Goal: Task Accomplishment & Management: Use online tool/utility

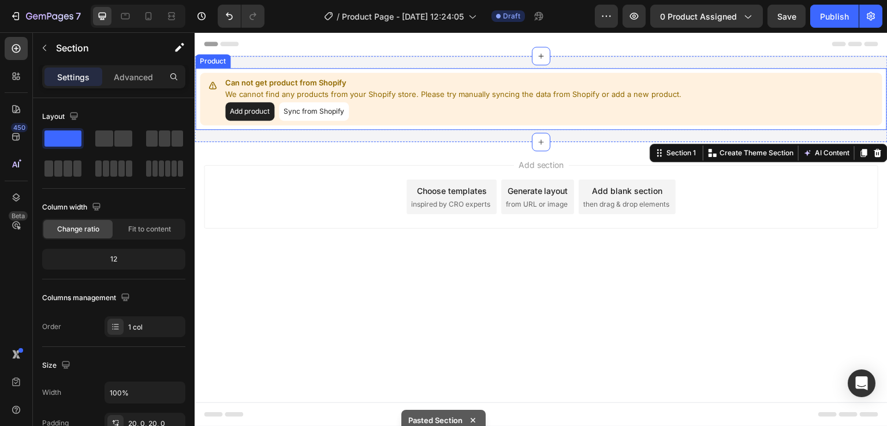
click at [330, 106] on button "Sync from Shopify" at bounding box center [314, 111] width 70 height 18
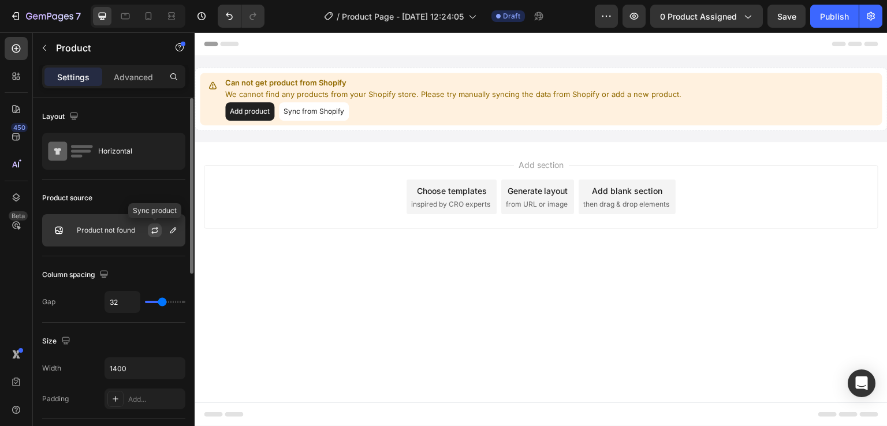
click at [156, 226] on icon "button" at bounding box center [154, 230] width 9 height 9
click at [102, 234] on p "Product not found" at bounding box center [106, 230] width 58 height 8
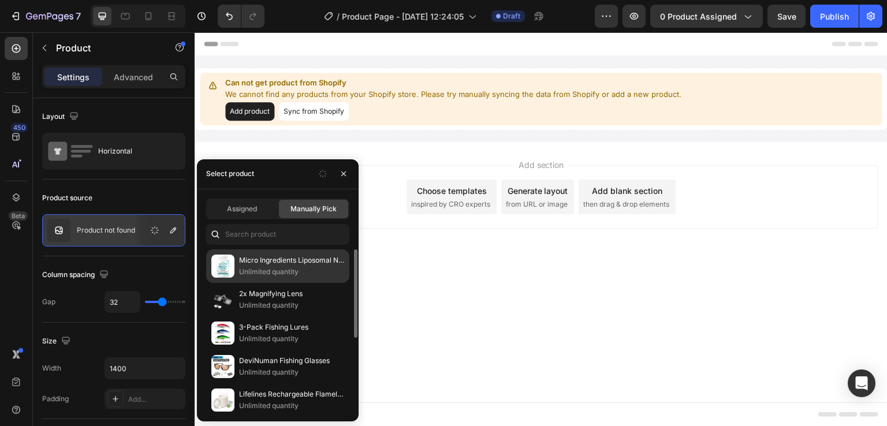
click at [309, 266] on p "Unlimited quantity" at bounding box center [291, 272] width 105 height 12
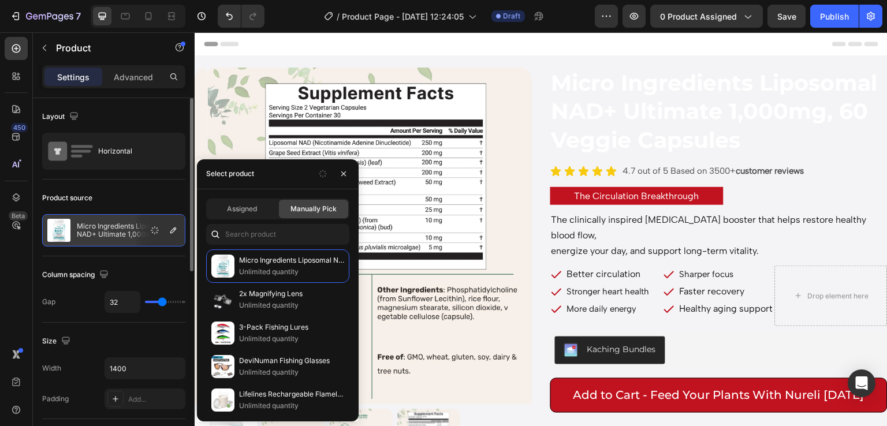
click at [152, 121] on div "Layout" at bounding box center [113, 116] width 143 height 18
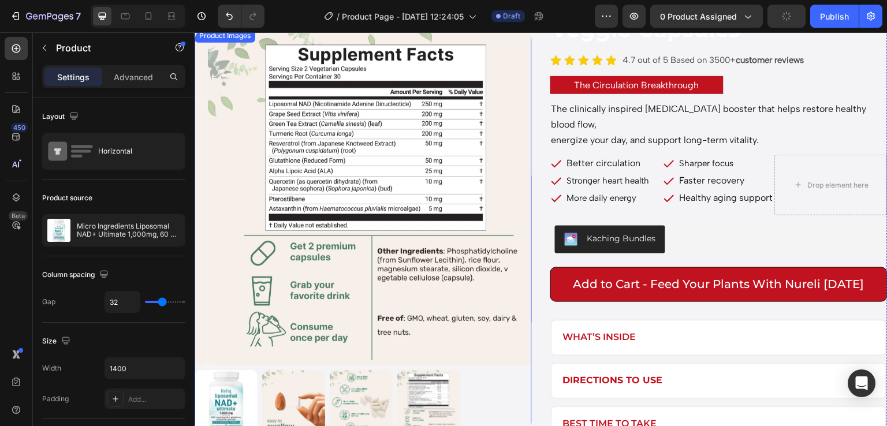
scroll to position [118, 0]
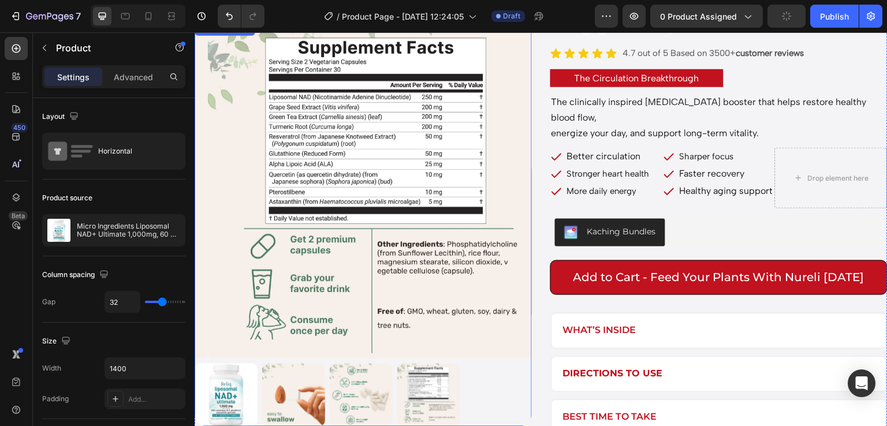
click at [232, 392] on img at bounding box center [226, 395] width 63 height 63
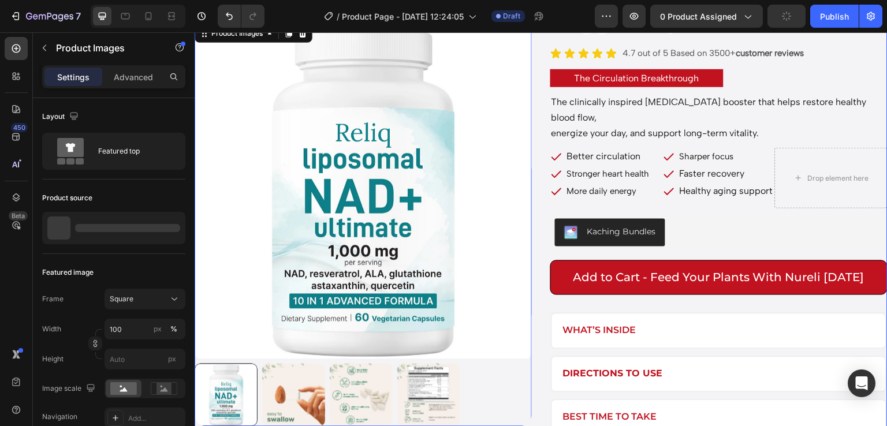
scroll to position [0, 0]
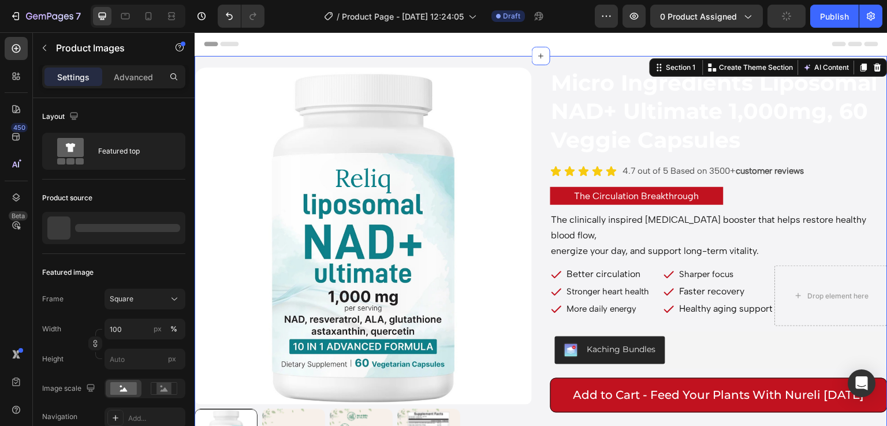
click at [511, 60] on div "Product Images Micro Ingredients Liposomal NAD+ Ultimate 1,000mg, 60 Veggie Cap…" at bounding box center [541, 310] width 693 height 509
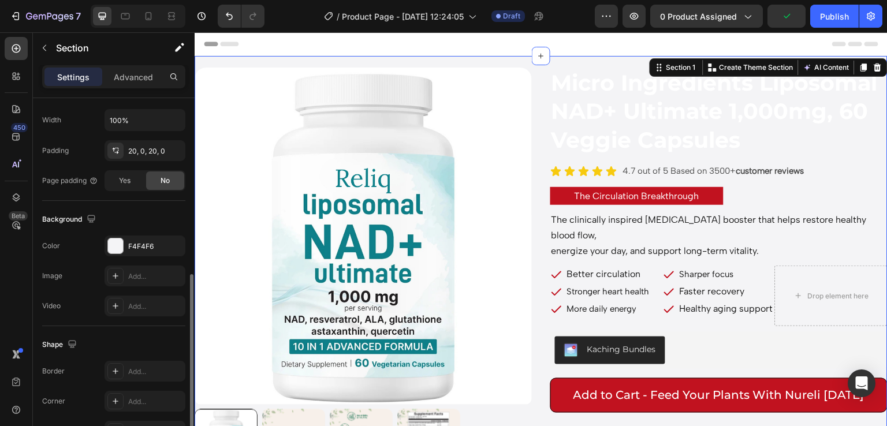
scroll to position [342, 0]
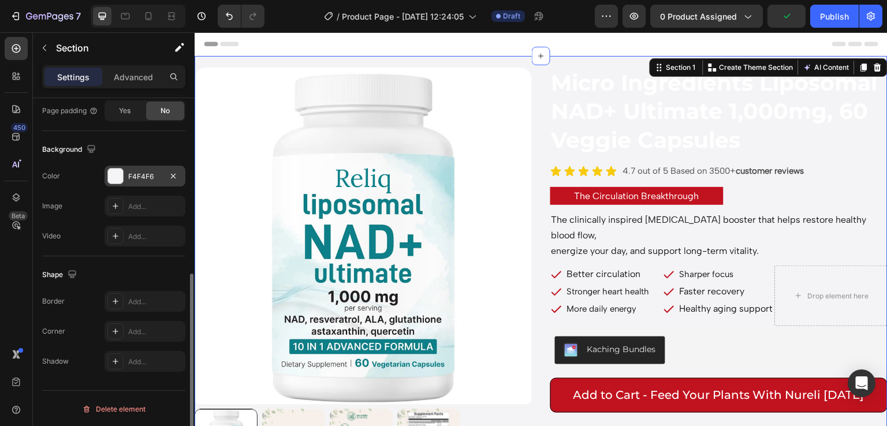
click at [111, 172] on div at bounding box center [115, 176] width 15 height 15
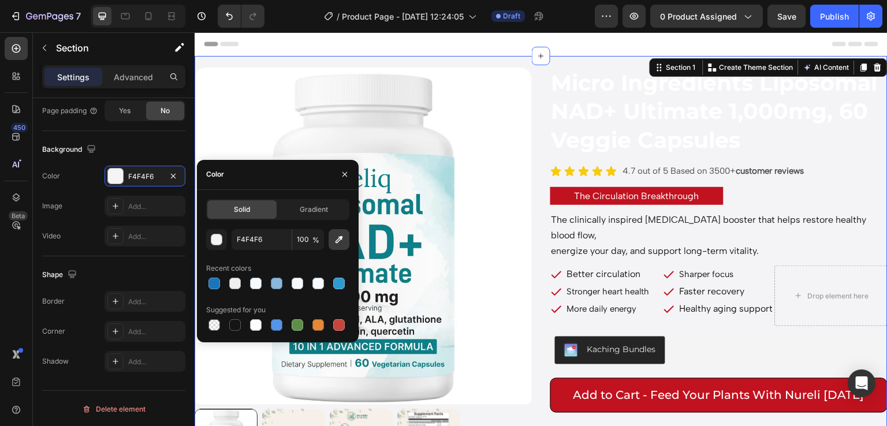
click at [339, 238] on icon "button" at bounding box center [339, 240] width 8 height 8
type input "C4E6E8"
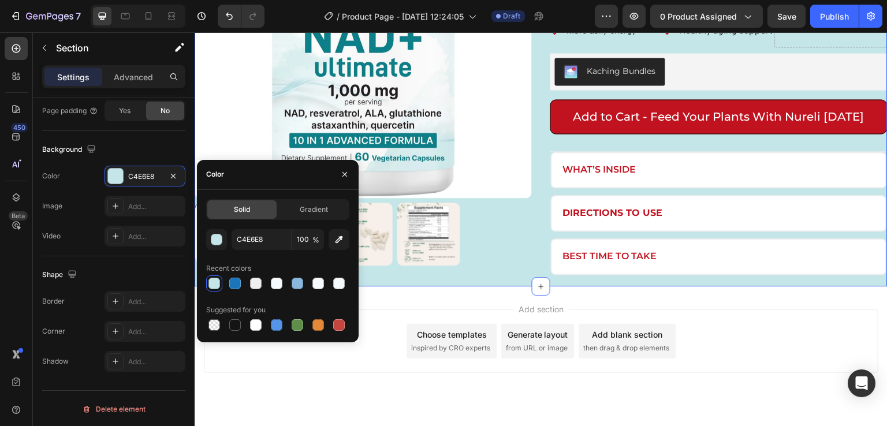
scroll to position [279, 0]
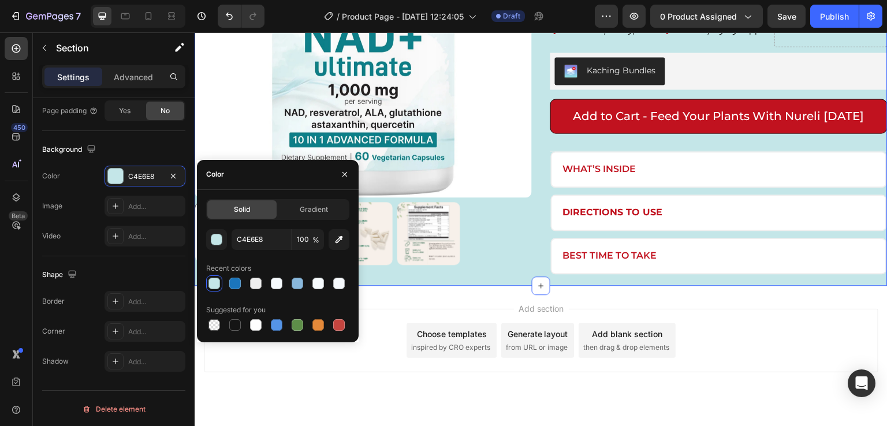
click at [307, 397] on div "Add section Choose templates inspired by CRO experts Generate layout from URL o…" at bounding box center [541, 357] width 693 height 142
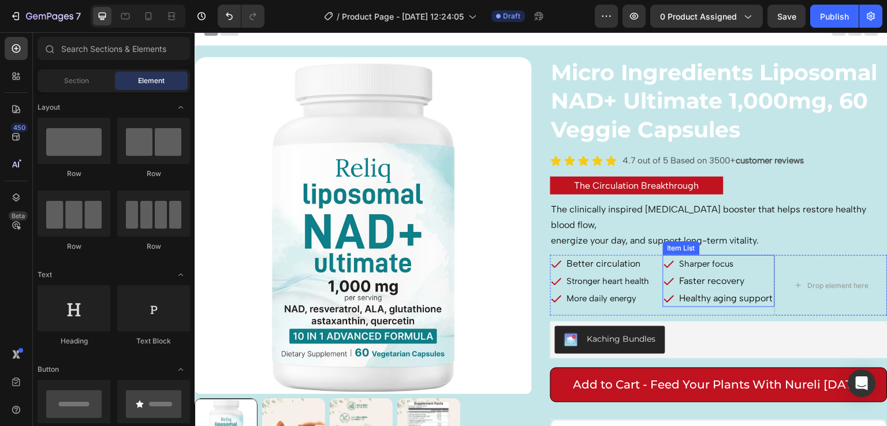
scroll to position [0, 0]
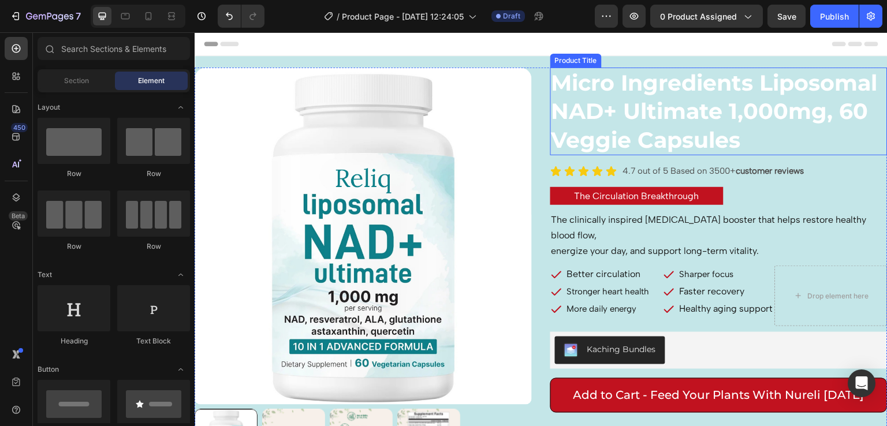
click at [687, 130] on h2 "Micro Ingredients Liposomal NAD+ Ultimate 1,000mg, 60 Veggie Capsules" at bounding box center [718, 112] width 337 height 88
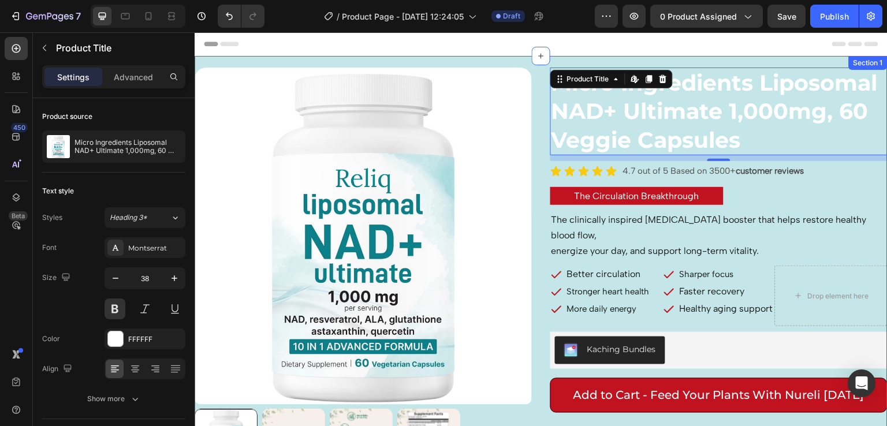
click at [517, 61] on div "Product Images Micro Ingredients Liposomal NAD+ Ultimate 1,000mg, 60 Veggie Cap…" at bounding box center [541, 310] width 693 height 509
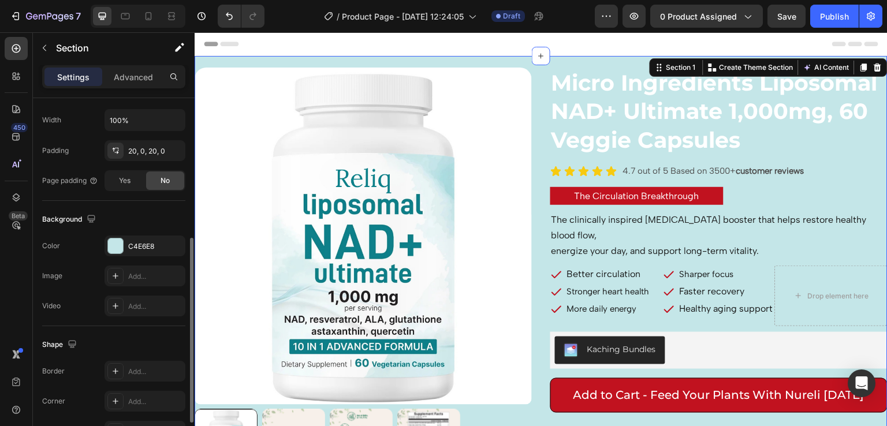
scroll to position [273, 0]
click at [122, 239] on div at bounding box center [115, 245] width 15 height 15
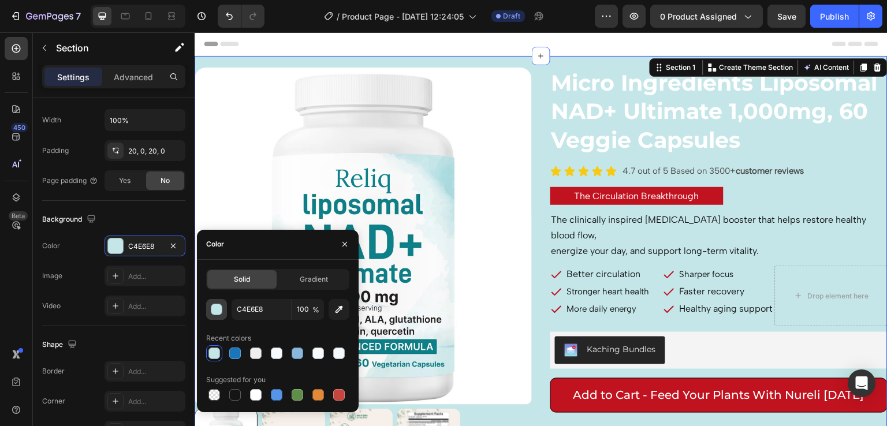
click at [214, 312] on div "button" at bounding box center [217, 310] width 12 height 12
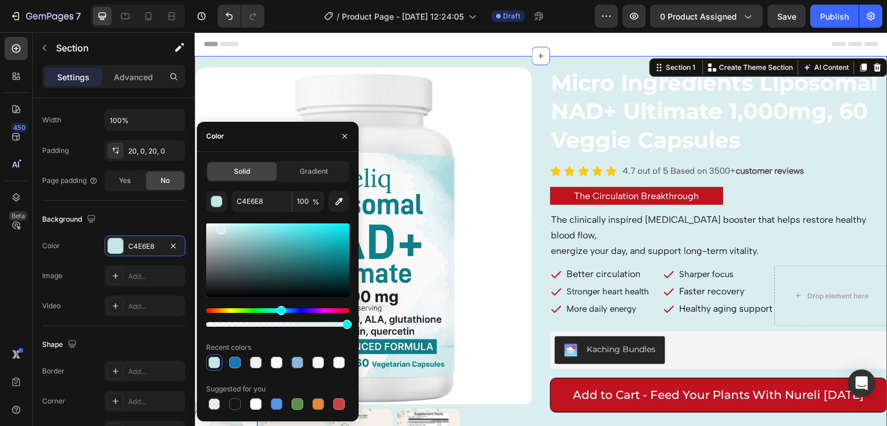
type input "DAEEEF"
drag, startPoint x: 227, startPoint y: 232, endPoint x: 219, endPoint y: 227, distance: 9.3
click at [219, 227] on div at bounding box center [221, 229] width 9 height 9
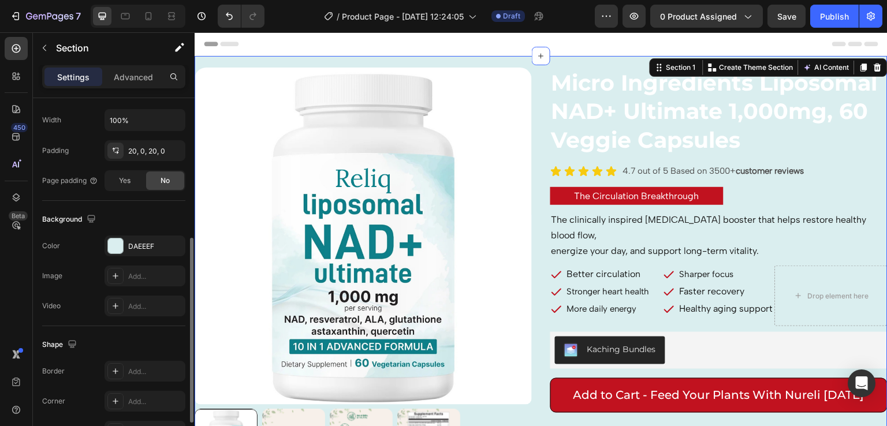
click at [152, 211] on div "Background" at bounding box center [113, 219] width 143 height 18
click at [635, 115] on h2 "Micro Ingredients Liposomal NAD+ Ultimate 1,000mg, 60 Veggie Capsules" at bounding box center [718, 112] width 337 height 88
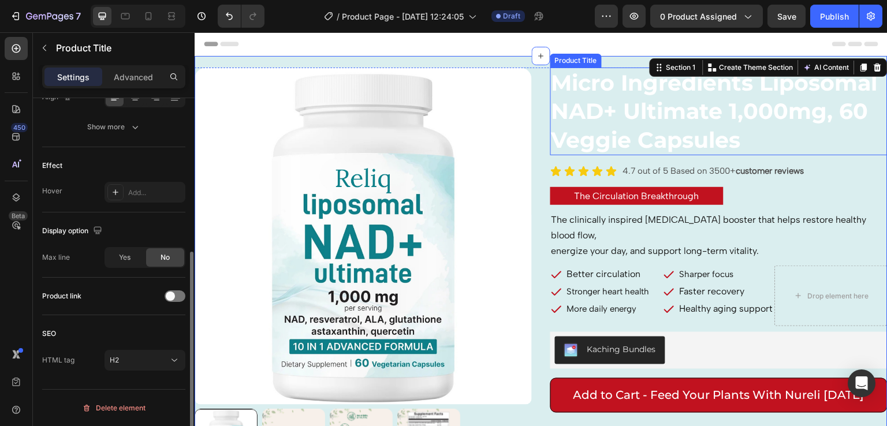
scroll to position [0, 0]
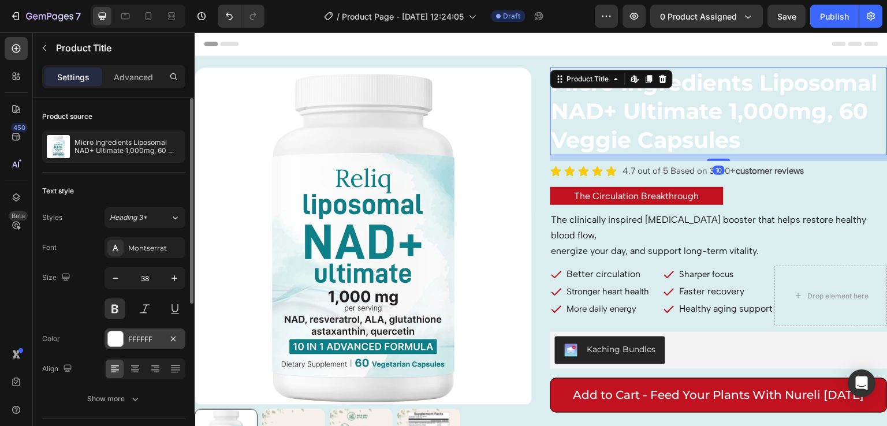
click at [112, 347] on div "FFFFFF" at bounding box center [145, 339] width 81 height 21
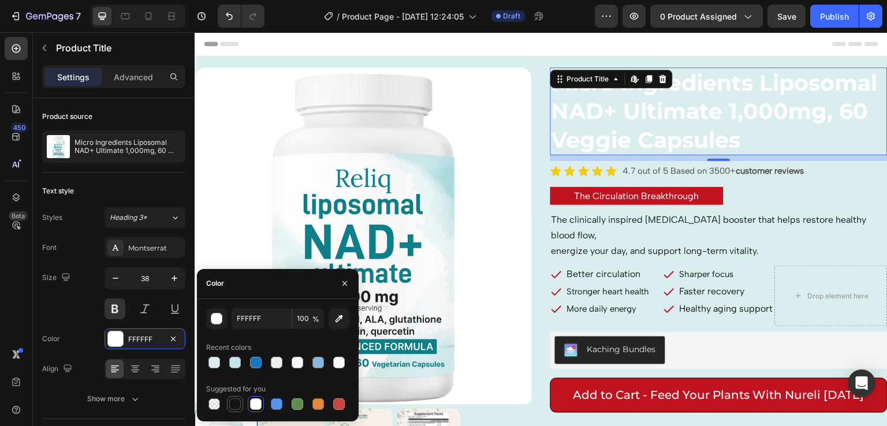
click at [233, 401] on div at bounding box center [235, 404] width 12 height 12
type input "151515"
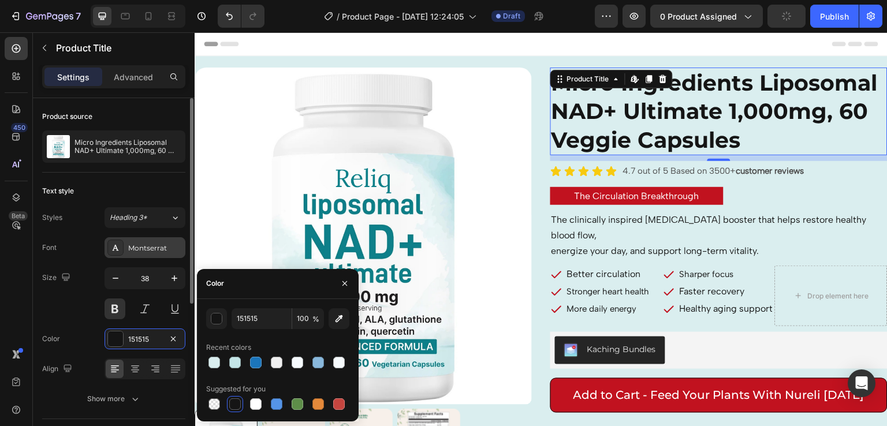
click at [128, 251] on div "Montserrat" at bounding box center [155, 248] width 54 height 10
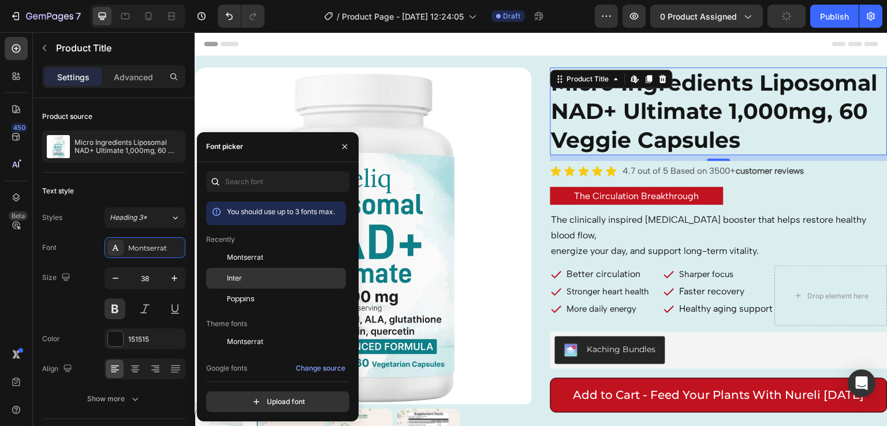
click at [243, 398] on div "Inter" at bounding box center [276, 408] width 140 height 21
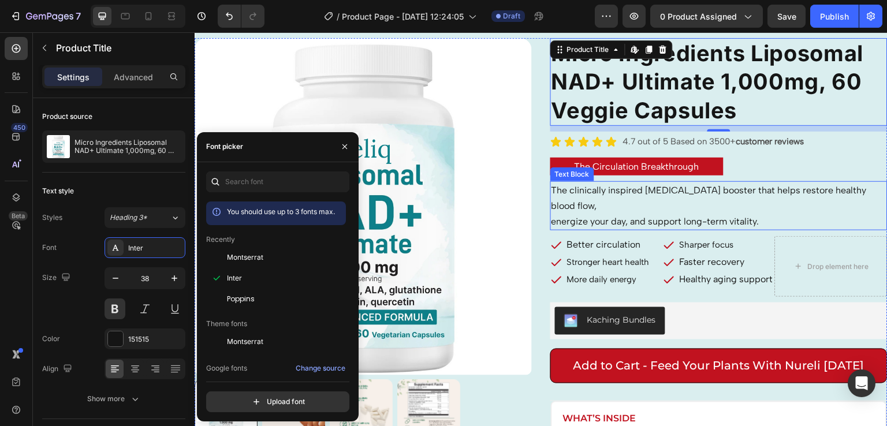
scroll to position [30, 0]
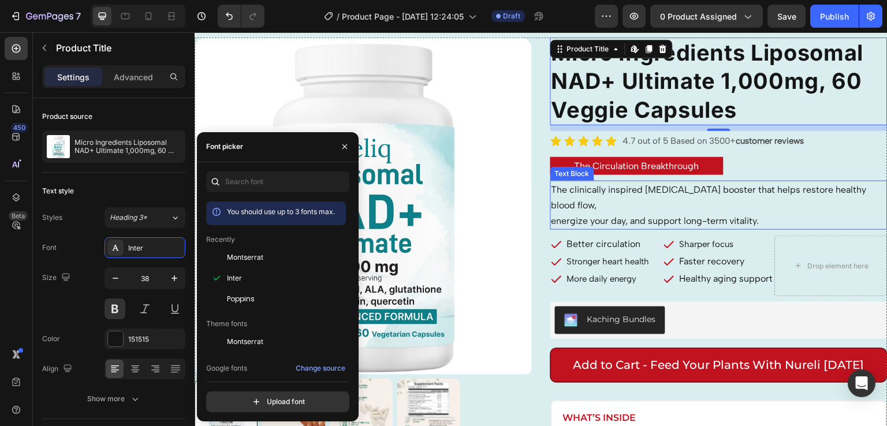
click at [648, 223] on span "energize your day, and support long-term vitality." at bounding box center [655, 220] width 208 height 11
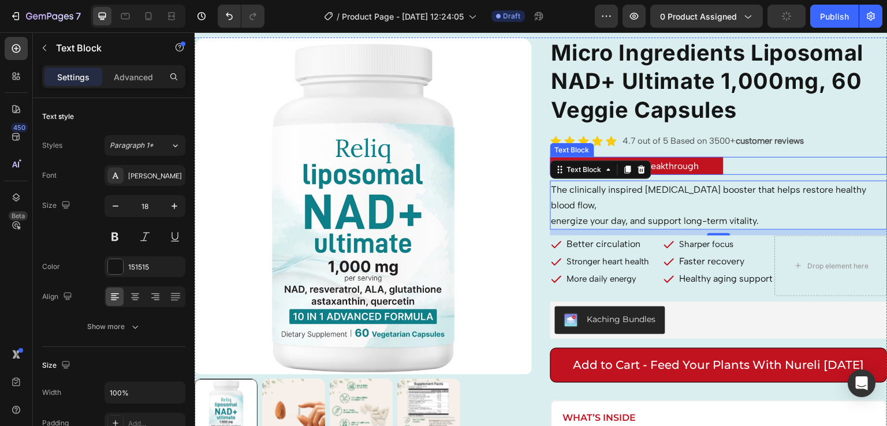
click at [743, 165] on div "The Circulation Breakthrough" at bounding box center [718, 166] width 337 height 18
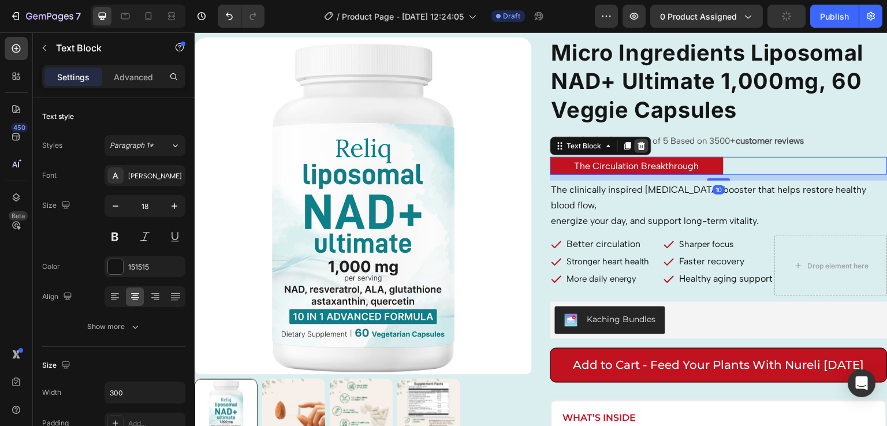
click at [638, 143] on icon at bounding box center [642, 146] width 8 height 8
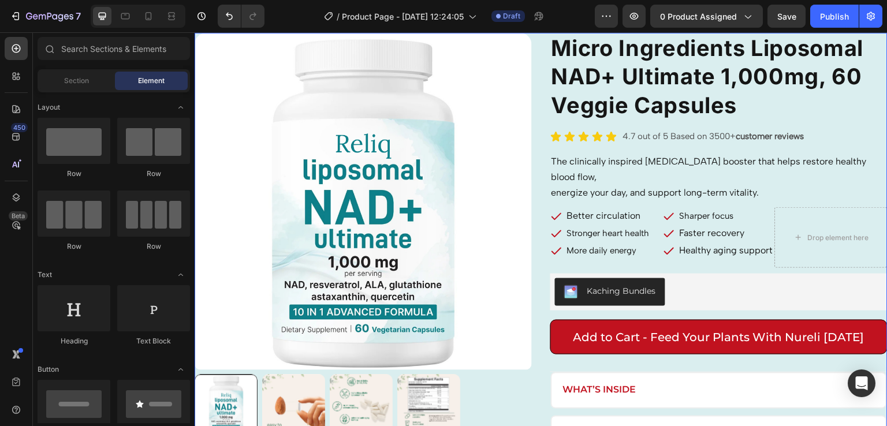
scroll to position [14, 0]
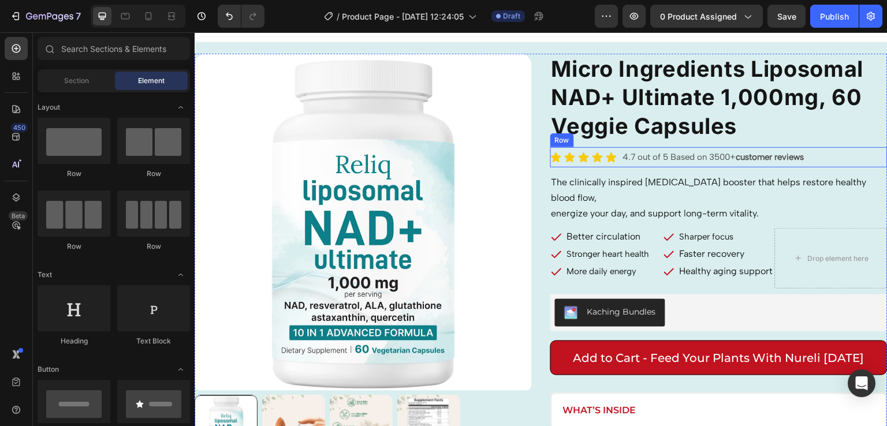
click at [604, 163] on div "Icon Icon Icon Icon Icon Icon List" at bounding box center [583, 157] width 67 height 18
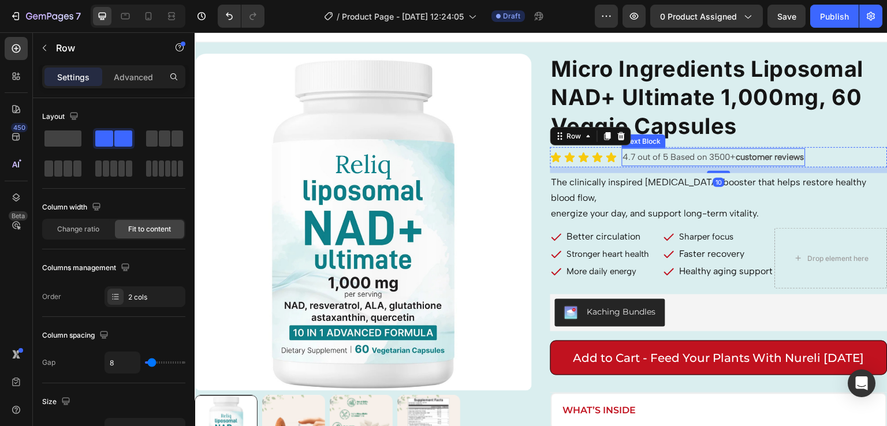
click at [709, 160] on p "4.7 out of 5 Based on 3500+ customer reviews" at bounding box center [713, 158] width 181 height 16
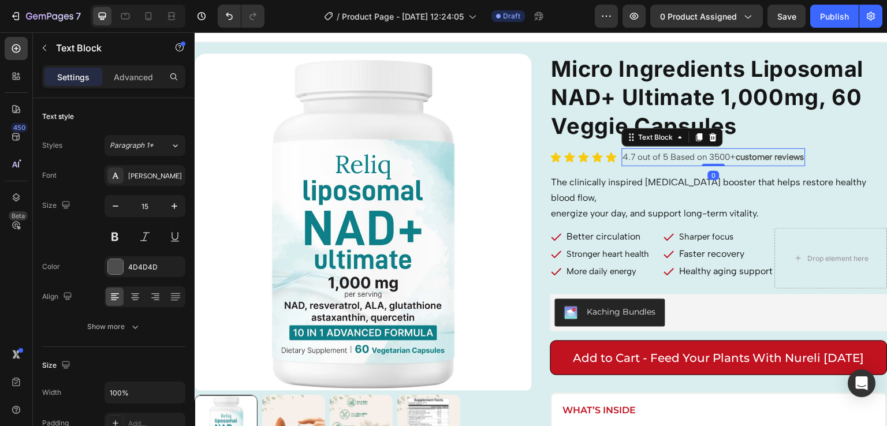
click at [720, 155] on p "4.7 out of 5 Based on 3500+ customer reviews" at bounding box center [713, 158] width 181 height 16
click at [632, 157] on p "4.7 out of 5 Based on 4210+ customer reviews" at bounding box center [713, 158] width 180 height 16
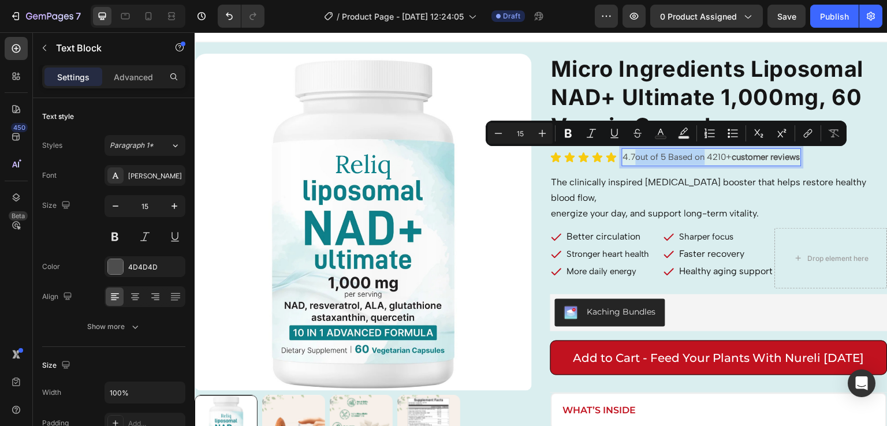
drag, startPoint x: 701, startPoint y: 157, endPoint x: 632, endPoint y: 159, distance: 68.7
click at [632, 159] on p "4.7out of 5 Based on 4210+ customer reviews" at bounding box center [711, 158] width 177 height 16
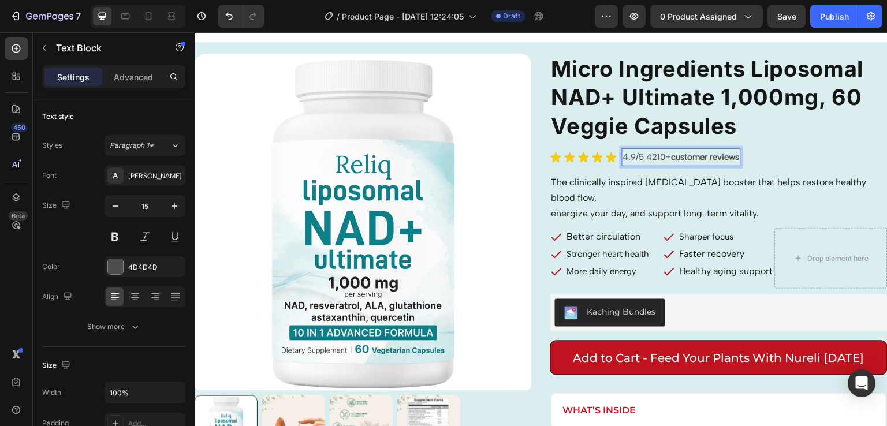
click at [640, 155] on p "4.9/5 4210+ customer reviews" at bounding box center [681, 158] width 117 height 16
click at [640, 160] on p "4.9/5for 4210+ customer reviews" at bounding box center [687, 158] width 128 height 16
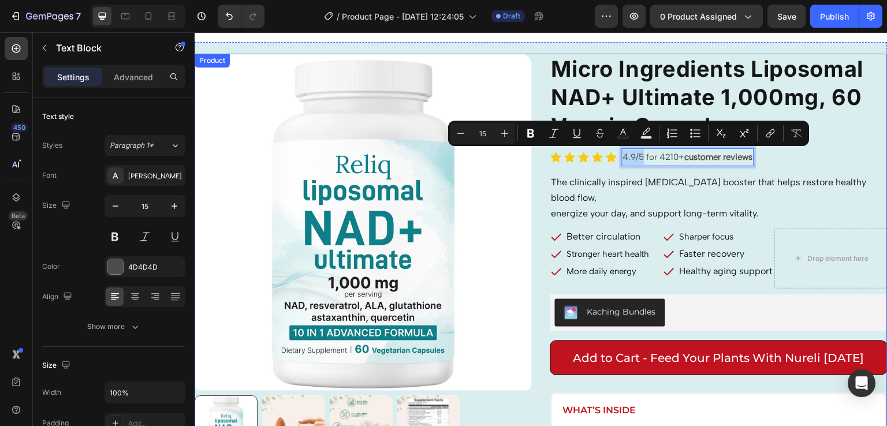
drag, startPoint x: 638, startPoint y: 155, endPoint x: 610, endPoint y: 169, distance: 30.7
click at [610, 169] on div "Micro Ingredients Liposomal NAD+ Ultimate 1,000mg, 60 Veggie Capsules Product T…" at bounding box center [718, 285] width 337 height 462
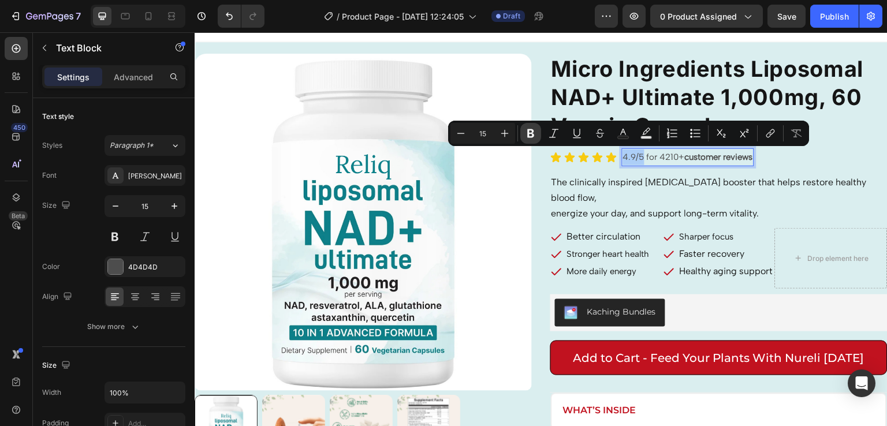
click at [536, 134] on button "Bold" at bounding box center [530, 133] width 21 height 21
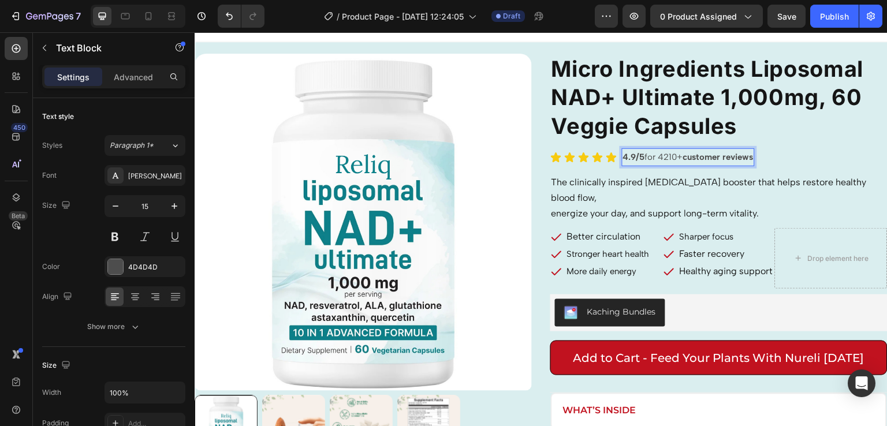
click at [683, 197] on p "The clinically inspired [MEDICAL_DATA] booster that helps restore healthy blood…" at bounding box center [718, 189] width 335 height 31
click at [684, 157] on strong "customer reviews" at bounding box center [718, 157] width 70 height 10
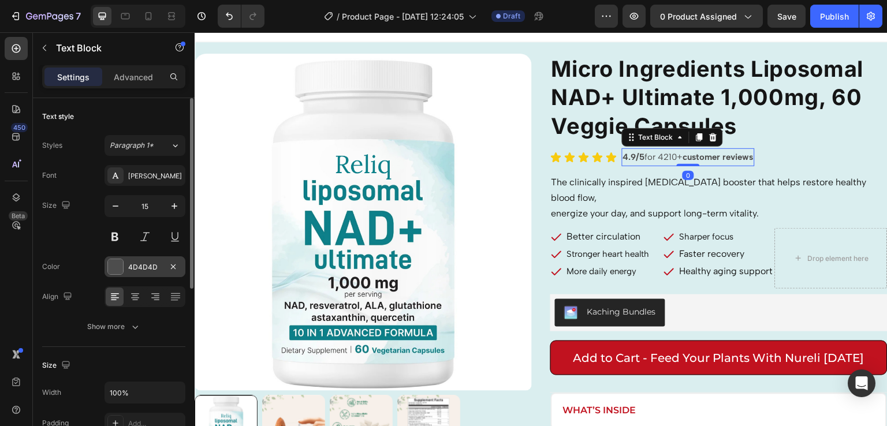
click at [114, 264] on div at bounding box center [115, 266] width 15 height 15
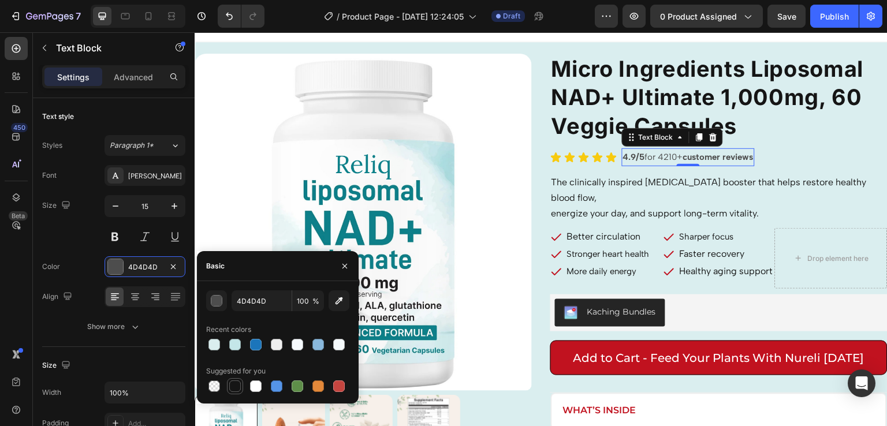
click at [228, 389] on div at bounding box center [235, 386] width 14 height 14
type input "151515"
click at [586, 185] on span "The clinically inspired [MEDICAL_DATA] booster that helps restore healthy blood…" at bounding box center [708, 190] width 315 height 27
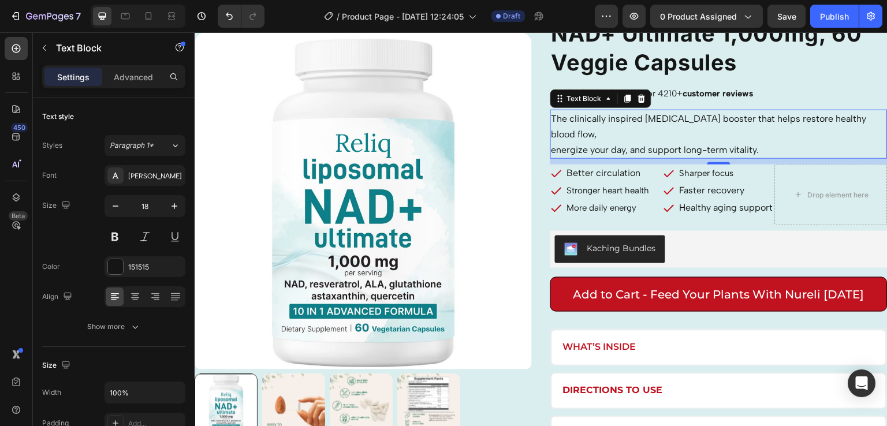
scroll to position [76, 0]
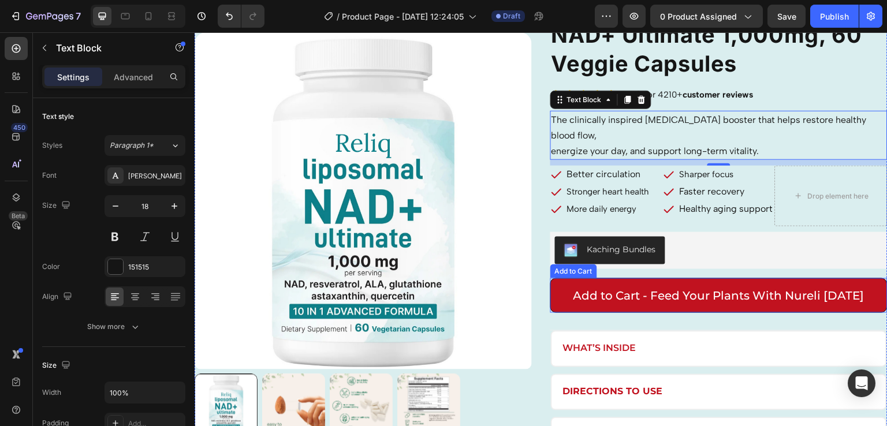
click at [553, 293] on button "Add to Cart - Feed Your Plants With Nureli [DATE]" at bounding box center [718, 295] width 337 height 35
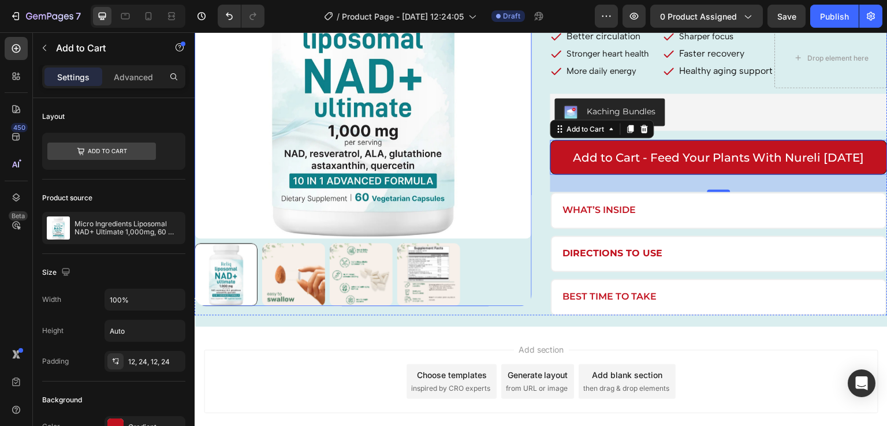
scroll to position [293, 0]
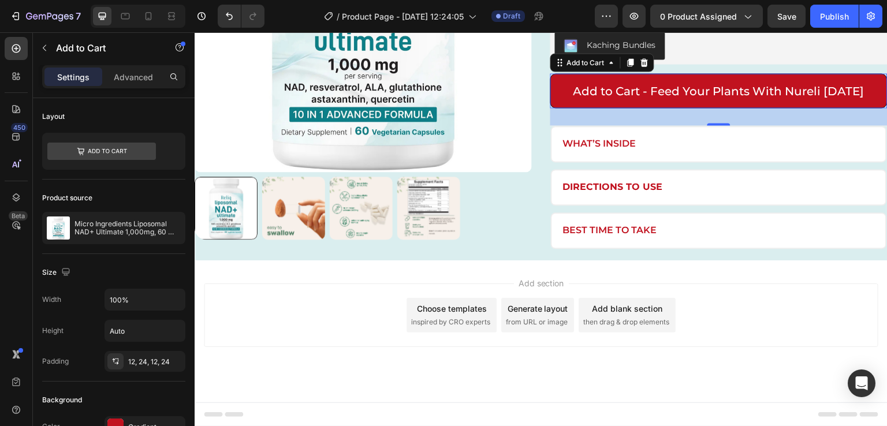
click at [253, 276] on div "Add section Choose templates inspired by CRO experts Generate layout from URL o…" at bounding box center [541, 331] width 693 height 142
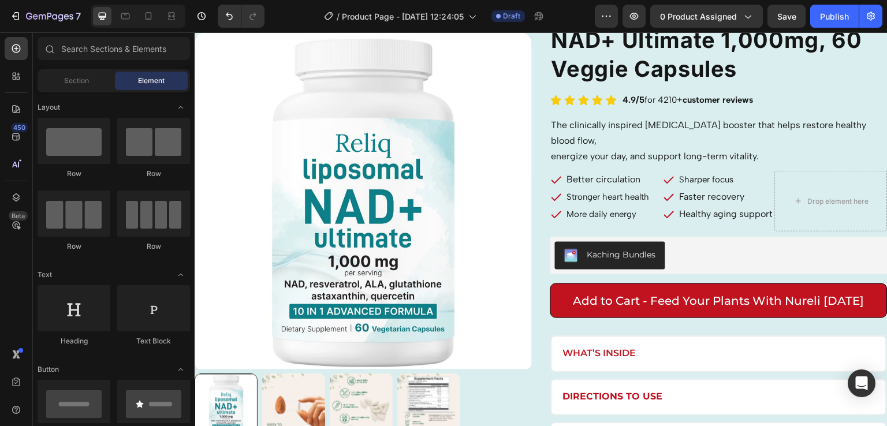
scroll to position [72, 0]
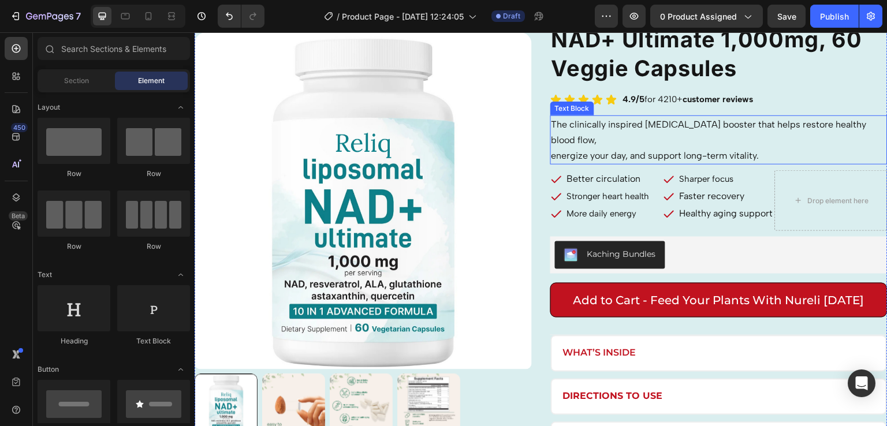
click at [663, 161] on span "energize your day, and support long-term vitality." at bounding box center [655, 155] width 208 height 11
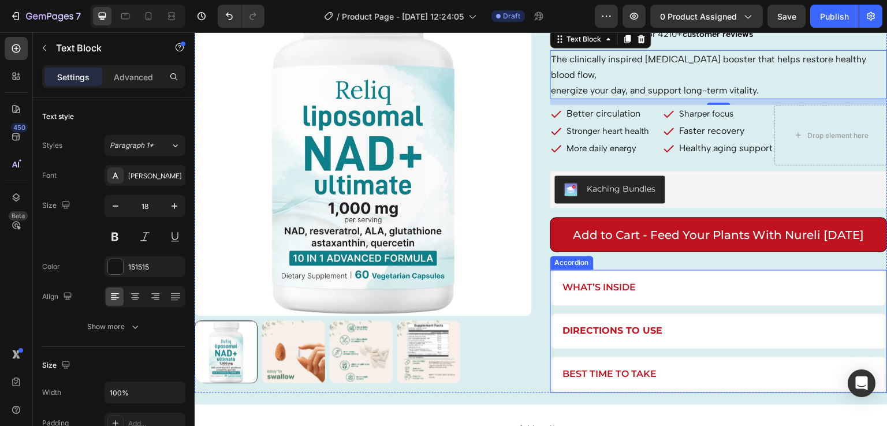
scroll to position [55, 0]
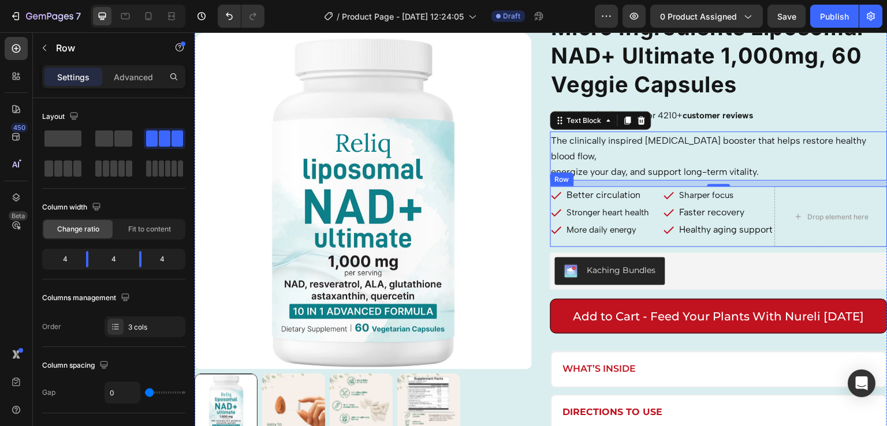
click at [650, 247] on div "Better circulation Stronger heart health More daily energy Item List" at bounding box center [606, 216] width 113 height 61
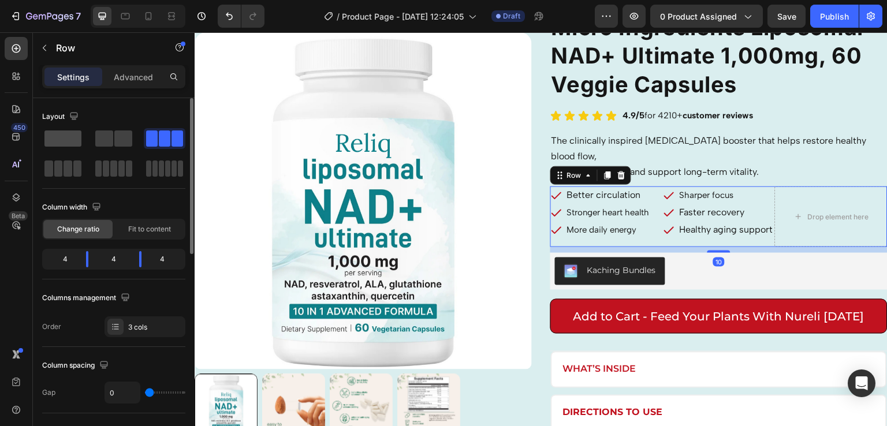
click at [71, 141] on span at bounding box center [62, 138] width 37 height 16
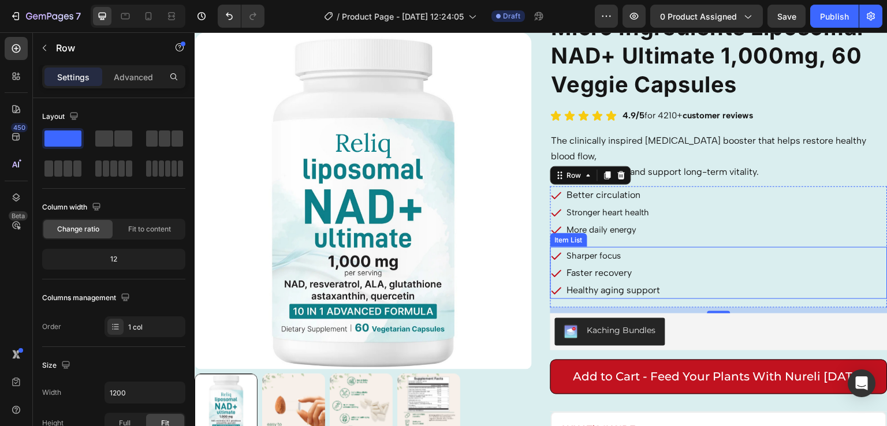
click at [706, 258] on div "Sharper focus Faster recovery Healthy aging support" at bounding box center [718, 273] width 337 height 52
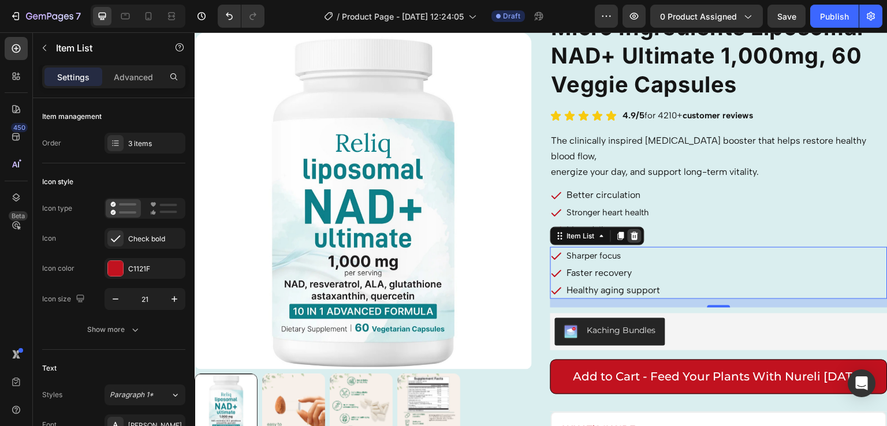
click at [635, 232] on div at bounding box center [635, 236] width 14 height 14
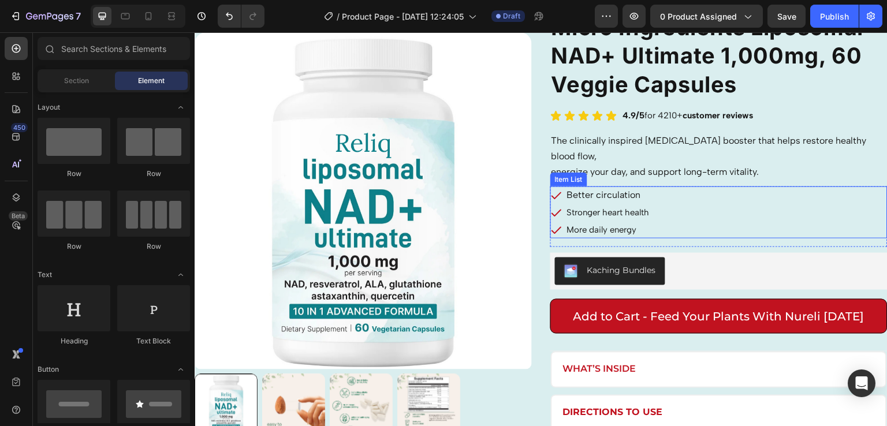
click at [692, 226] on div "Better circulation Stronger heart health More daily energy" at bounding box center [718, 212] width 337 height 52
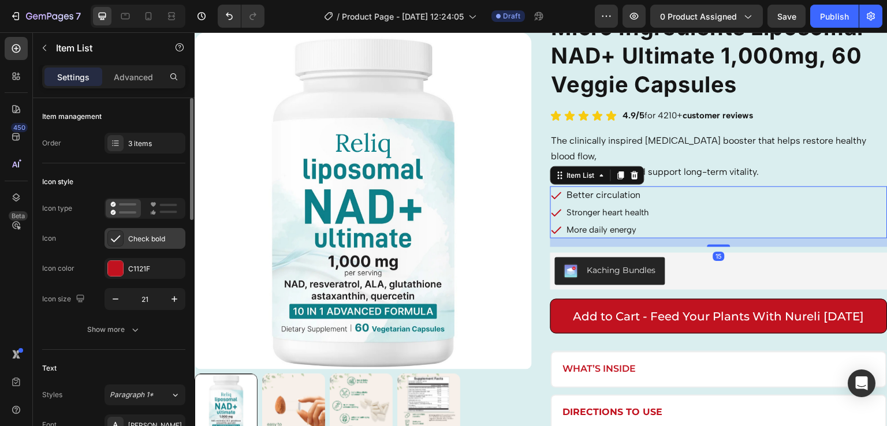
click at [118, 230] on div at bounding box center [115, 238] width 16 height 16
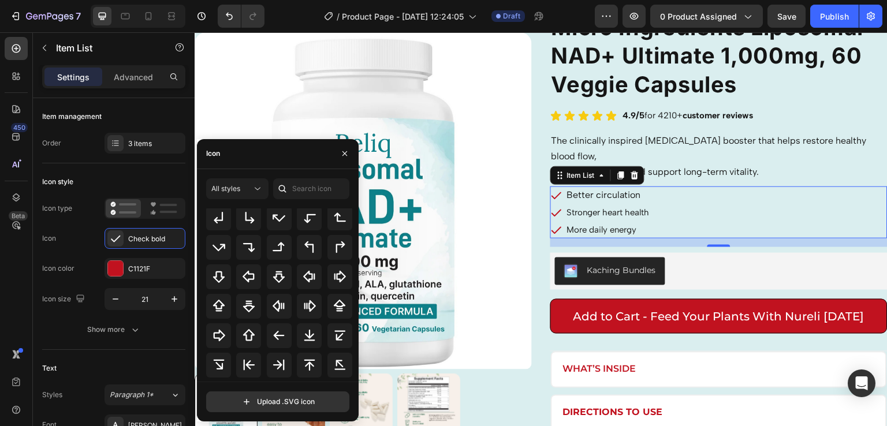
scroll to position [390, 0]
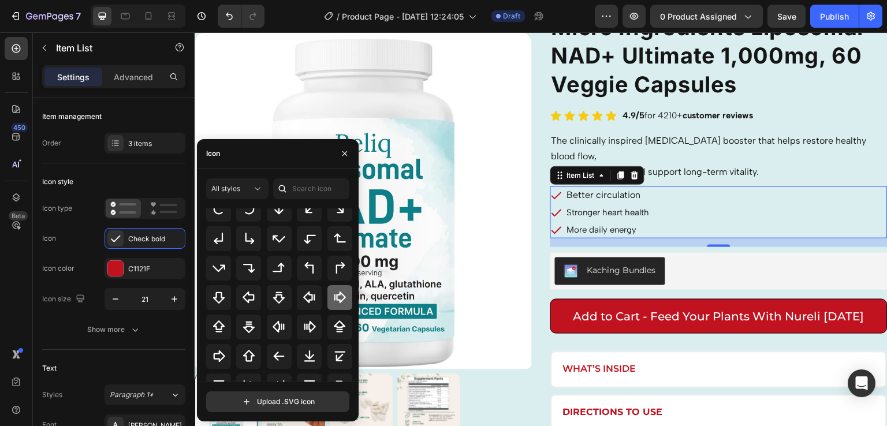
click at [328, 305] on div at bounding box center [339, 297] width 25 height 25
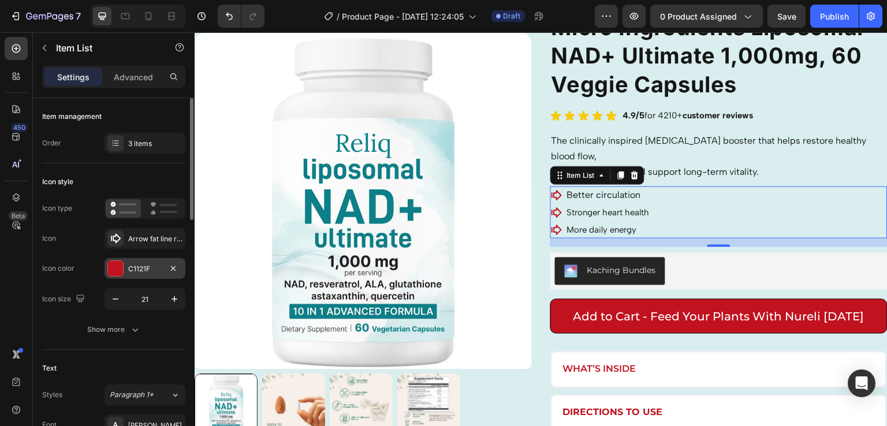
click at [113, 267] on div at bounding box center [115, 268] width 15 height 15
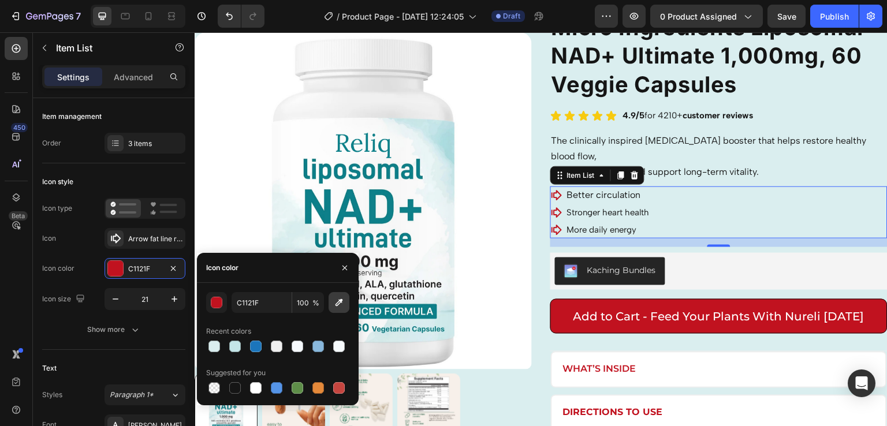
click at [336, 307] on icon "button" at bounding box center [339, 303] width 12 height 12
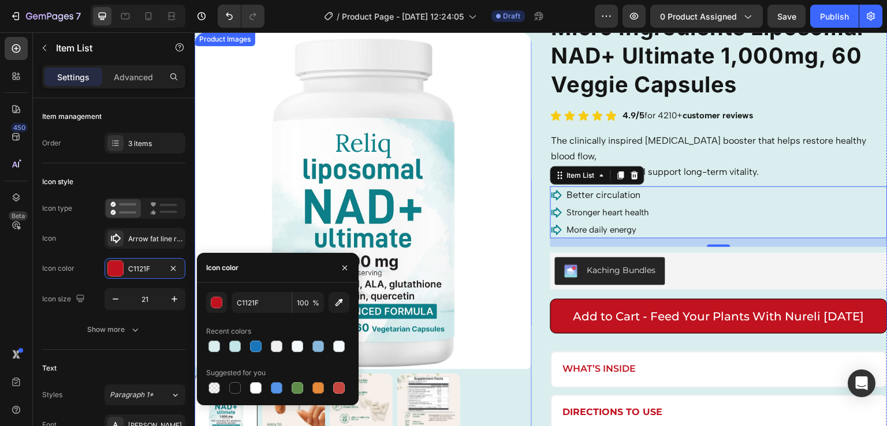
type input "0B808C"
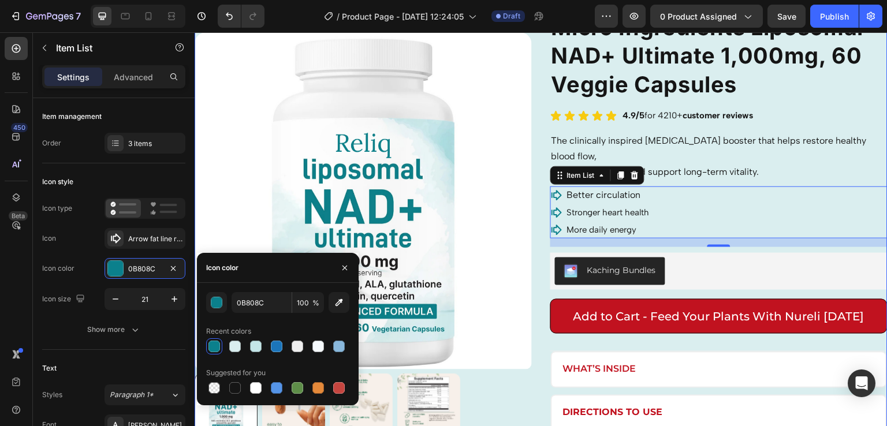
click at [538, 270] on div "Product Images Micro Ingredients Liposomal NAD+ Ultimate 1,000mg, 60 Veggie Cap…" at bounding box center [541, 243] width 693 height 462
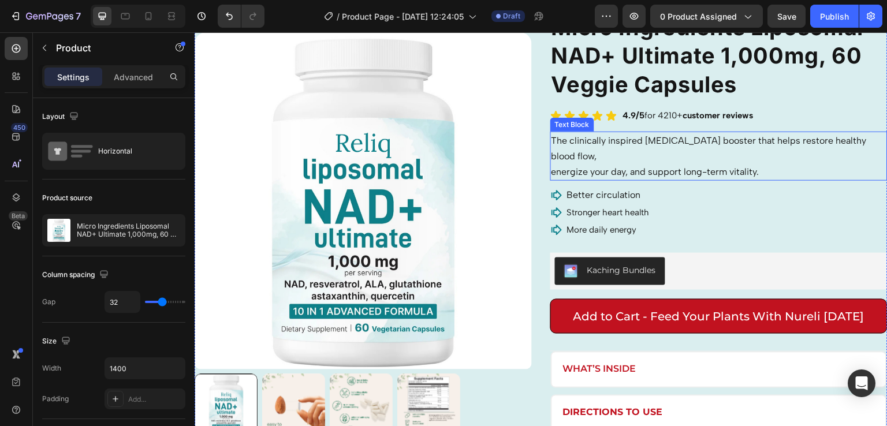
click at [680, 156] on p "The clinically inspired [MEDICAL_DATA] booster that helps restore healthy blood…" at bounding box center [718, 148] width 335 height 31
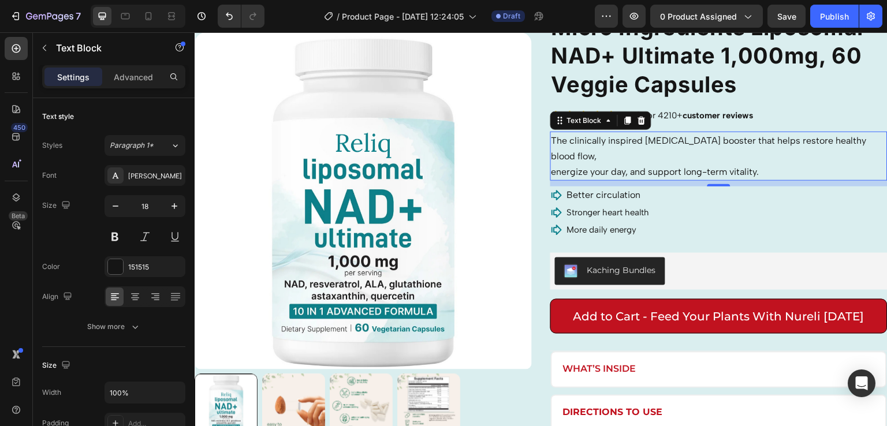
click at [680, 156] on p "The clinically inspired [MEDICAL_DATA] booster that helps restore healthy blood…" at bounding box center [718, 148] width 335 height 31
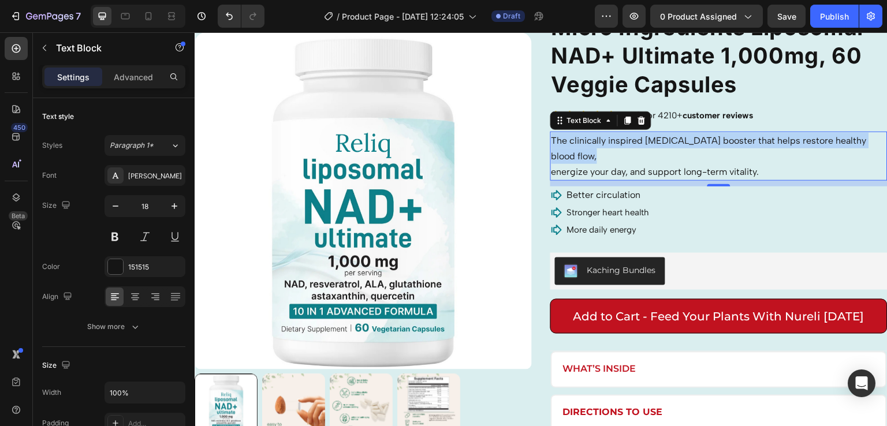
click at [680, 156] on p "The clinically inspired [MEDICAL_DATA] booster that helps restore healthy blood…" at bounding box center [718, 148] width 335 height 31
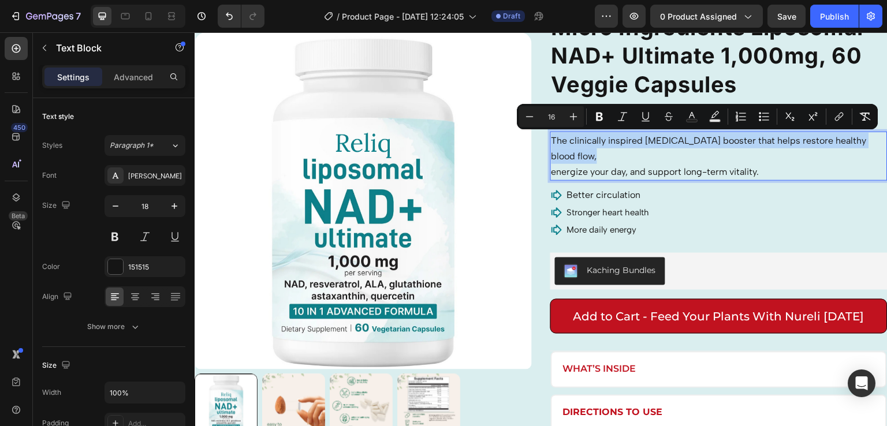
click at [680, 156] on p "The clinically inspired [MEDICAL_DATA] booster that helps restore healthy blood…" at bounding box center [718, 148] width 335 height 31
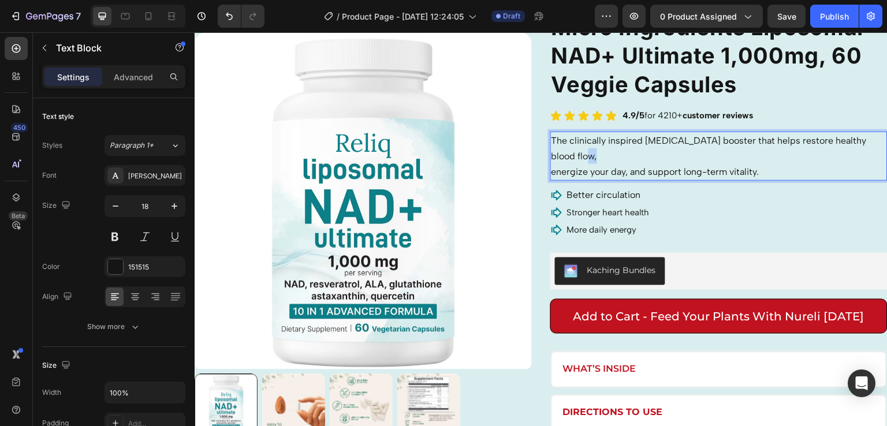
click at [680, 156] on p "The clinically inspired [MEDICAL_DATA] booster that helps restore healthy blood…" at bounding box center [718, 148] width 335 height 31
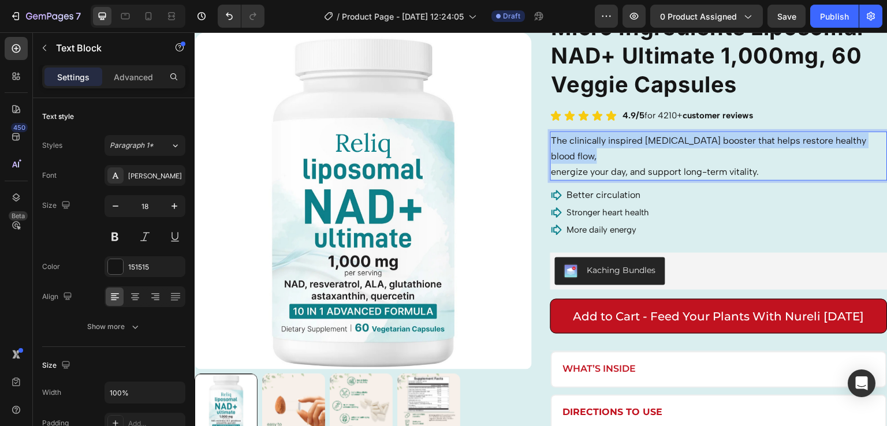
click at [680, 156] on p "The clinically inspired [MEDICAL_DATA] booster that helps restore healthy blood…" at bounding box center [718, 148] width 335 height 31
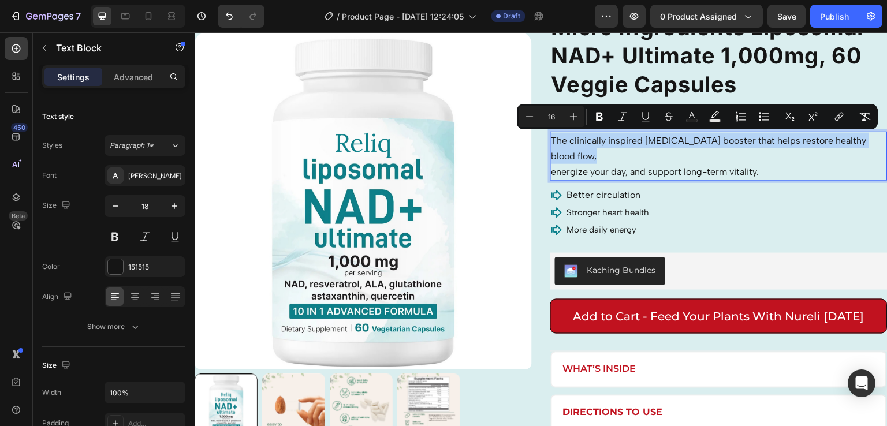
copy span "The clinically inspired [MEDICAL_DATA] booster that helps restore healthy blood…"
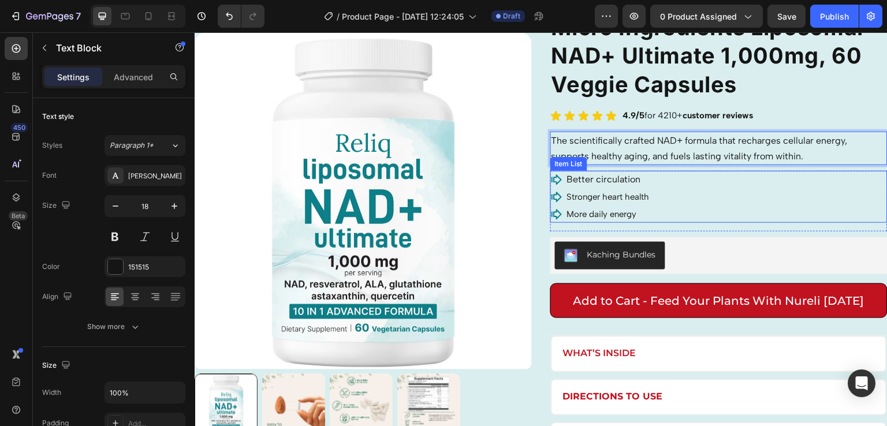
scroll to position [71, 0]
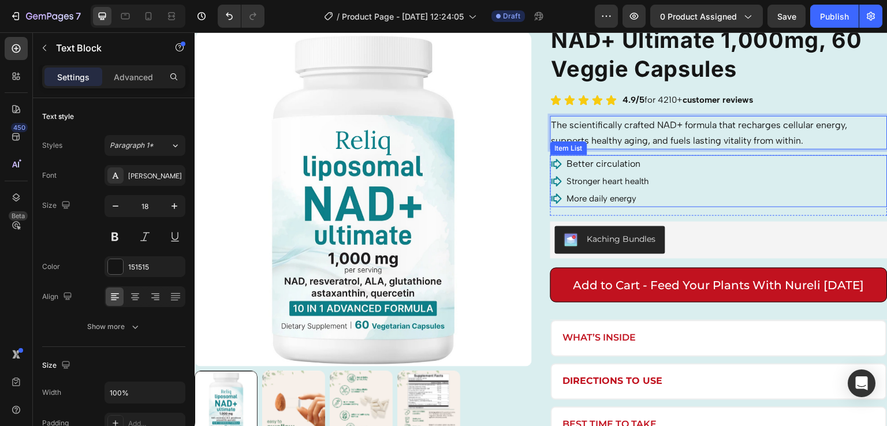
click at [775, 181] on div "Better circulation Stronger heart health More daily energy" at bounding box center [718, 181] width 337 height 52
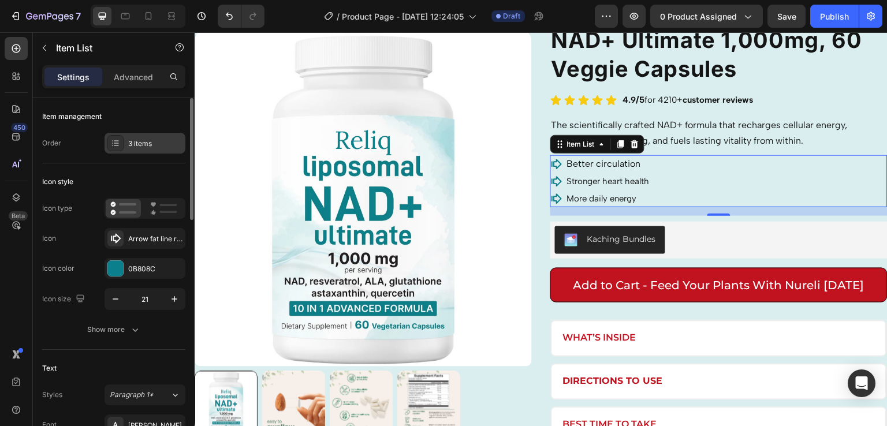
click at [139, 143] on div "3 items" at bounding box center [155, 144] width 54 height 10
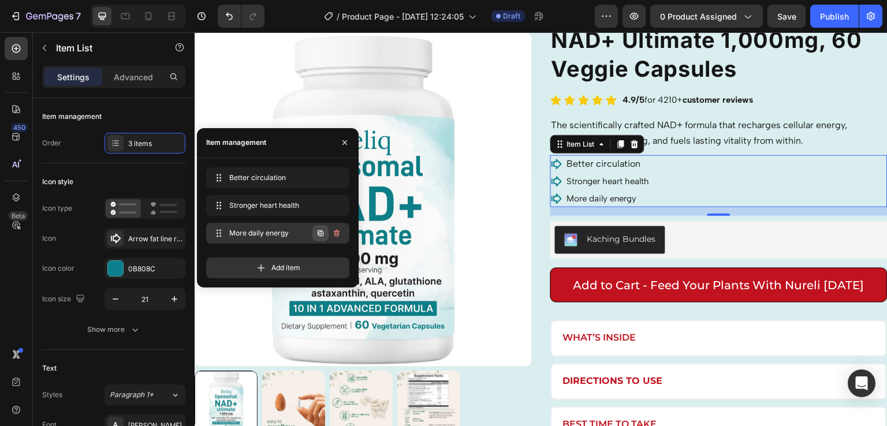
click at [321, 236] on icon "button" at bounding box center [320, 233] width 9 height 9
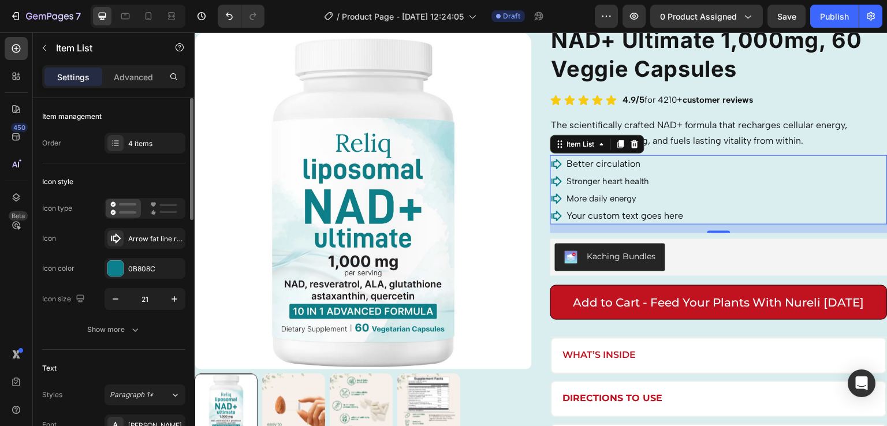
click at [167, 124] on div "Item management" at bounding box center [113, 116] width 143 height 18
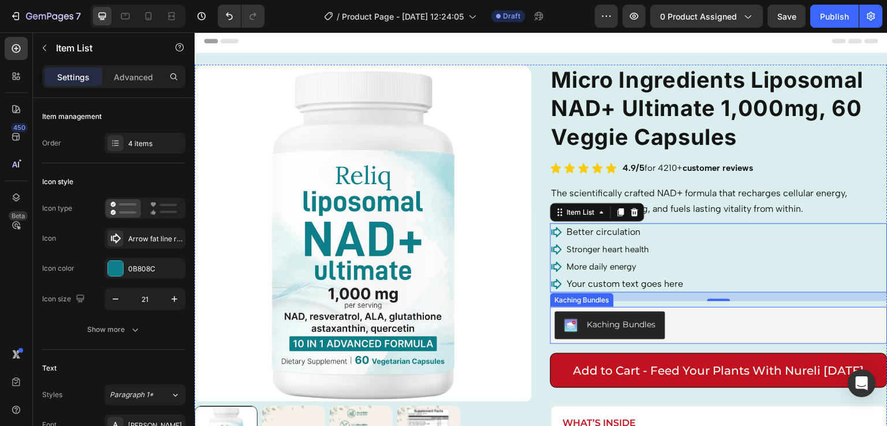
scroll to position [0, 0]
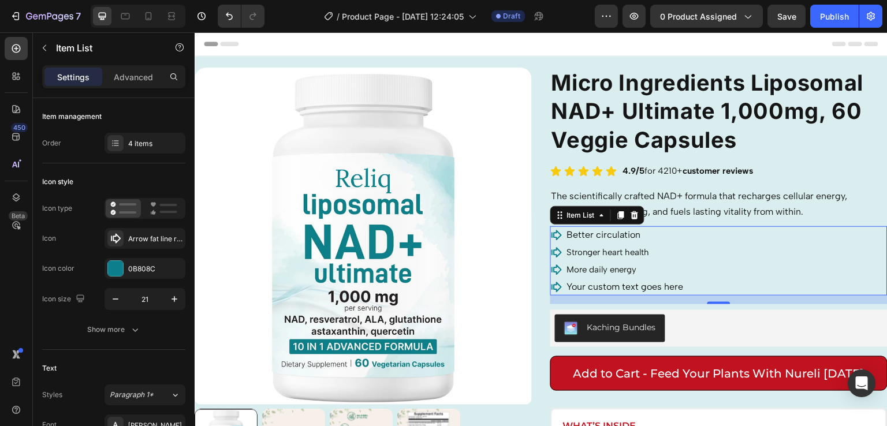
click at [702, 235] on div "Better circulation Stronger heart health More daily energy Your custom text goe…" at bounding box center [718, 260] width 337 height 69
click at [631, 219] on icon at bounding box center [635, 215] width 8 height 8
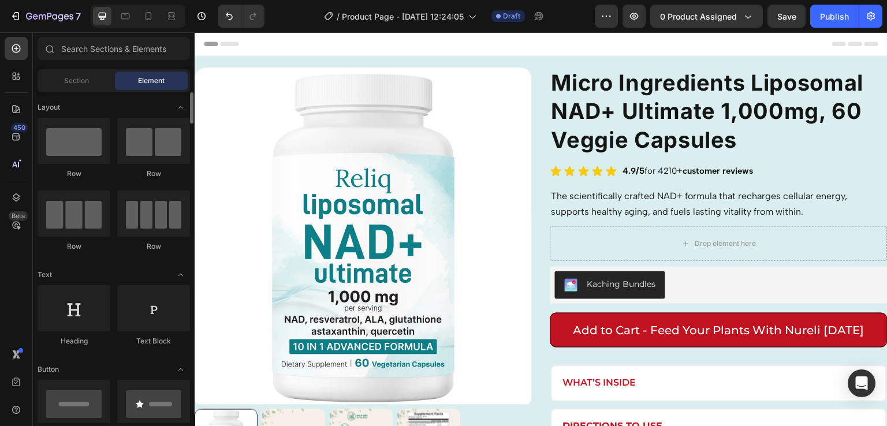
drag, startPoint x: 102, startPoint y: 319, endPoint x: 74, endPoint y: 252, distance: 73.2
click at [74, 285] on div "Row Row Row Row" at bounding box center [114, 321] width 152 height 72
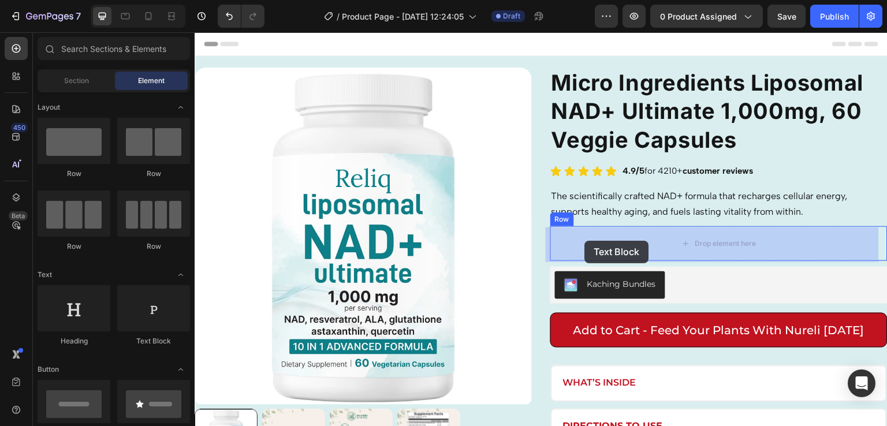
drag, startPoint x: 353, startPoint y: 345, endPoint x: 585, endPoint y: 241, distance: 254.0
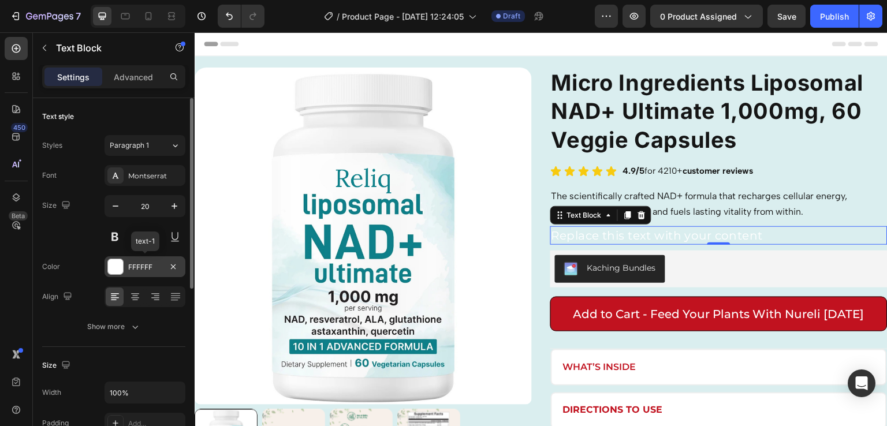
click at [121, 266] on div at bounding box center [115, 266] width 15 height 15
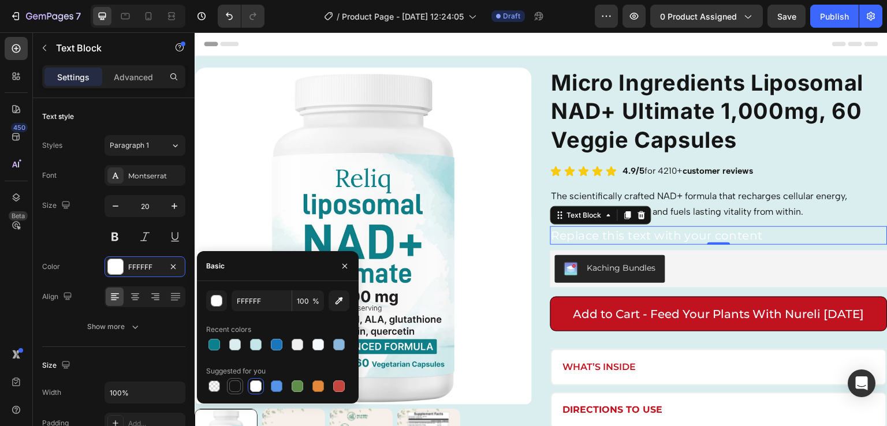
click at [234, 390] on div at bounding box center [235, 387] width 12 height 12
type input "151515"
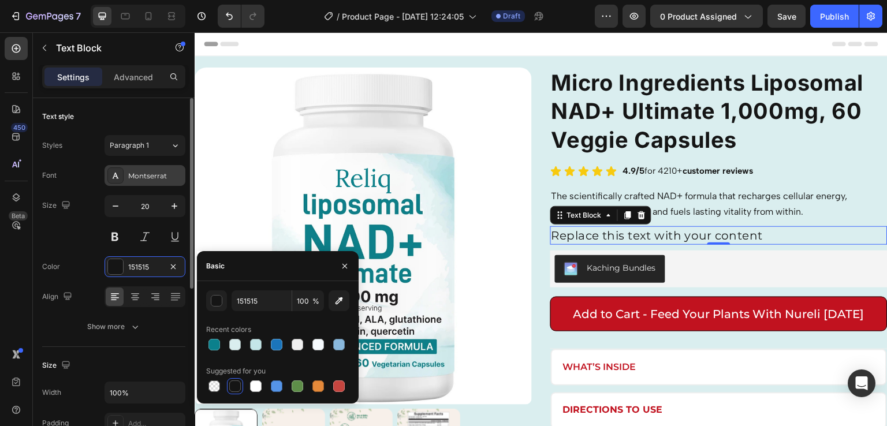
click at [139, 184] on div "Montserrat" at bounding box center [145, 175] width 81 height 21
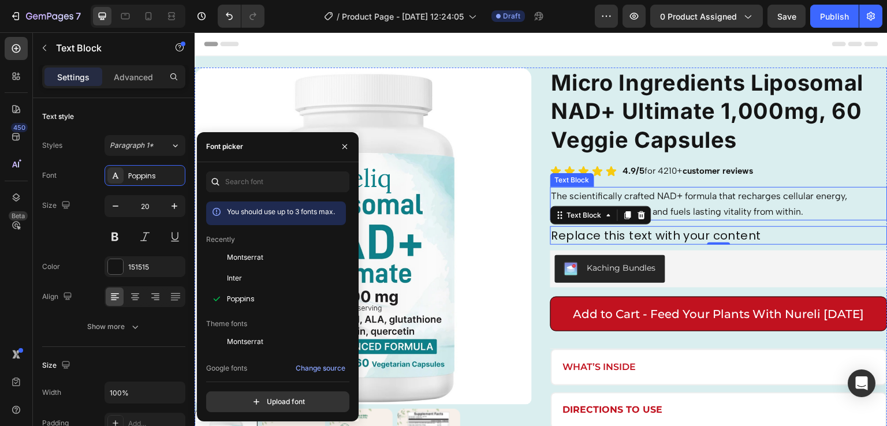
click at [681, 195] on span "The scientifically crafted NAD+ formula that recharges cellular energy, support…" at bounding box center [699, 204] width 296 height 27
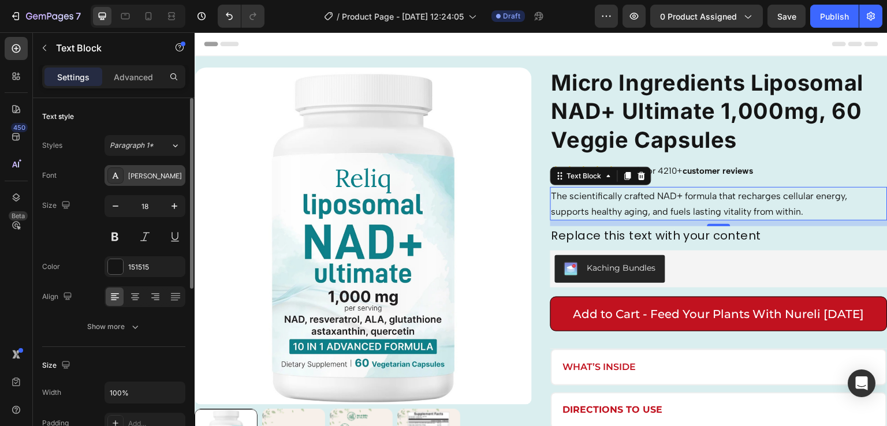
click at [141, 179] on div "[PERSON_NAME]" at bounding box center [155, 176] width 54 height 10
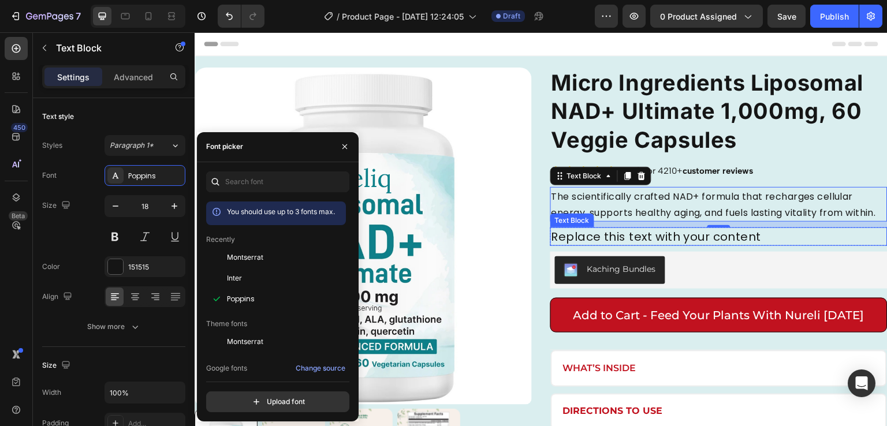
click at [727, 246] on div "Replace this text with your content" at bounding box center [718, 236] width 337 height 18
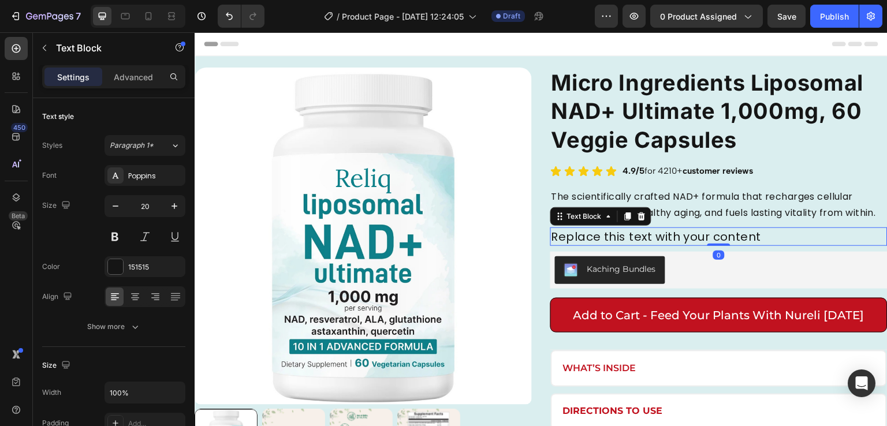
click at [727, 246] on div "Replace this text with your content" at bounding box center [718, 236] width 337 height 18
click at [727, 245] on p "Replace this text with your content" at bounding box center [718, 237] width 335 height 16
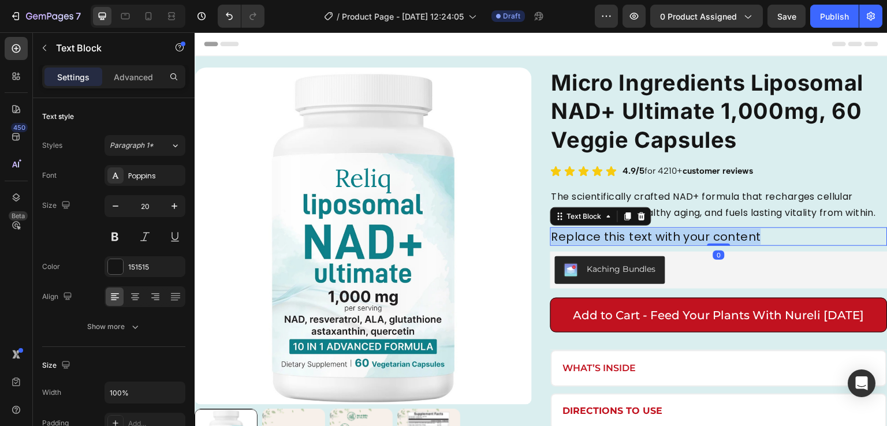
click at [727, 245] on p "Replace this text with your content" at bounding box center [718, 237] width 335 height 16
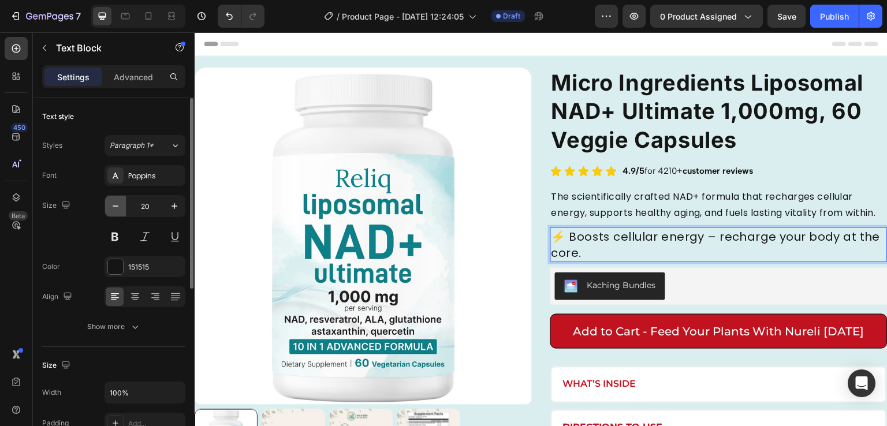
click at [121, 210] on icon "button" at bounding box center [116, 206] width 12 height 12
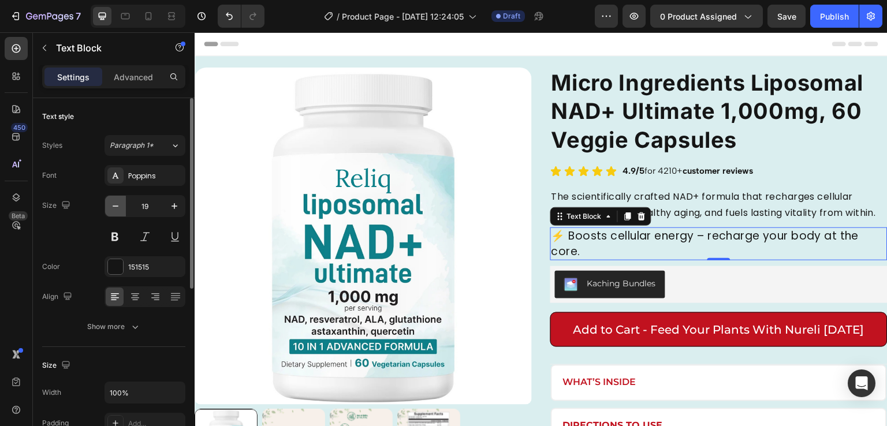
click at [121, 210] on icon "button" at bounding box center [116, 206] width 12 height 12
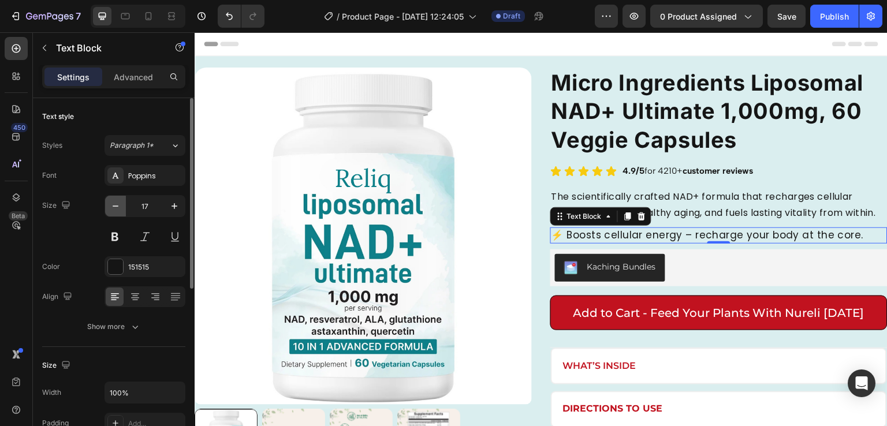
click at [121, 210] on icon "button" at bounding box center [116, 206] width 12 height 12
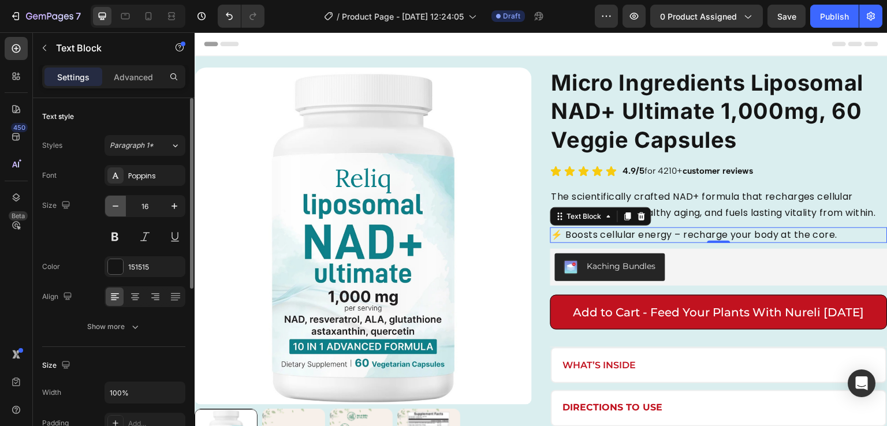
click at [121, 210] on icon "button" at bounding box center [116, 206] width 12 height 12
type input "15"
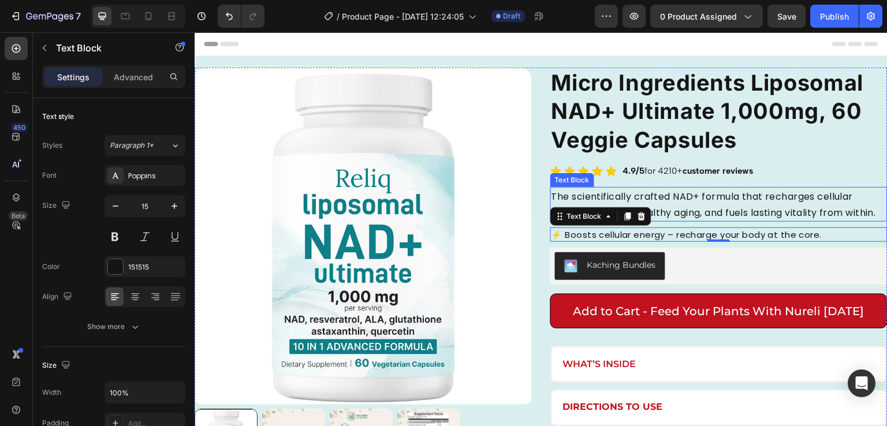
click at [574, 199] on span "The scientifically crafted NAD+ formula that recharges cellular energy, support…" at bounding box center [713, 204] width 324 height 29
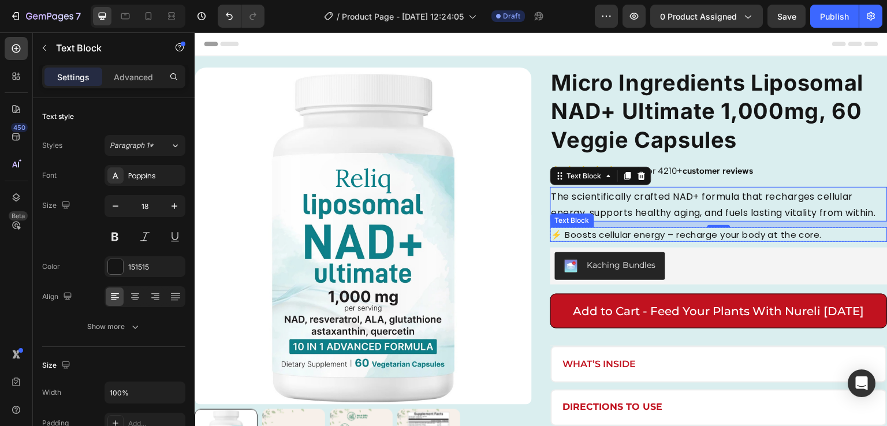
click at [670, 241] on p "⚡ Boosts cellular energy – recharge your body at the core." at bounding box center [718, 235] width 335 height 12
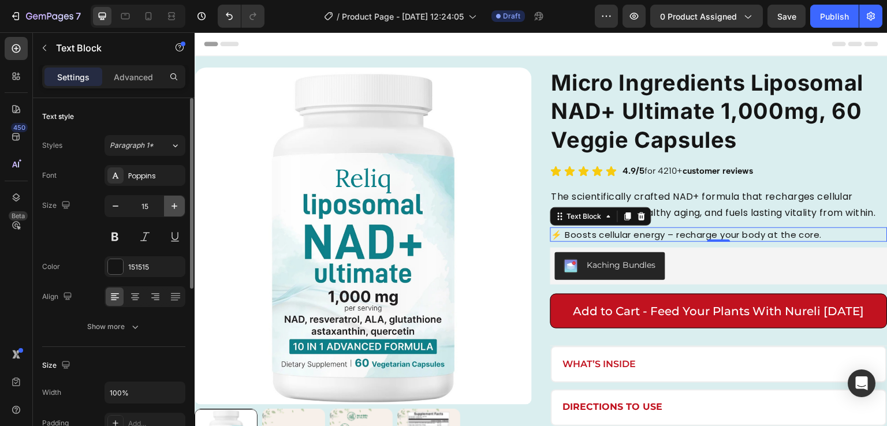
click at [169, 206] on icon "button" at bounding box center [175, 206] width 12 height 12
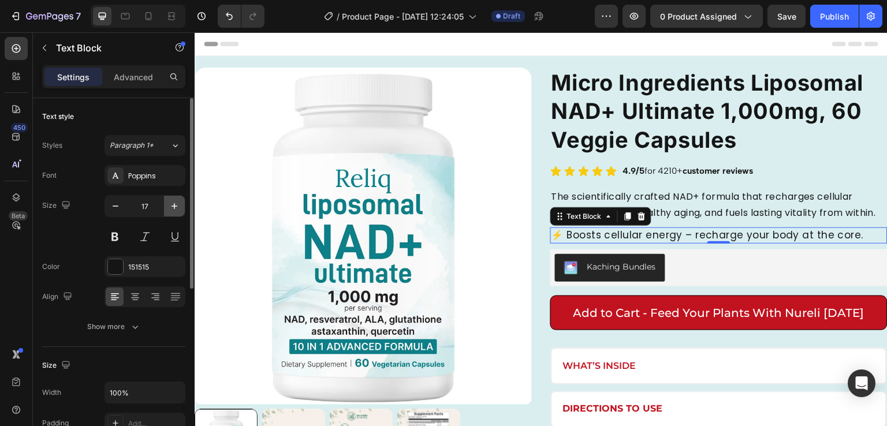
click at [169, 206] on icon "button" at bounding box center [175, 206] width 12 height 12
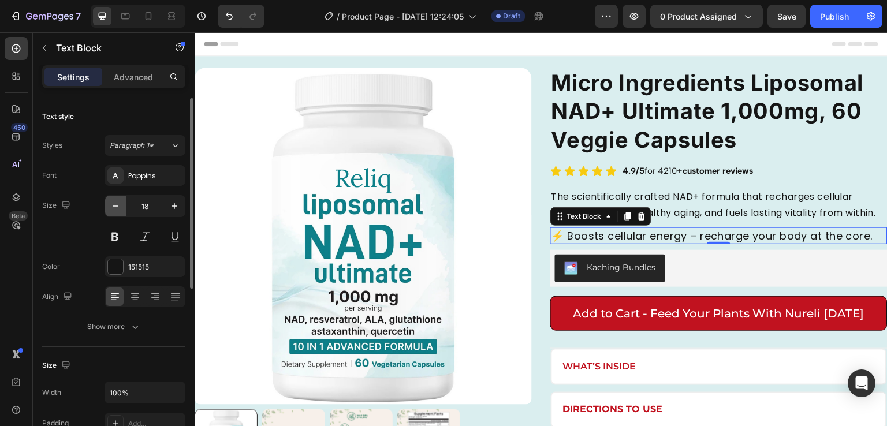
click at [118, 210] on icon "button" at bounding box center [116, 206] width 12 height 12
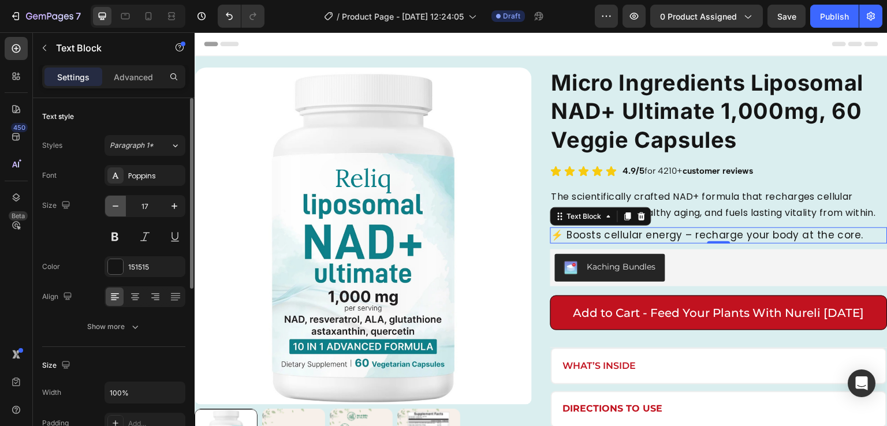
click at [118, 210] on icon "button" at bounding box center [116, 206] width 12 height 12
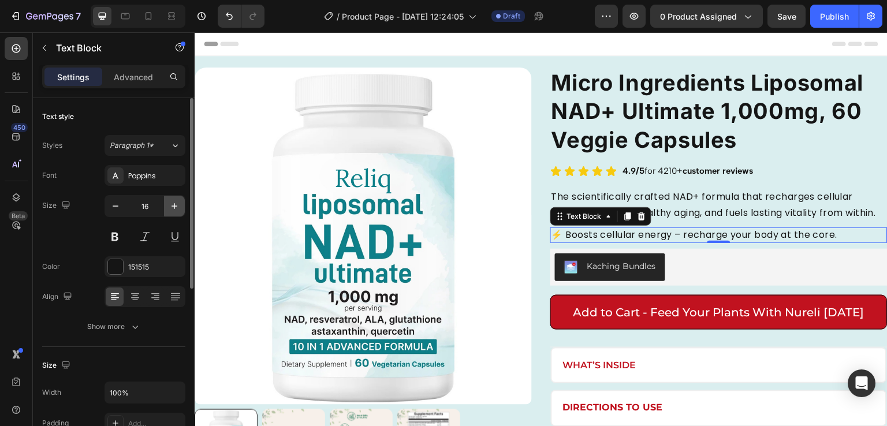
click at [166, 209] on button "button" at bounding box center [174, 206] width 21 height 21
type input "17"
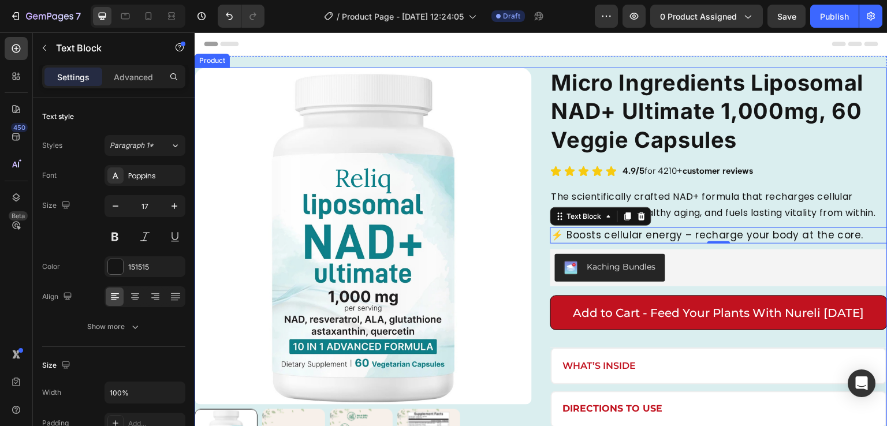
click at [716, 260] on div "Micro Ingredients Liposomal NAD+ Ultimate 1,000mg, 60 Veggie Capsules Product T…" at bounding box center [718, 275] width 337 height 414
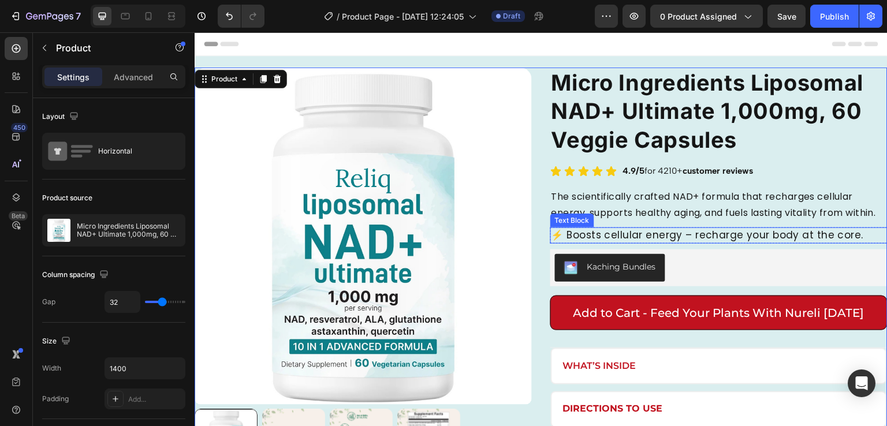
click at [703, 243] on p "⚡ Boosts cellular energy – recharge your body at the core." at bounding box center [718, 236] width 335 height 14
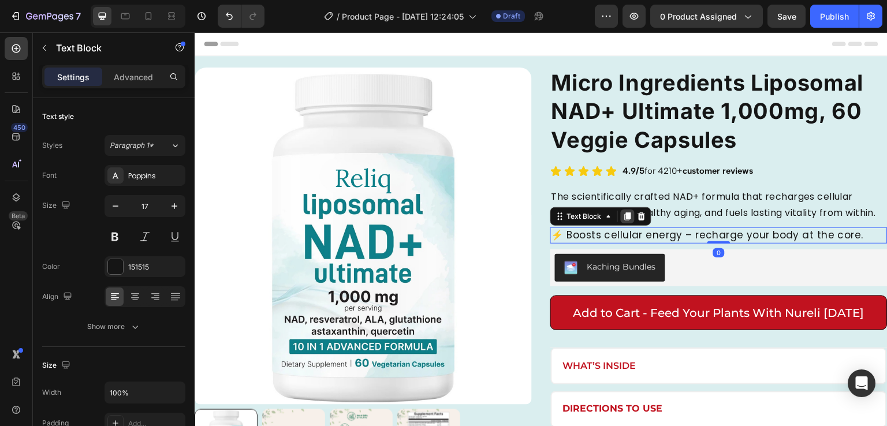
click at [626, 221] on icon at bounding box center [628, 216] width 6 height 8
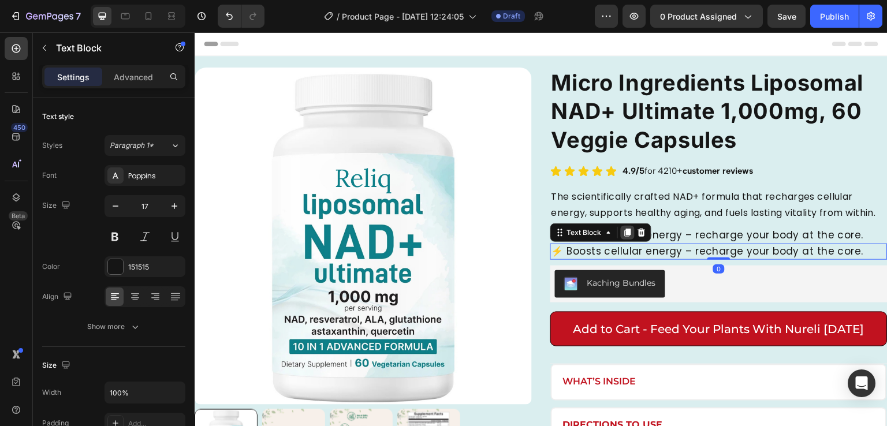
click at [625, 237] on icon at bounding box center [628, 233] width 6 height 8
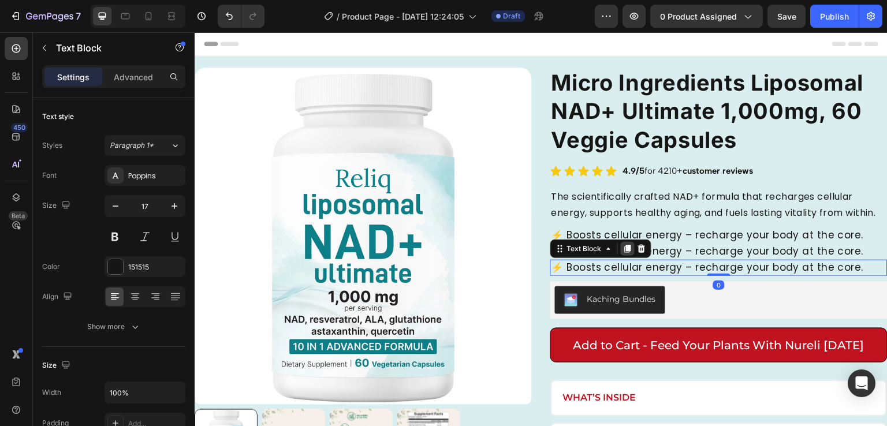
click at [625, 253] on icon at bounding box center [628, 249] width 6 height 8
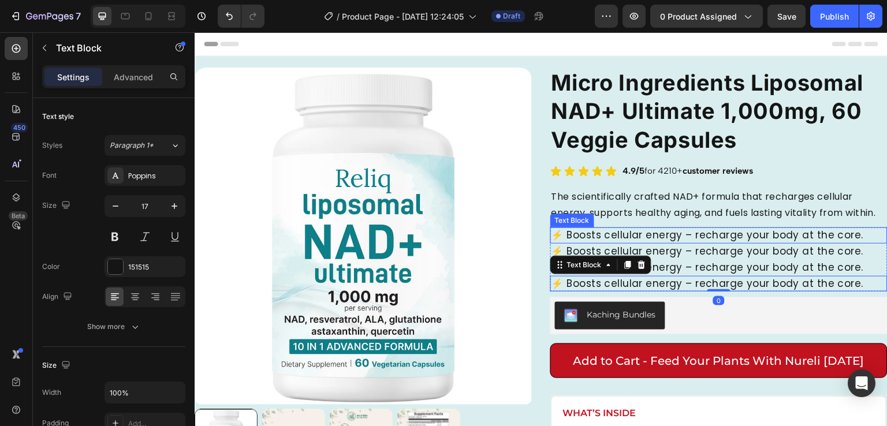
click at [744, 243] on p "⚡ Boosts cellular energy – recharge your body at the core." at bounding box center [718, 236] width 335 height 14
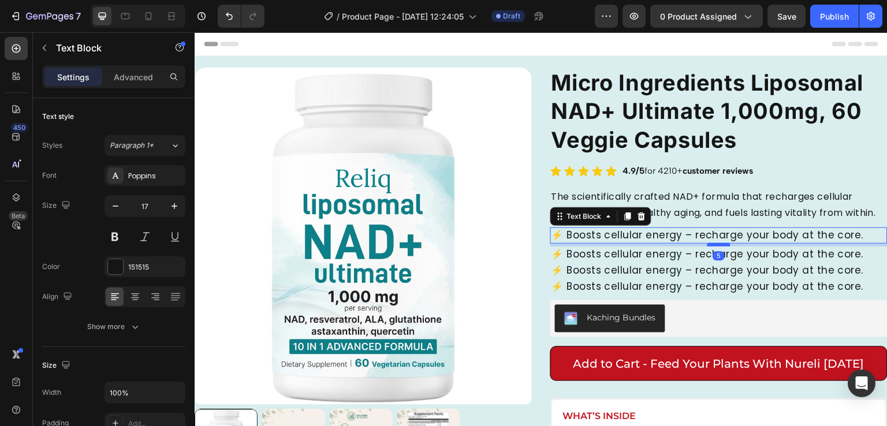
click at [711, 247] on div at bounding box center [718, 244] width 23 height 3
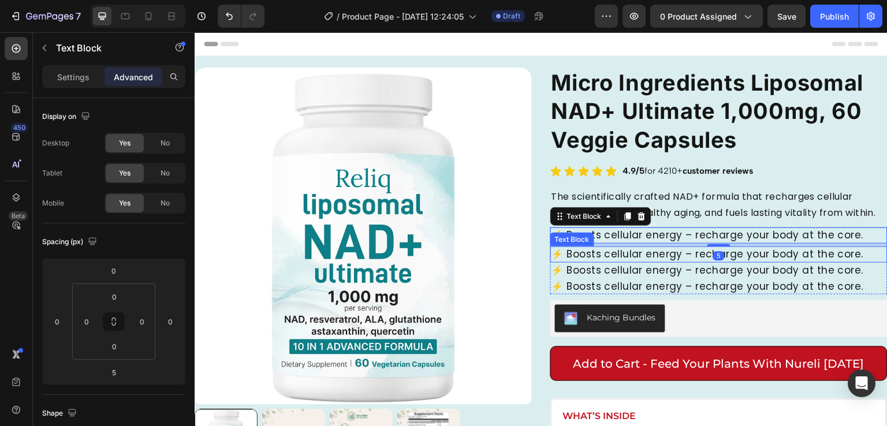
click at [729, 262] on p "⚡ Boosts cellular energy – recharge your body at the core." at bounding box center [718, 255] width 335 height 14
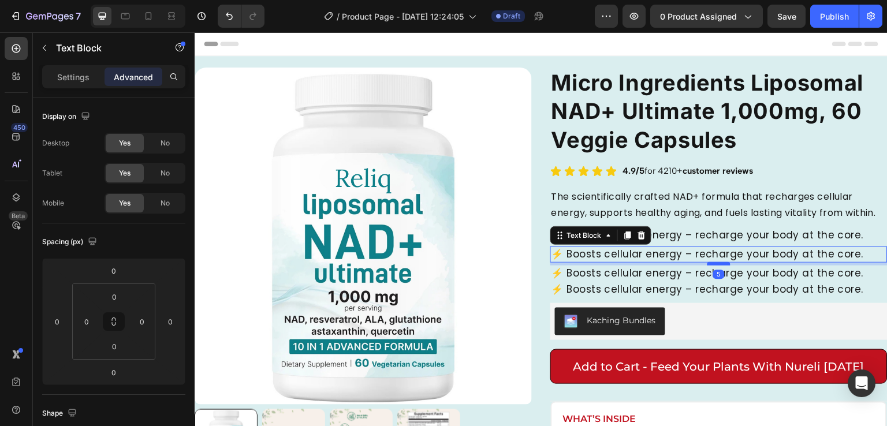
click at [707, 266] on div at bounding box center [718, 263] width 23 height 3
type input "5"
click at [696, 281] on p "⚡ Boosts cellular energy – recharge your body at the core." at bounding box center [718, 274] width 335 height 14
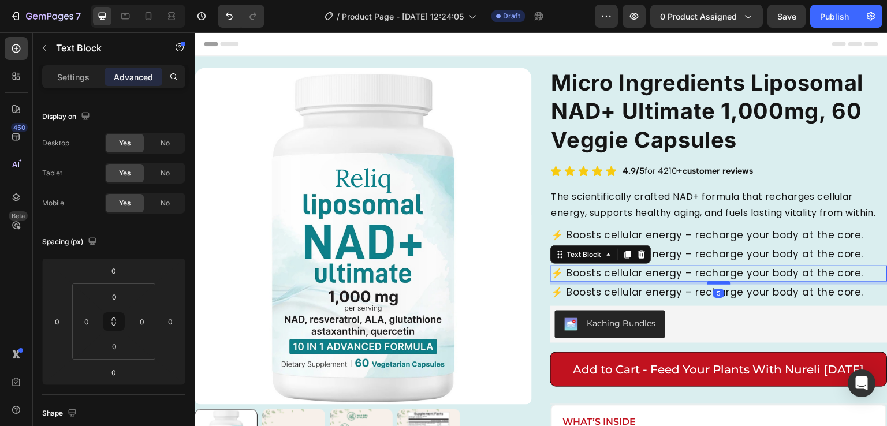
click at [712, 285] on div at bounding box center [718, 282] width 23 height 3
type input "5"
click at [702, 300] on p "⚡ Boosts cellular energy – recharge your body at the core." at bounding box center [718, 293] width 335 height 14
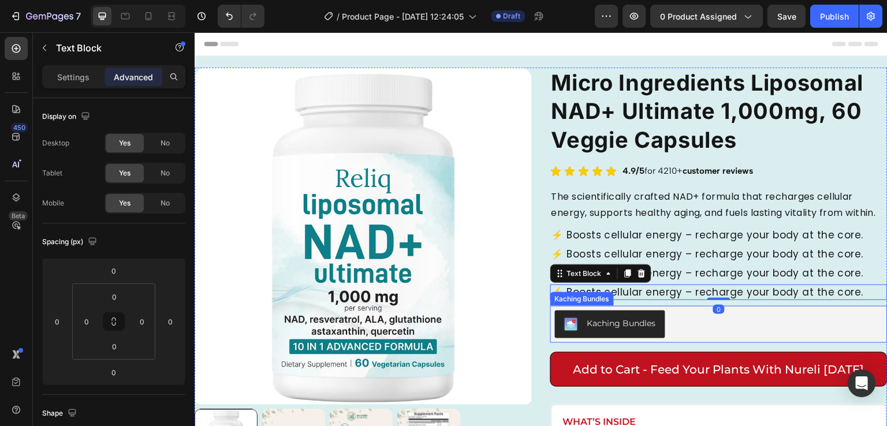
click at [748, 331] on div "Kaching Bundles" at bounding box center [719, 325] width 328 height 28
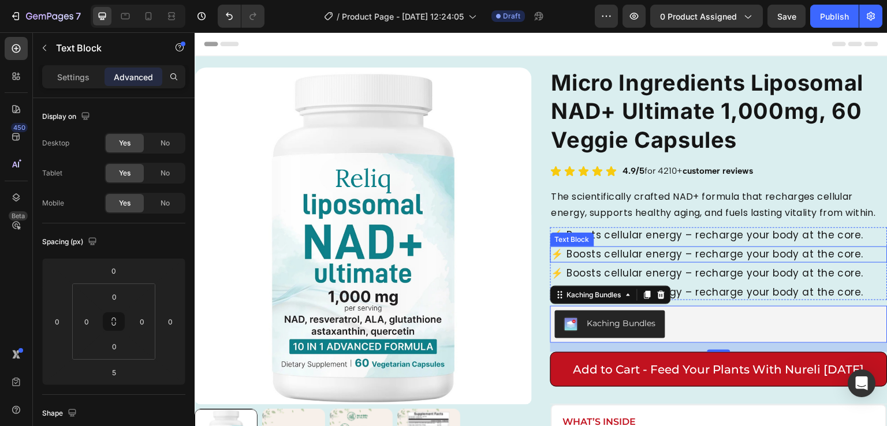
click at [646, 262] on p "⚡ Boosts cellular energy – recharge your body at the core." at bounding box center [718, 255] width 335 height 14
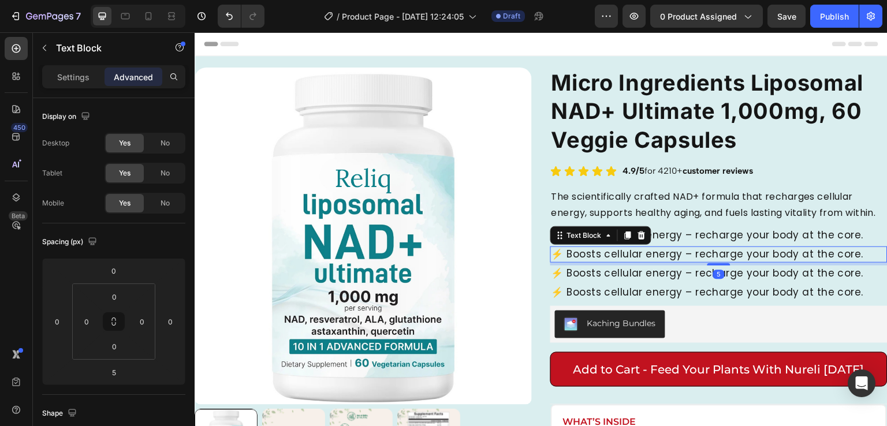
click at [646, 262] on p "⚡ Boosts cellular energy – recharge your body at the core." at bounding box center [718, 255] width 335 height 14
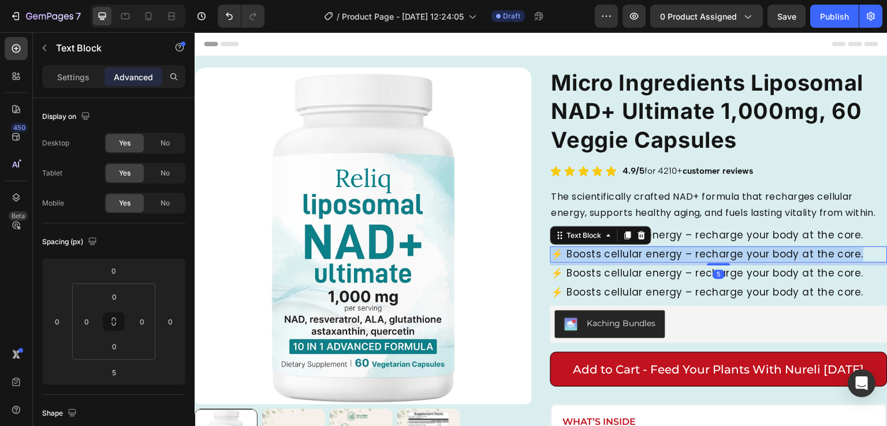
click at [646, 262] on p "⚡ Boosts cellular energy – recharge your body at the core." at bounding box center [718, 255] width 335 height 14
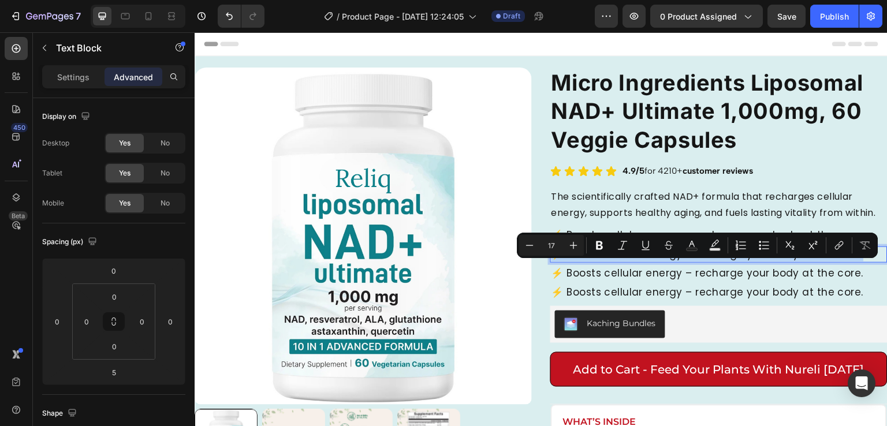
click at [646, 262] on p "⚡ Boosts cellular energy – recharge your body at the core." at bounding box center [718, 255] width 335 height 14
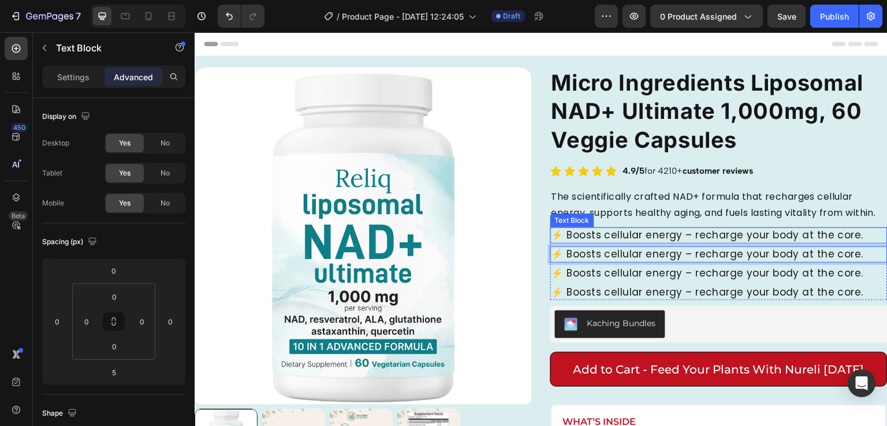
click at [634, 243] on p "⚡ Boosts cellular energy – recharge your body at the core." at bounding box center [718, 236] width 335 height 14
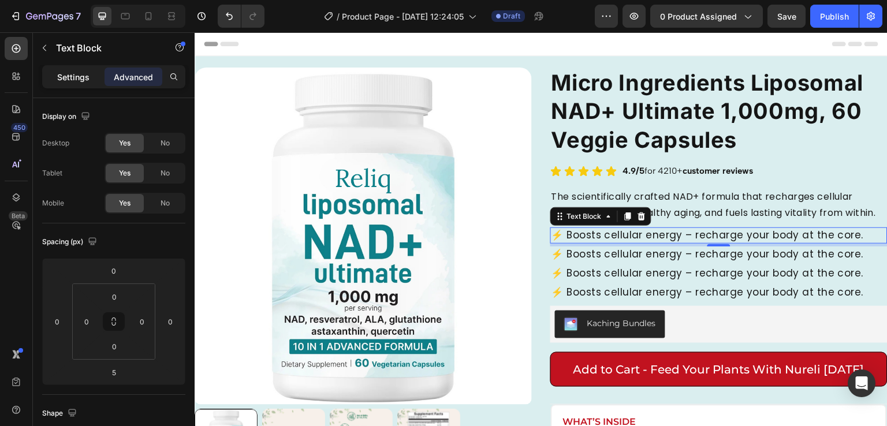
click at [98, 83] on div "Settings" at bounding box center [73, 77] width 58 height 18
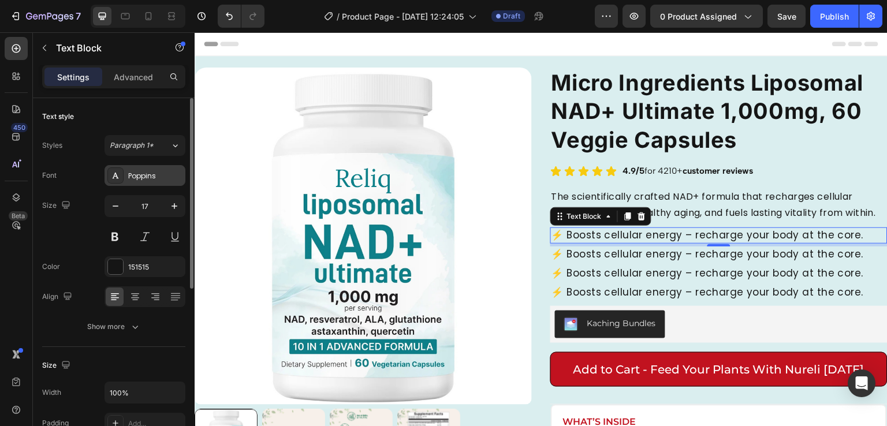
click at [159, 171] on div "Poppins" at bounding box center [155, 176] width 54 height 10
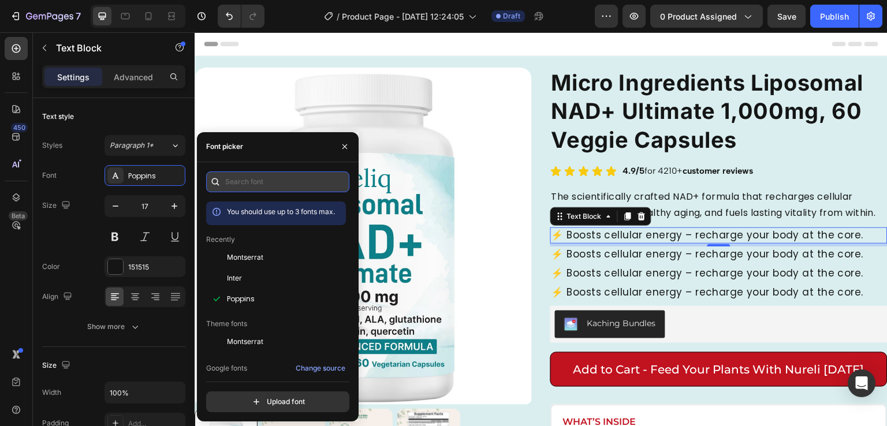
click at [259, 184] on input "text" at bounding box center [277, 181] width 143 height 21
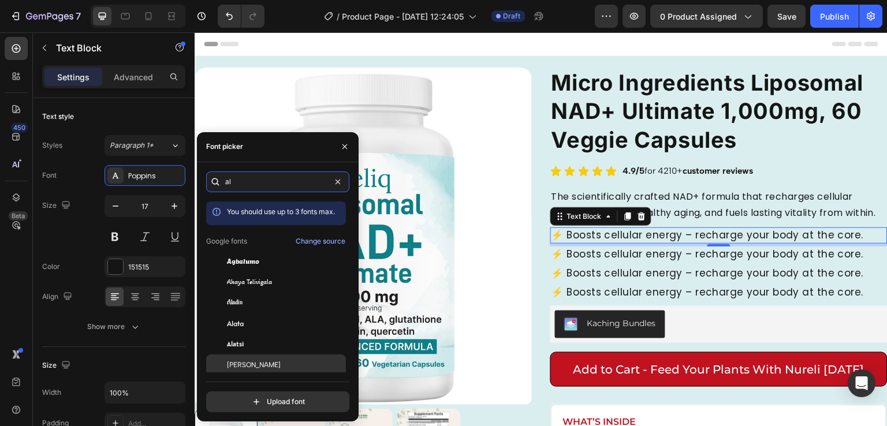
type input "al"
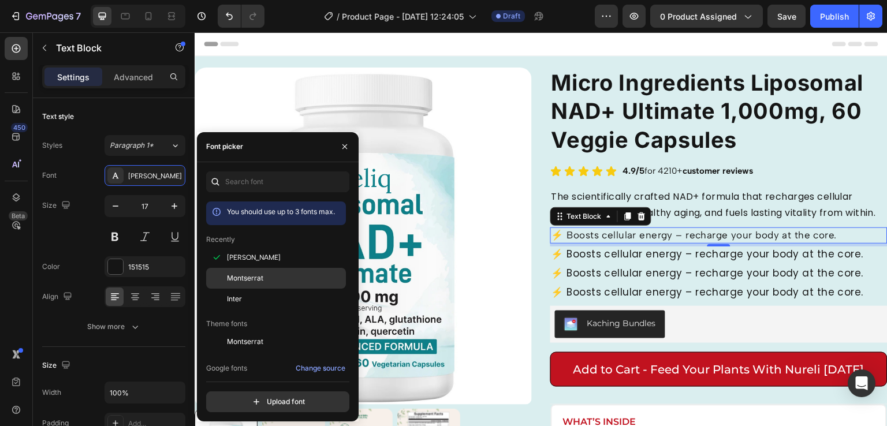
click at [277, 279] on div "Montserrat" at bounding box center [285, 278] width 117 height 10
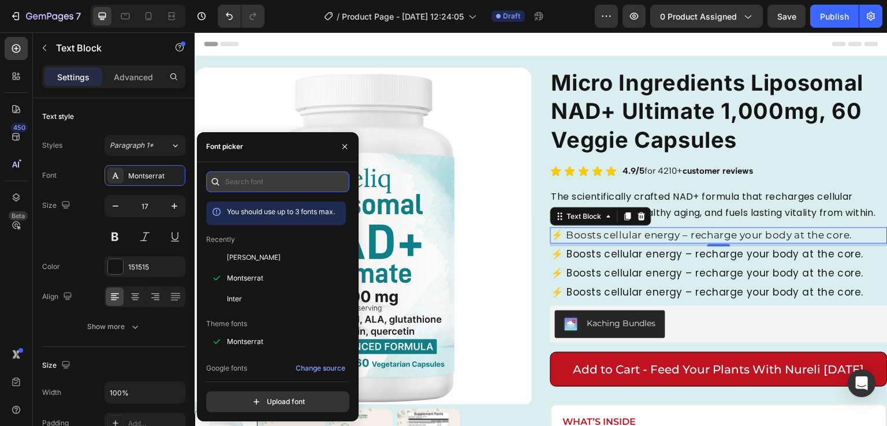
click at [275, 185] on input "text" at bounding box center [277, 181] width 143 height 21
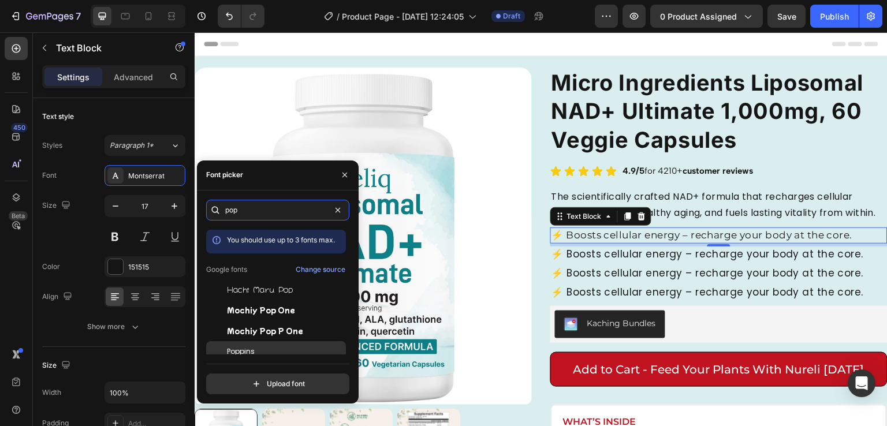
type input "pop"
click at [255, 341] on div "Poppins" at bounding box center [276, 351] width 140 height 21
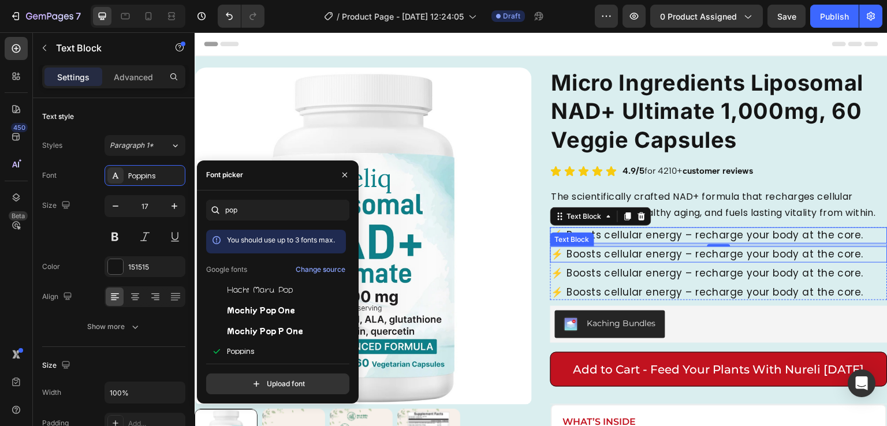
click at [736, 262] on p "⚡ Boosts cellular energy – recharge your body at the core." at bounding box center [718, 255] width 335 height 14
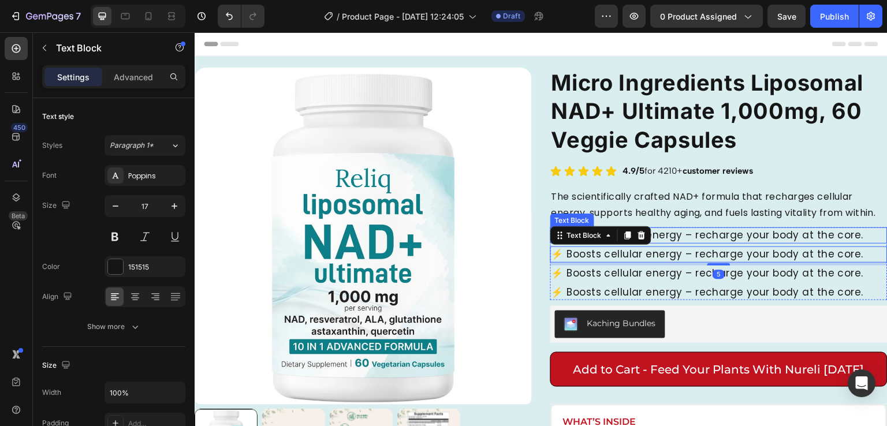
click at [727, 243] on p "⚡ Boosts cellular energy – recharge your body at the core." at bounding box center [718, 236] width 335 height 14
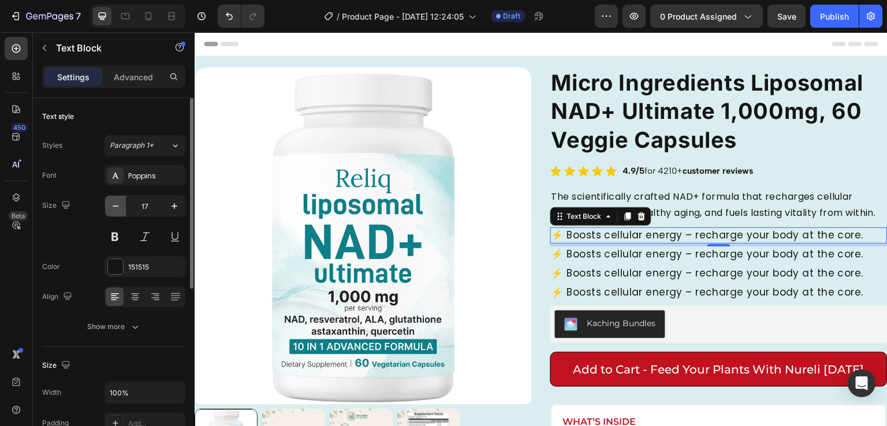
click at [116, 208] on icon "button" at bounding box center [116, 206] width 12 height 12
type input "16"
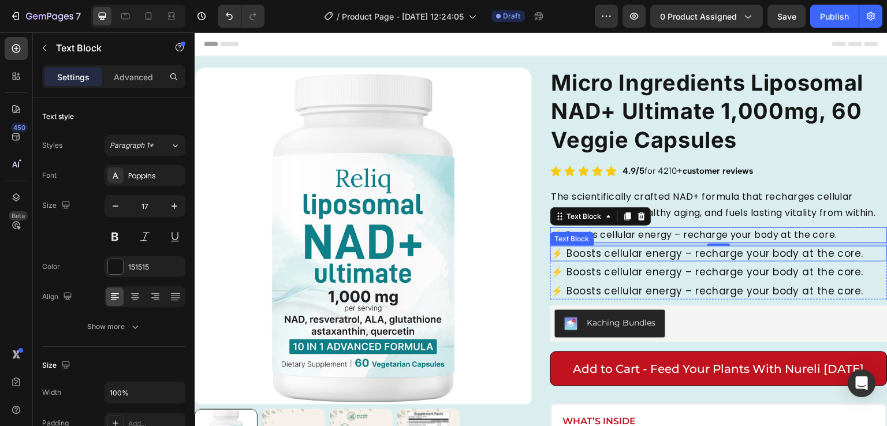
click at [639, 261] on p "⚡ Boosts cellular energy – recharge your body at the core." at bounding box center [718, 254] width 335 height 14
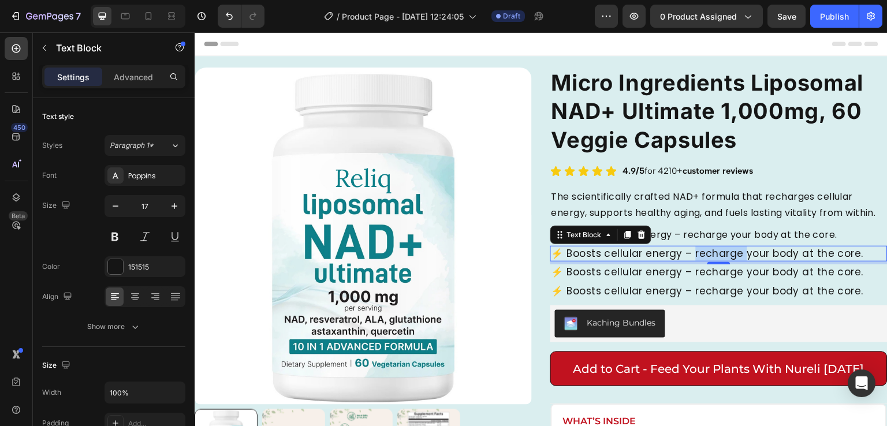
click at [702, 261] on p "⚡ Boosts cellular energy – recharge your body at the core." at bounding box center [718, 254] width 335 height 14
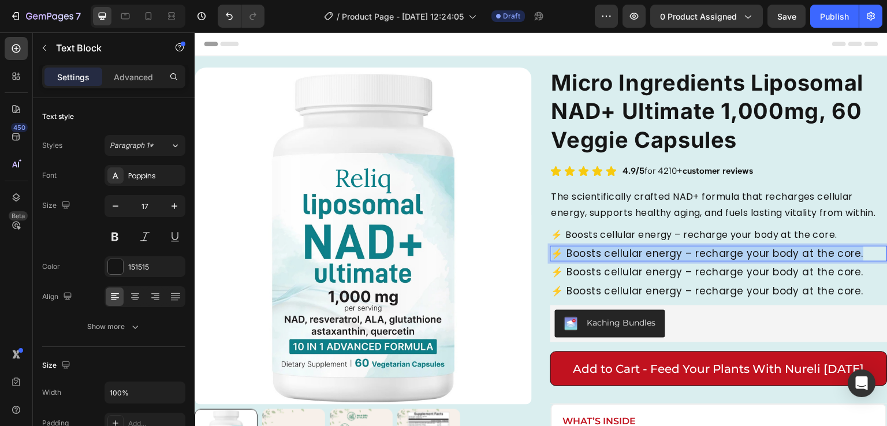
click at [702, 261] on p "⚡ Boosts cellular energy – recharge your body at the core." at bounding box center [718, 254] width 335 height 14
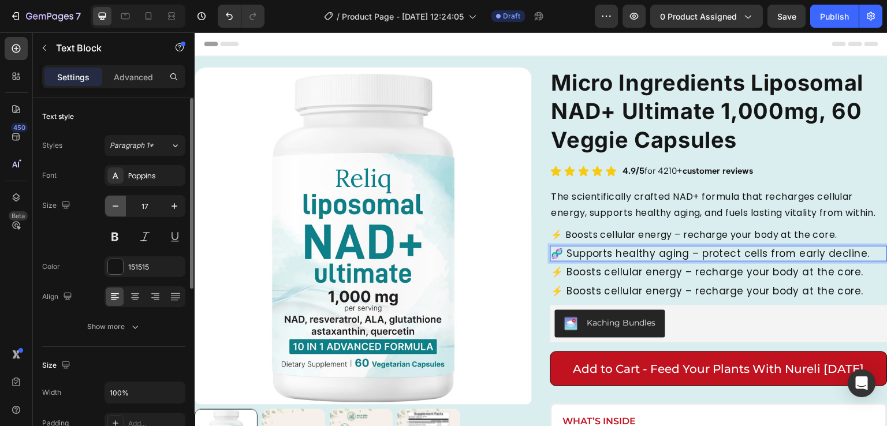
click at [117, 212] on button "button" at bounding box center [115, 206] width 21 height 21
type input "16"
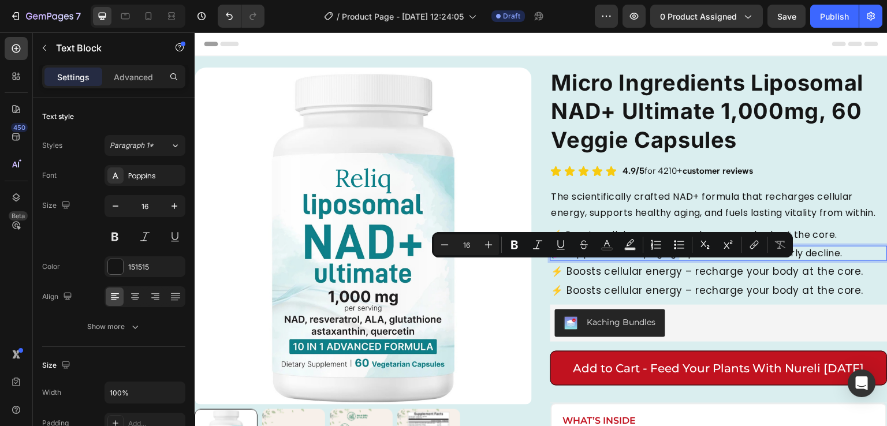
drag, startPoint x: 677, startPoint y: 272, endPoint x: 547, endPoint y: 275, distance: 130.0
click at [550, 261] on div "🧬 Supports healthy aging – protect cells from early decline." at bounding box center [718, 253] width 337 height 15
click at [694, 260] on p "🧬 Supports healthy aging – protect cells from early decline." at bounding box center [718, 253] width 335 height 13
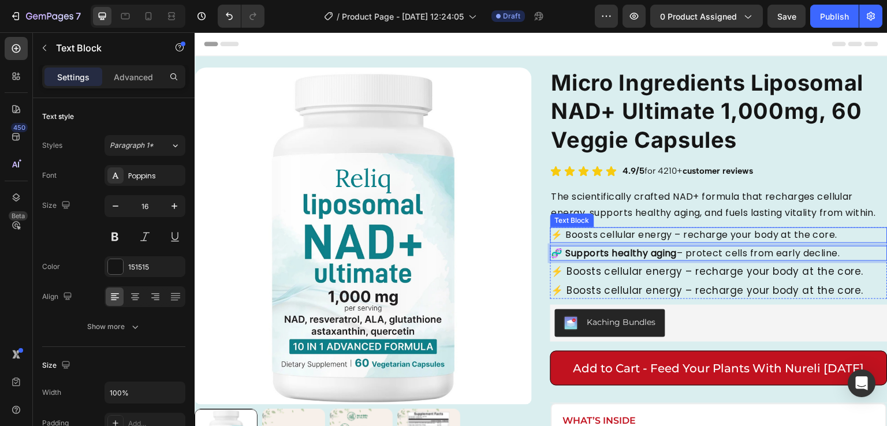
click at [669, 241] on p "⚡ Boosts cellular energy – recharge your body at the core." at bounding box center [718, 235] width 335 height 13
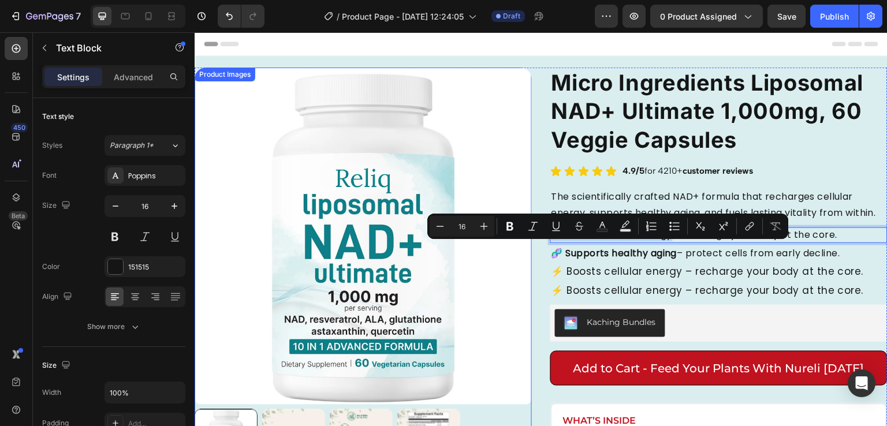
drag, startPoint x: 669, startPoint y: 252, endPoint x: 522, endPoint y: 252, distance: 146.7
click at [714, 277] on div "⚡ Boosts cellular energy – recharge your body at the core. Text Block 5 🧬 Suppo…" at bounding box center [718, 262] width 337 height 71
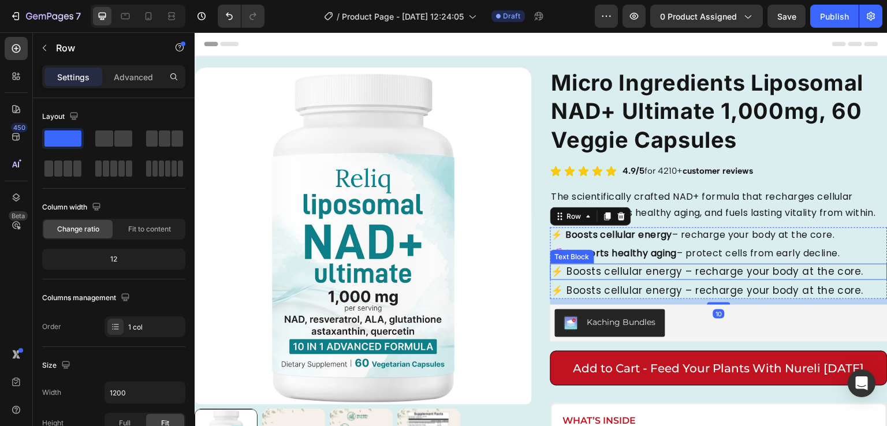
click at [713, 279] on p "⚡ Boosts cellular energy – recharge your body at the core." at bounding box center [718, 272] width 335 height 14
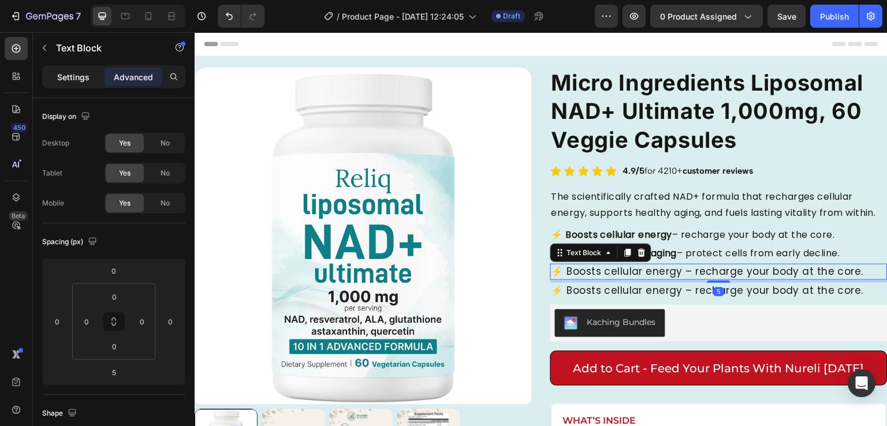
click at [74, 77] on p "Settings" at bounding box center [73, 77] width 32 height 12
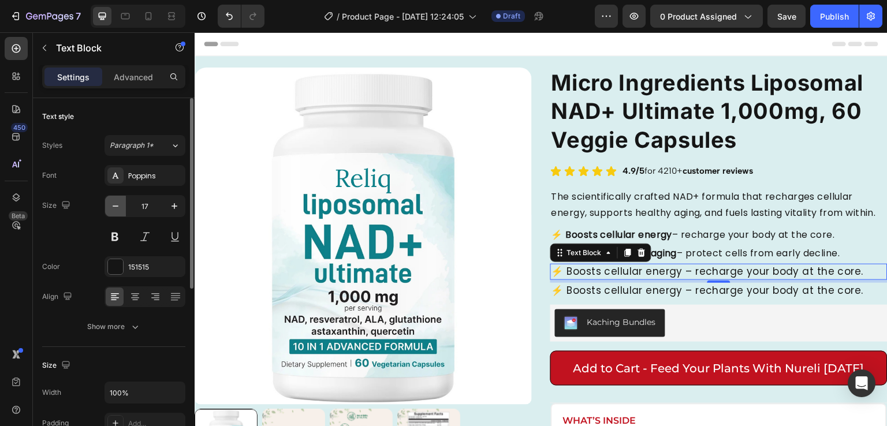
click at [119, 210] on icon "button" at bounding box center [116, 206] width 12 height 12
type input "16"
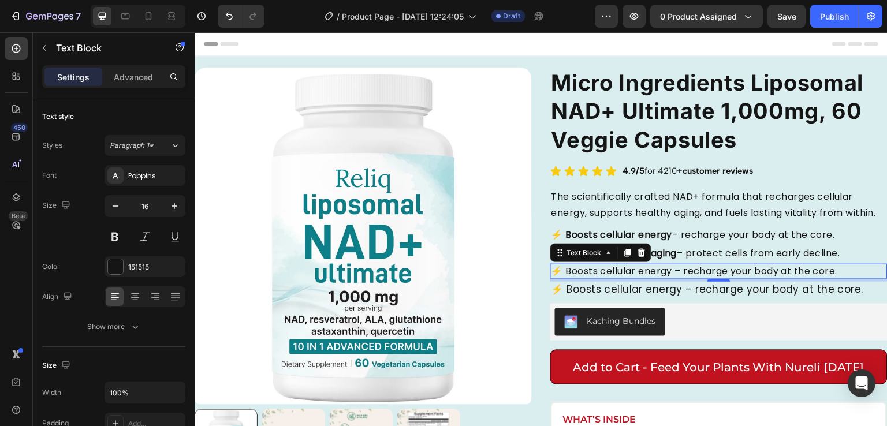
click at [662, 278] on p "⚡ Boosts cellular energy – recharge your body at the core." at bounding box center [718, 271] width 335 height 13
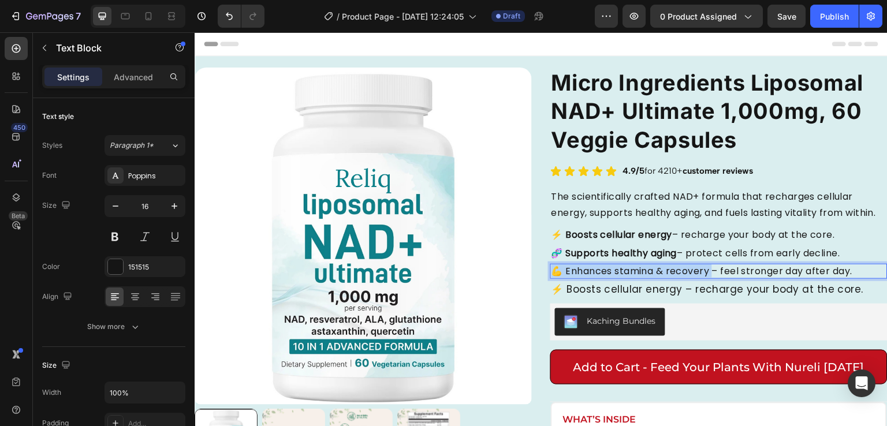
drag, startPoint x: 709, startPoint y: 285, endPoint x: 546, endPoint y: 286, distance: 162.8
click at [551, 278] on p "💪 Enhances stamina & recovery – feel stronger day after day." at bounding box center [718, 271] width 335 height 13
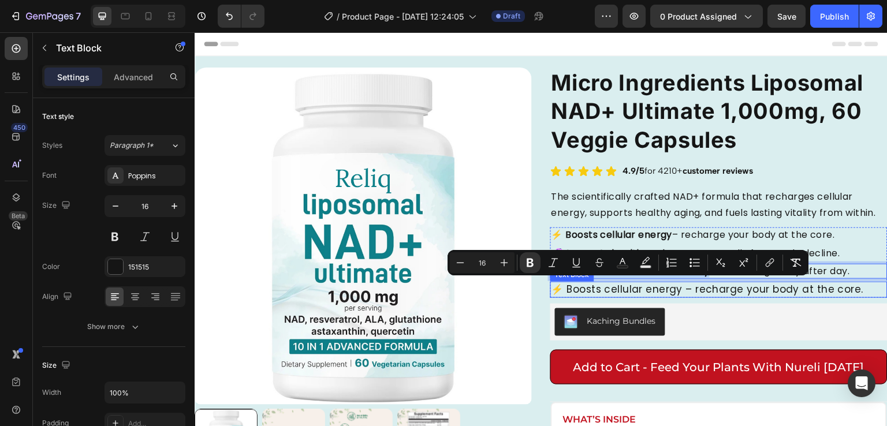
click at [726, 297] on p "⚡ Boosts cellular energy – recharge your body at the core." at bounding box center [718, 290] width 335 height 14
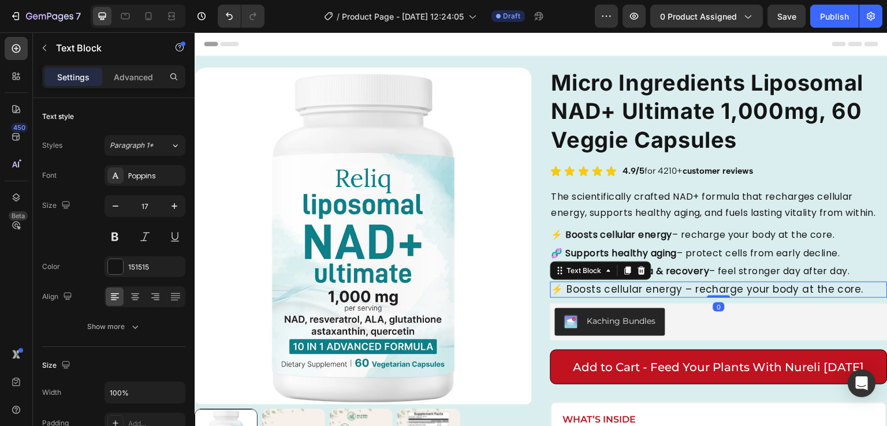
click at [726, 297] on p "⚡ Boosts cellular energy – recharge your body at the core." at bounding box center [718, 290] width 335 height 14
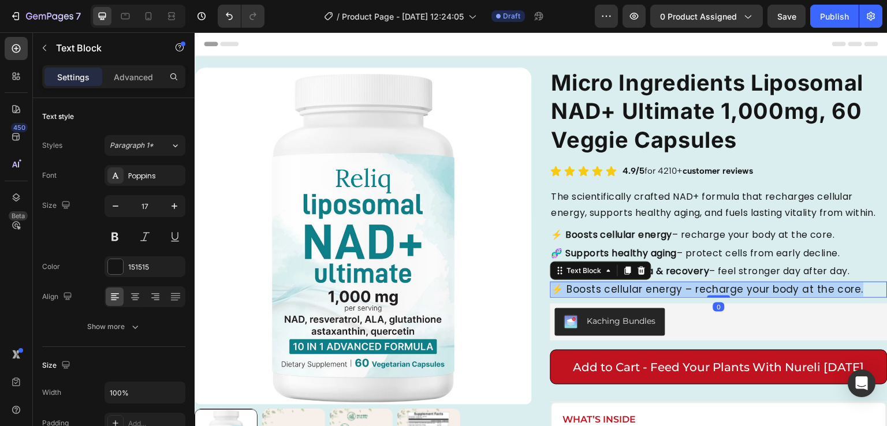
click at [726, 297] on p "⚡ Boosts cellular energy – recharge your body at the core." at bounding box center [718, 290] width 335 height 14
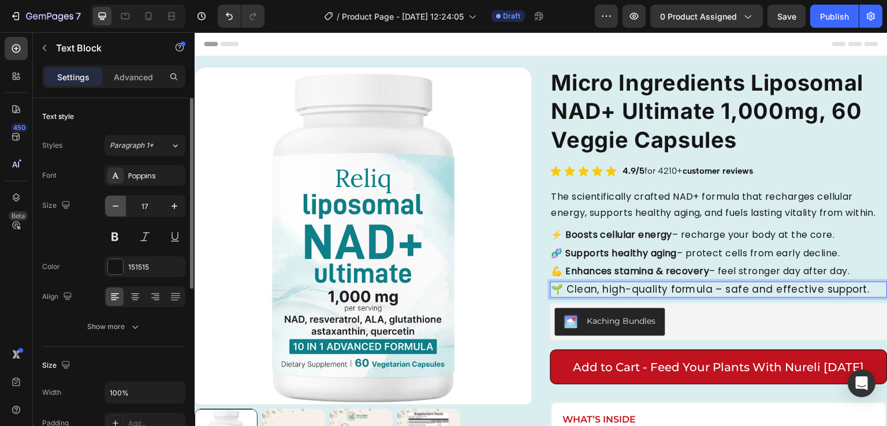
drag, startPoint x: 122, startPoint y: 202, endPoint x: 43, endPoint y: 170, distance: 85.2
click at [122, 202] on button "button" at bounding box center [115, 206] width 21 height 21
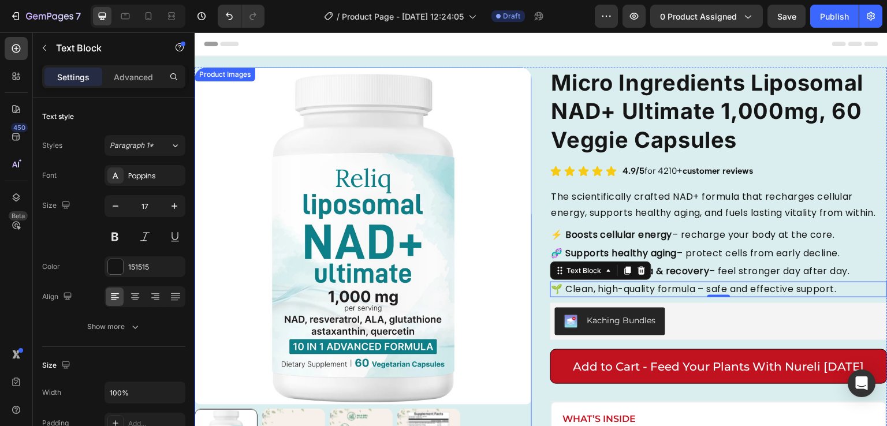
type input "16"
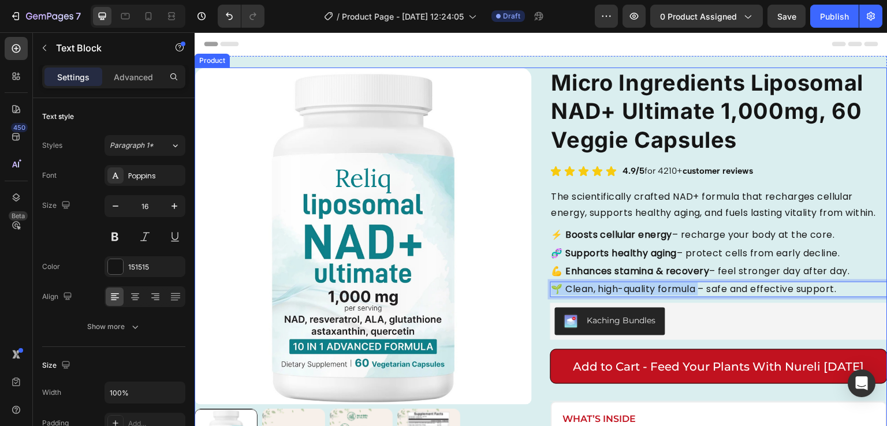
drag, startPoint x: 701, startPoint y: 305, endPoint x: 534, endPoint y: 308, distance: 166.9
click at [534, 308] on div "Product Images Micro Ingredients Liposomal NAD+ Ultimate 1,000mg, 60 Veggie Cap…" at bounding box center [541, 296] width 693 height 457
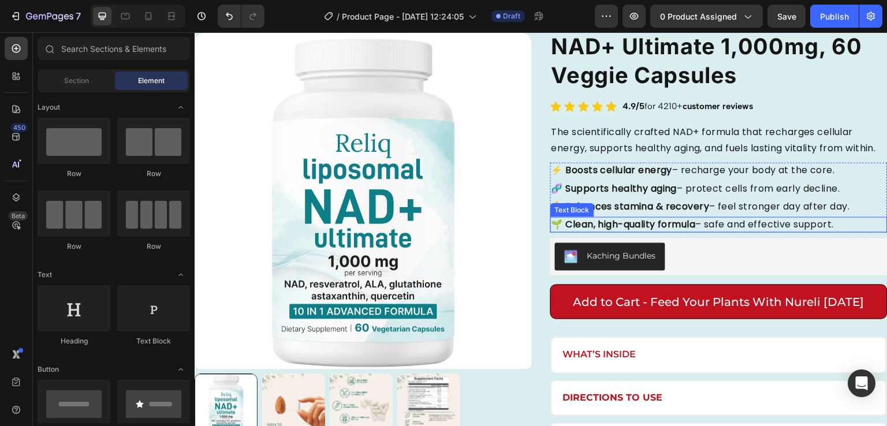
scroll to position [69, 0]
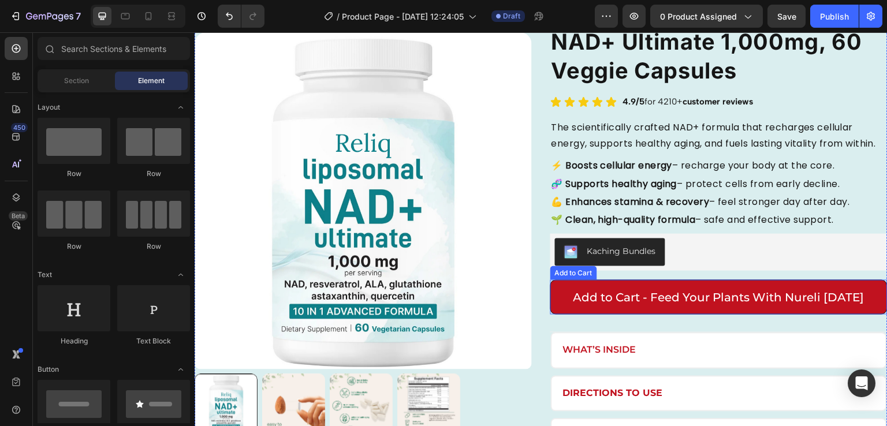
click at [557, 312] on button "Add to Cart - Feed Your Plants With Nureli [DATE]" at bounding box center [718, 297] width 337 height 35
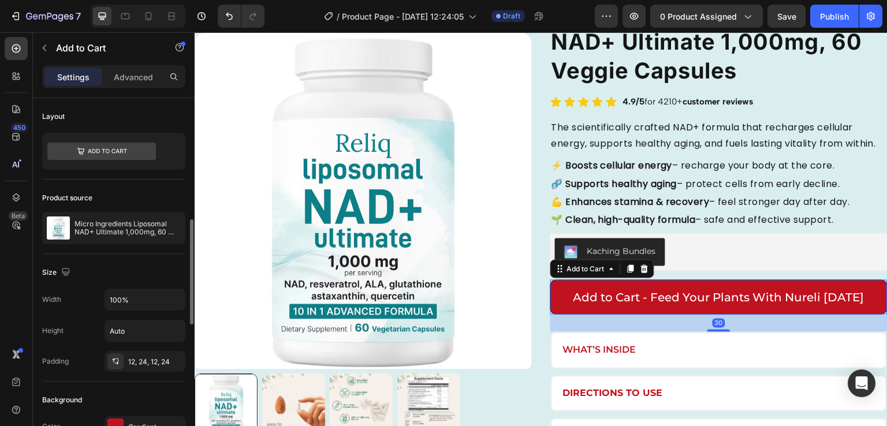
scroll to position [110, 0]
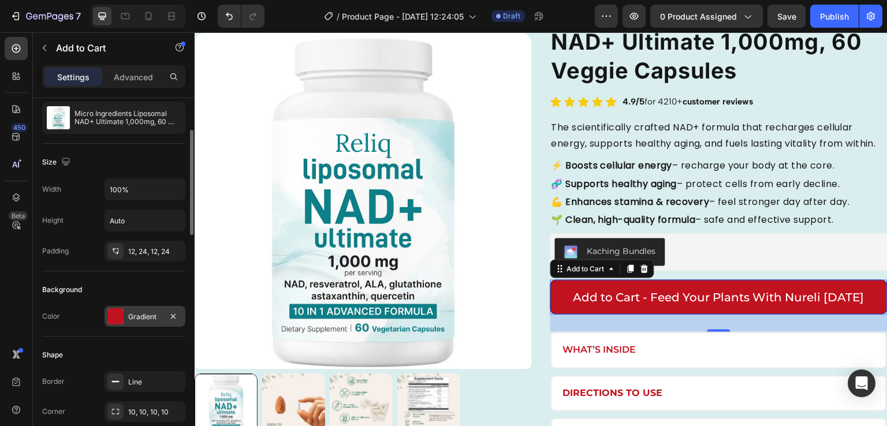
click at [122, 319] on div at bounding box center [115, 316] width 16 height 16
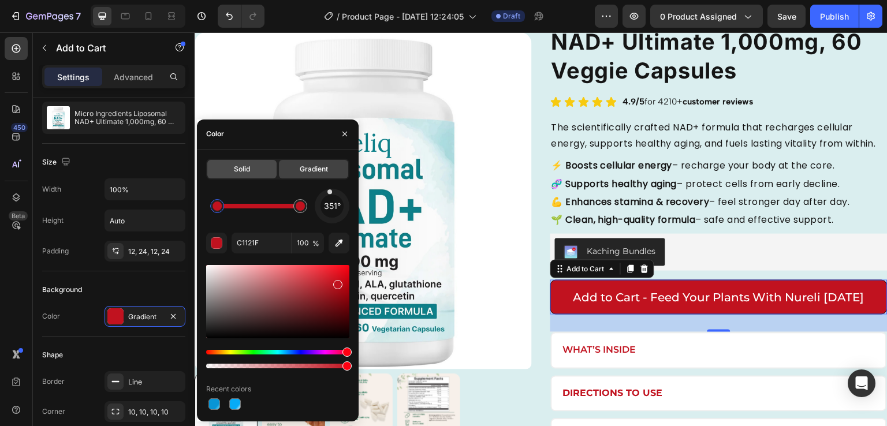
click at [239, 172] on span "Solid" at bounding box center [242, 169] width 16 height 10
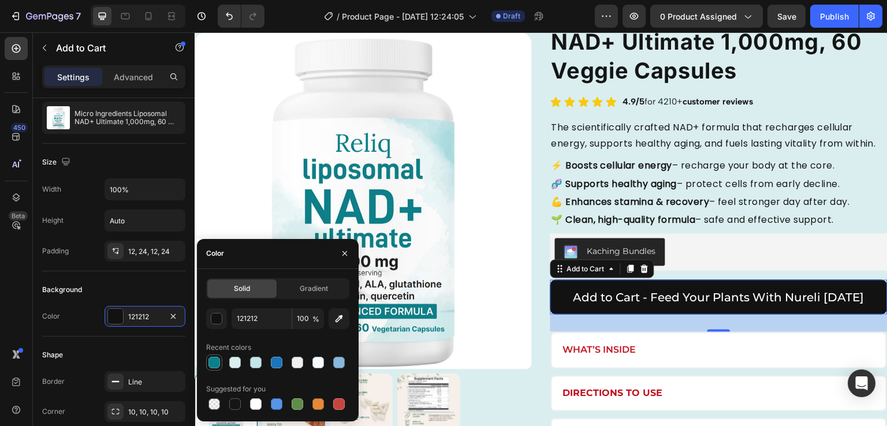
click at [212, 361] on div at bounding box center [214, 363] width 12 height 12
type input "0B808C"
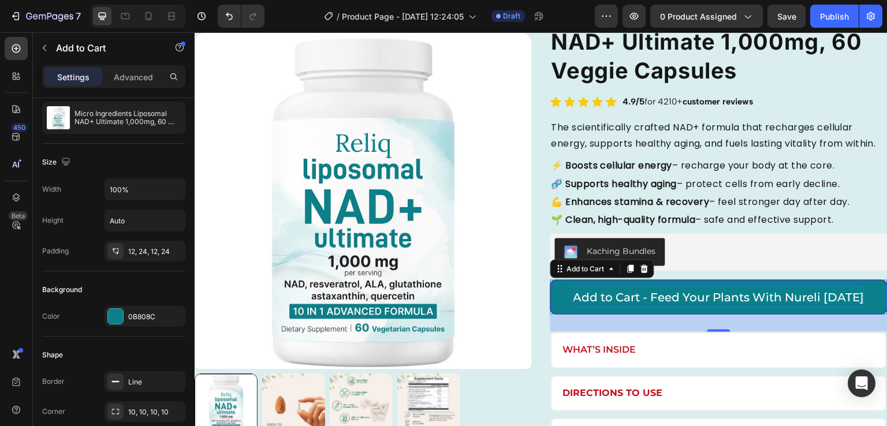
click at [651, 308] on div "Add to Cart - Feed Your Plants With Nureli [DATE]" at bounding box center [718, 297] width 291 height 21
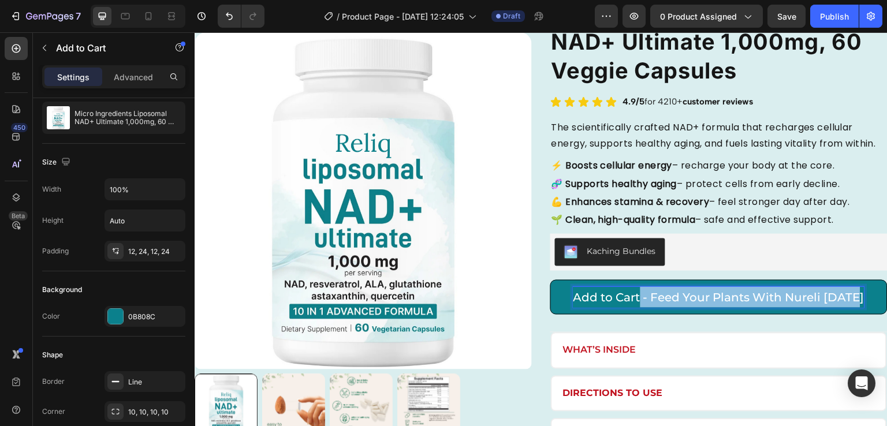
drag, startPoint x: 638, startPoint y: 314, endPoint x: 875, endPoint y: 315, distance: 236.7
click at [875, 315] on button "Add to Cart - Feed Your Plants With Nureli [DATE]" at bounding box center [718, 297] width 337 height 35
click at [636, 315] on button "Add to Cart - Feed Your Plants With Nureli [DATE]" at bounding box center [718, 297] width 337 height 35
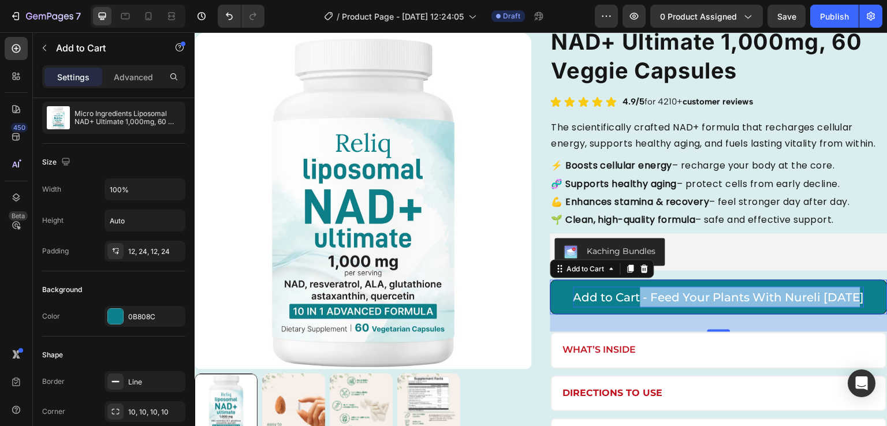
click at [635, 308] on p "Add to Cart - Feed Your Plants With Nureli [DATE]" at bounding box center [718, 297] width 291 height 21
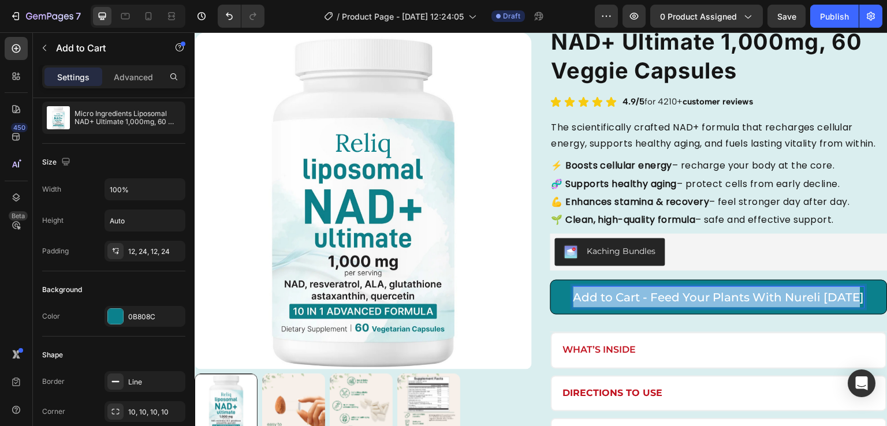
drag, startPoint x: 573, startPoint y: 308, endPoint x: 887, endPoint y: 270, distance: 316.4
click at [886, 270] on html "Header Product Images Micro Ingredients Liposomal NAD+ Ultimate 1,000mg, 60 Veg…" at bounding box center [541, 298] width 693 height 670
copy p "Add to Cart - Feed Your Plants With Nureli [DATE]"
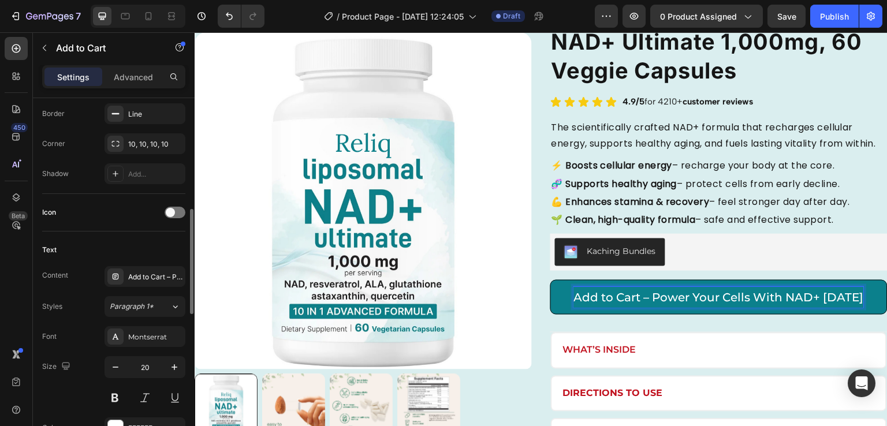
scroll to position [379, 0]
click at [141, 338] on div "Montserrat" at bounding box center [155, 336] width 54 height 10
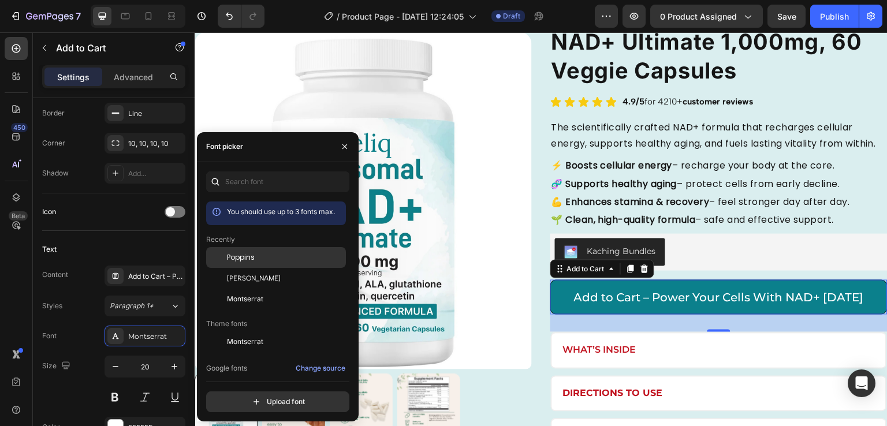
click at [241, 252] on span "Poppins" at bounding box center [241, 257] width 28 height 10
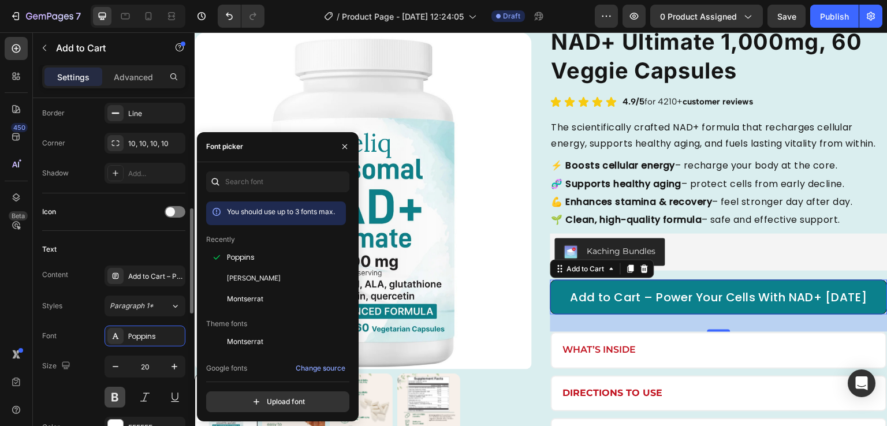
click at [111, 392] on button at bounding box center [115, 397] width 21 height 21
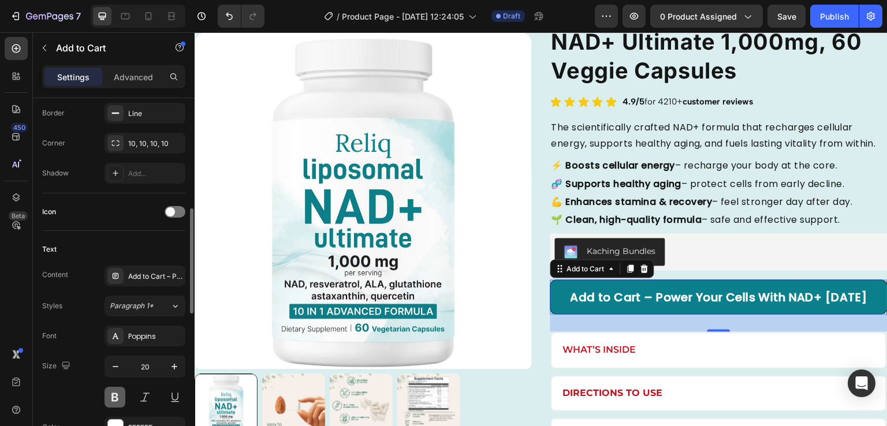
click at [111, 392] on button at bounding box center [115, 397] width 21 height 21
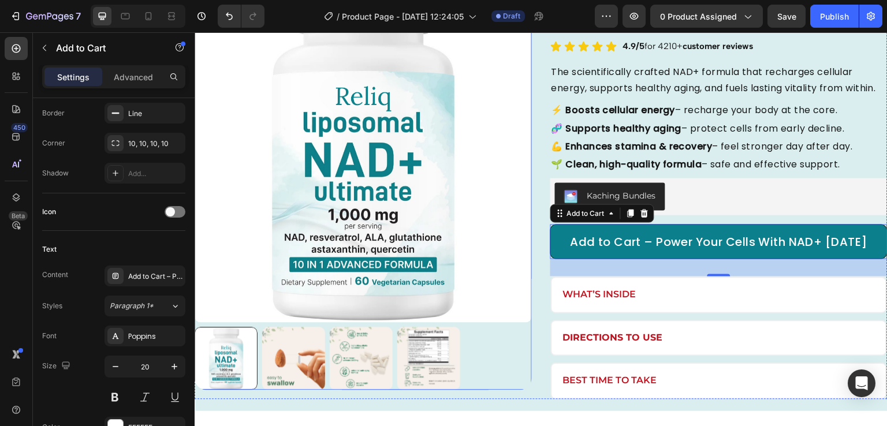
scroll to position [126, 0]
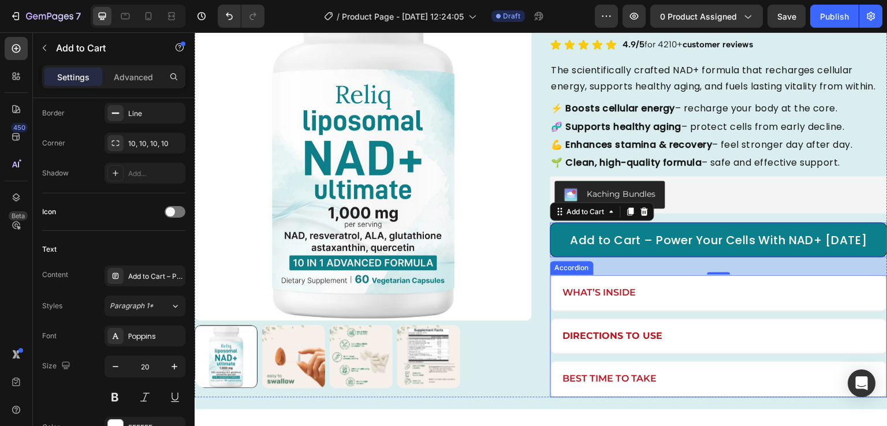
click at [644, 298] on div "What’s Inside" at bounding box center [719, 294] width 334 height 34
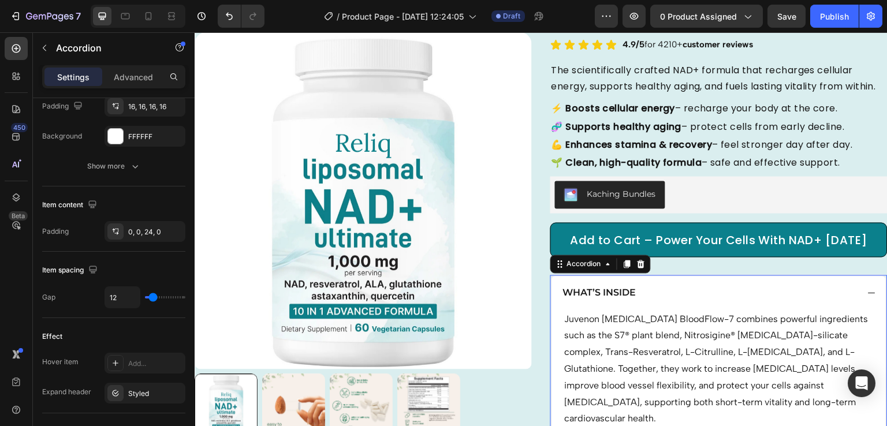
scroll to position [0, 0]
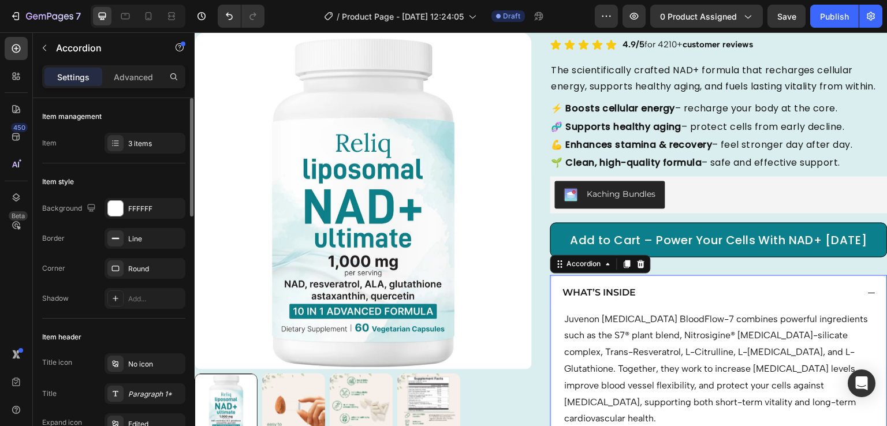
click at [644, 298] on div "What’s Inside" at bounding box center [719, 294] width 334 height 34
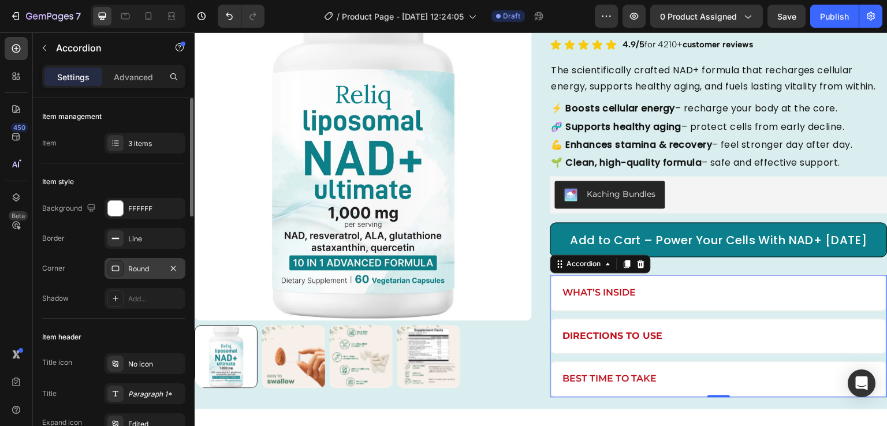
click at [142, 275] on div "Round" at bounding box center [145, 268] width 81 height 21
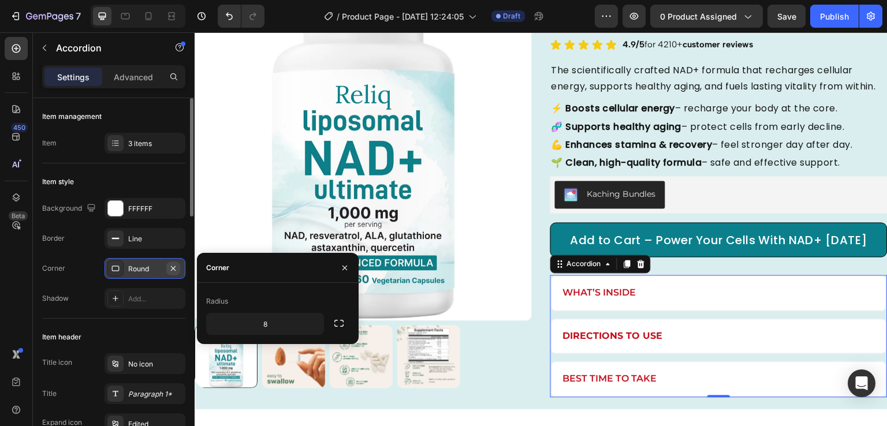
click at [176, 271] on icon "button" at bounding box center [173, 268] width 9 height 9
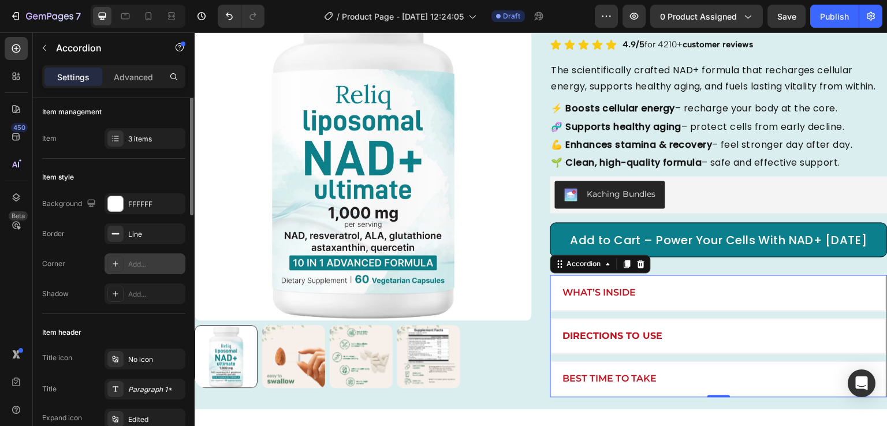
scroll to position [5, 0]
click at [118, 204] on div at bounding box center [115, 203] width 15 height 15
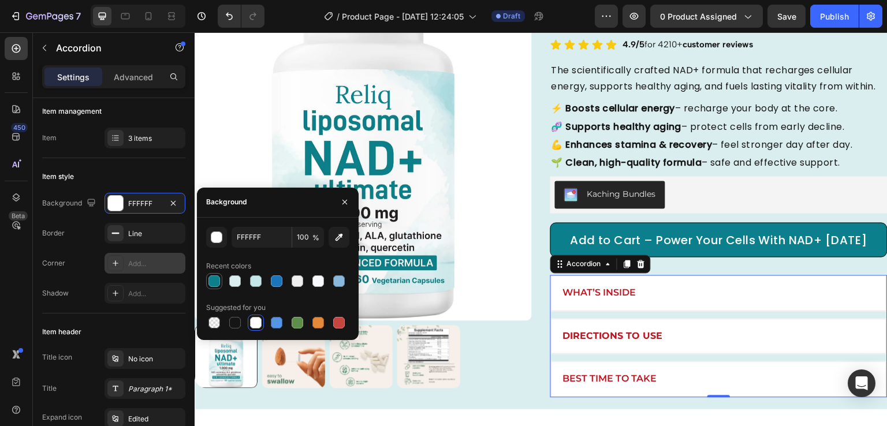
click at [215, 275] on div at bounding box center [214, 281] width 12 height 12
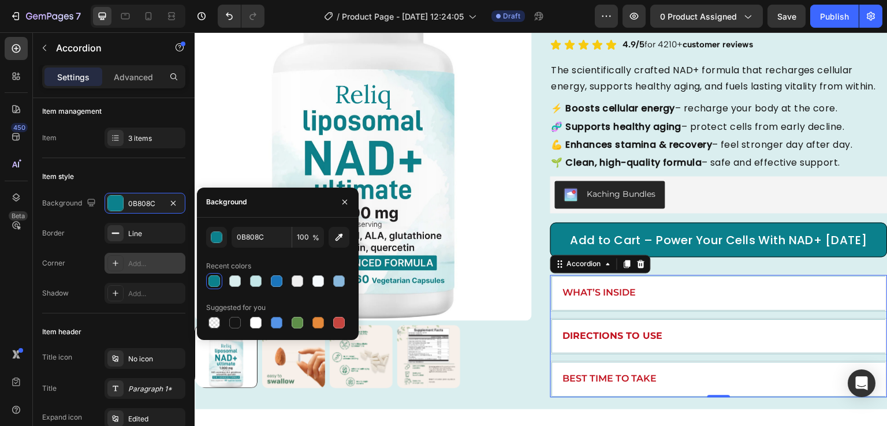
click at [648, 301] on div "What’s Inside" at bounding box center [709, 294] width 297 height 16
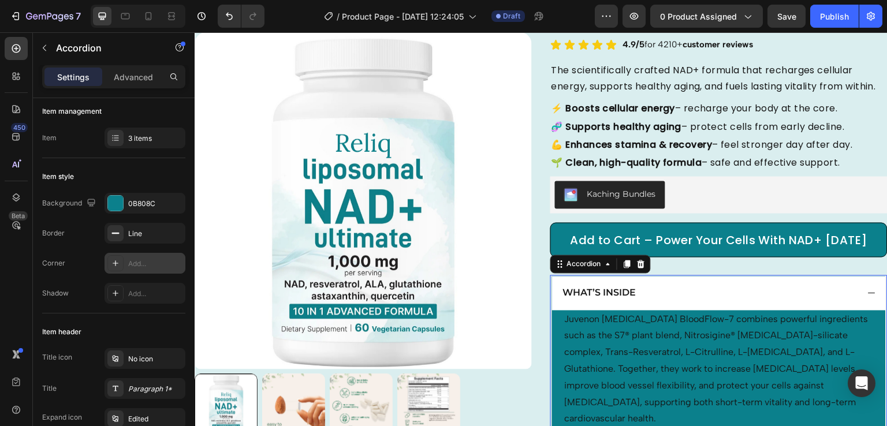
click at [648, 301] on div "What’s Inside" at bounding box center [709, 294] width 297 height 16
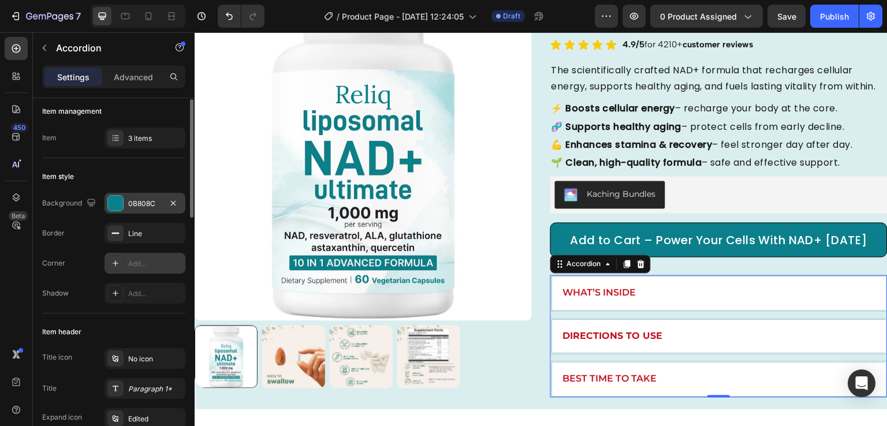
click at [118, 202] on div at bounding box center [115, 203] width 15 height 15
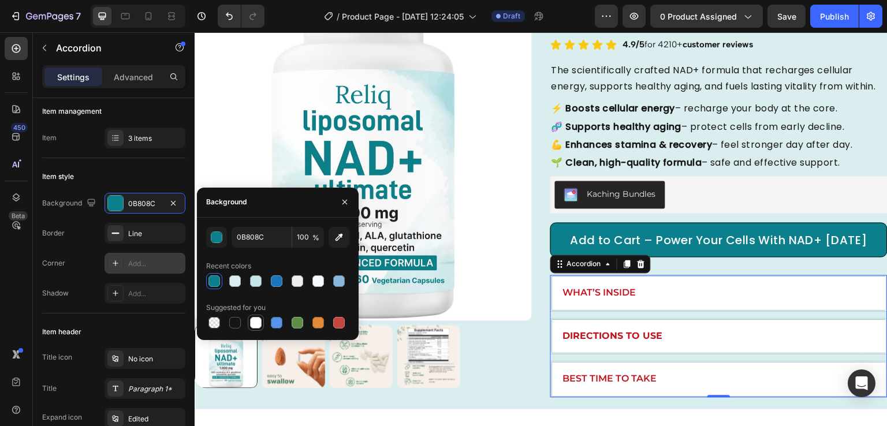
click at [256, 322] on div at bounding box center [256, 323] width 12 height 12
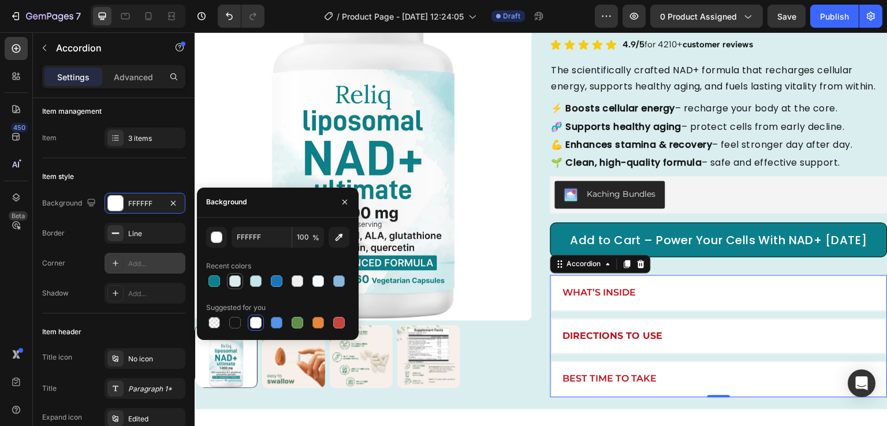
click at [238, 282] on div at bounding box center [235, 281] width 12 height 12
type input "DAEEEF"
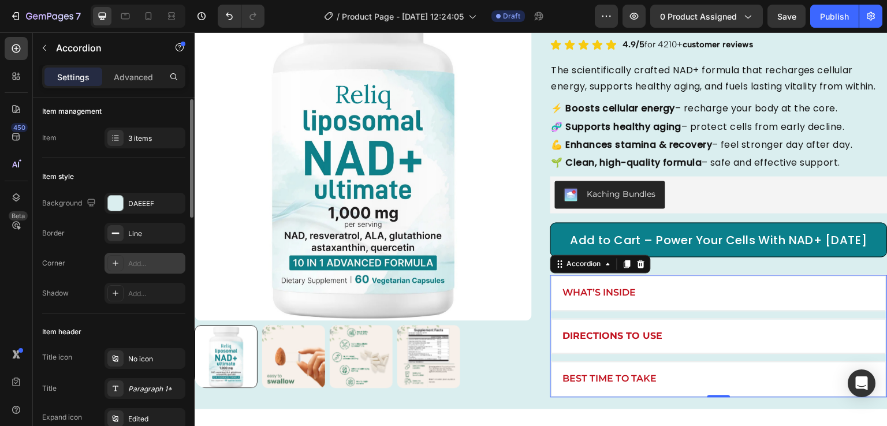
click at [83, 218] on div "Background DAEEEF Border Line Corner Add... Shadow Add..." at bounding box center [113, 248] width 143 height 111
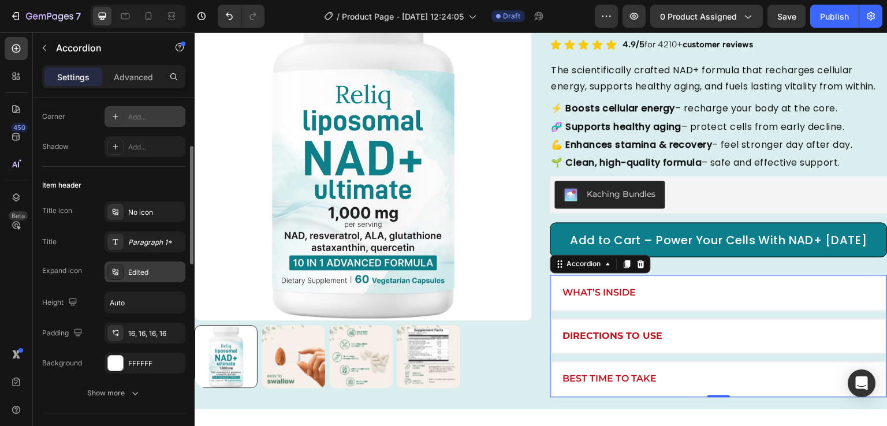
scroll to position [154, 0]
click at [121, 360] on div at bounding box center [115, 360] width 15 height 15
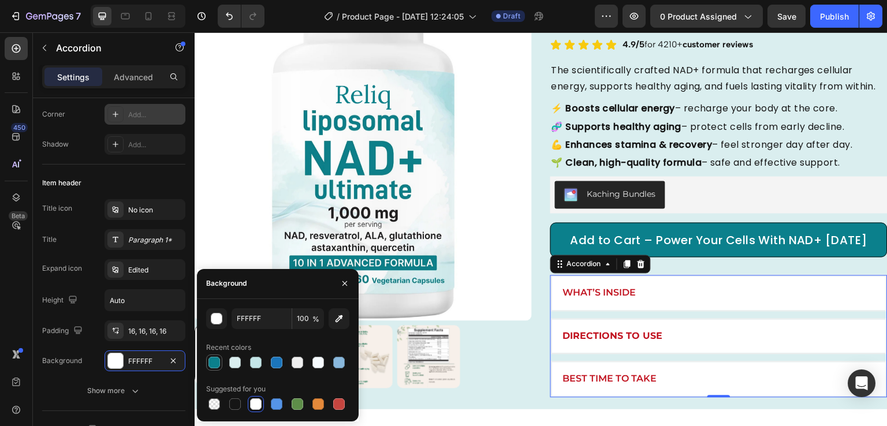
click at [214, 358] on div at bounding box center [214, 363] width 12 height 12
type input "0B808C"
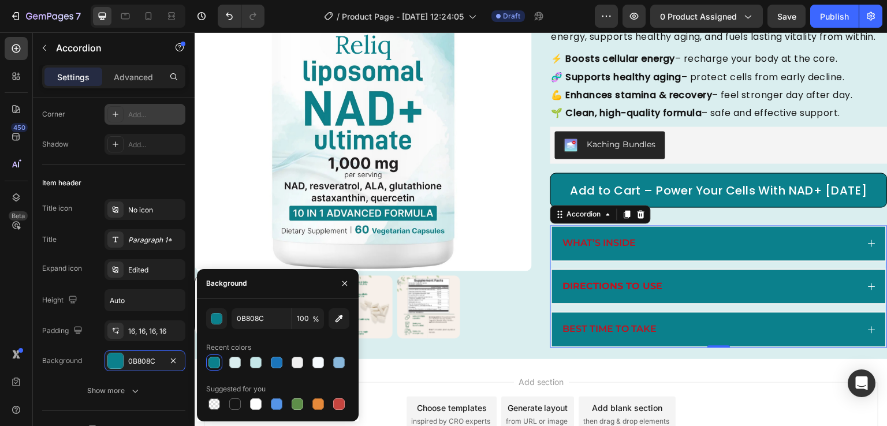
scroll to position [177, 0]
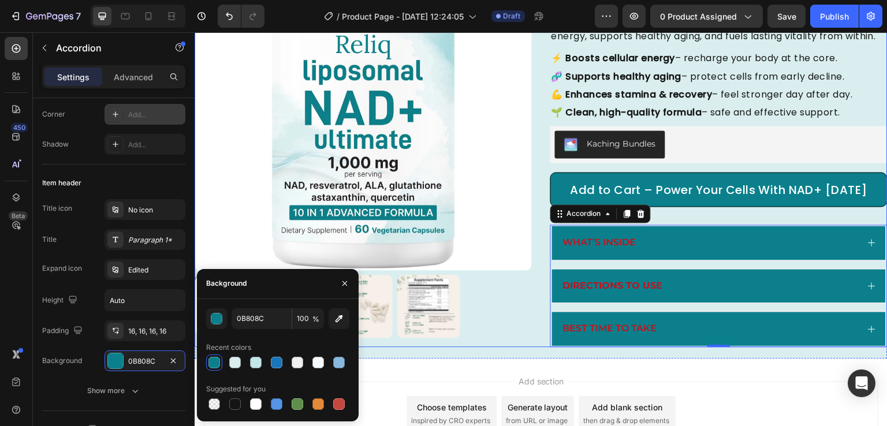
click at [530, 347] on div "Product Images Micro Ingredients Liposomal NAD+ Ultimate 1,000mg, 60 Veggie Cap…" at bounding box center [541, 118] width 693 height 457
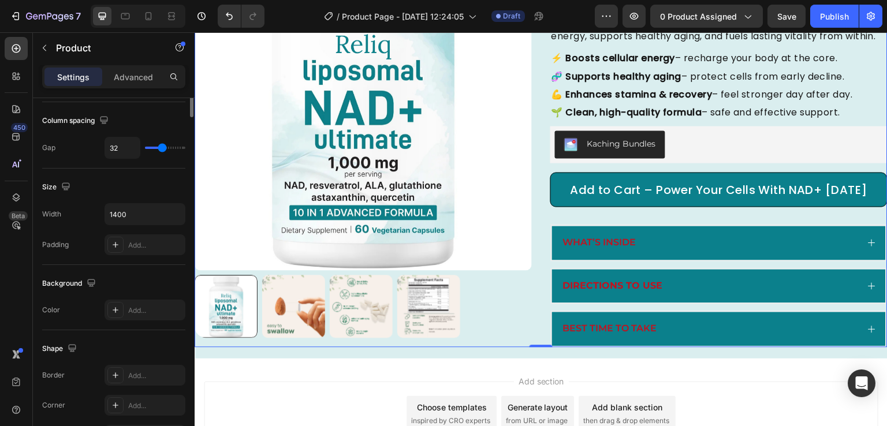
scroll to position [0, 0]
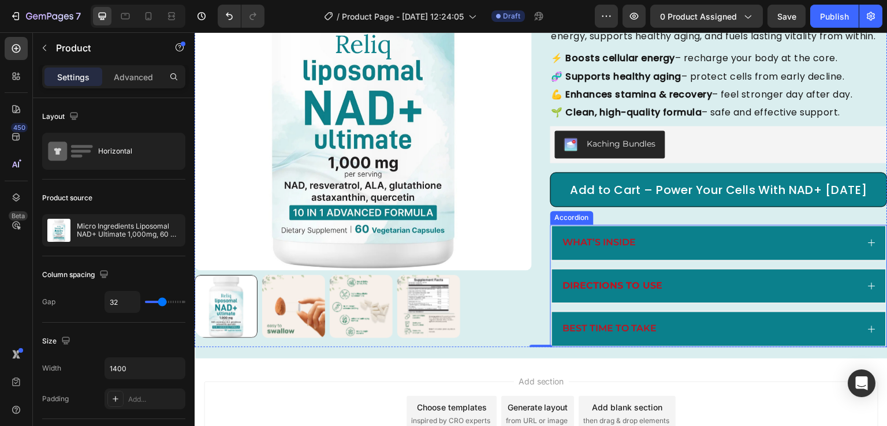
click at [553, 260] on div "What’s Inside" at bounding box center [719, 243] width 334 height 34
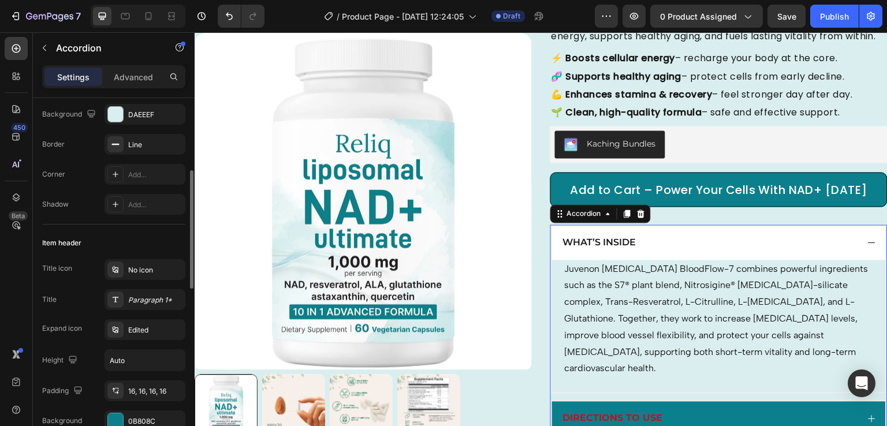
scroll to position [125, 0]
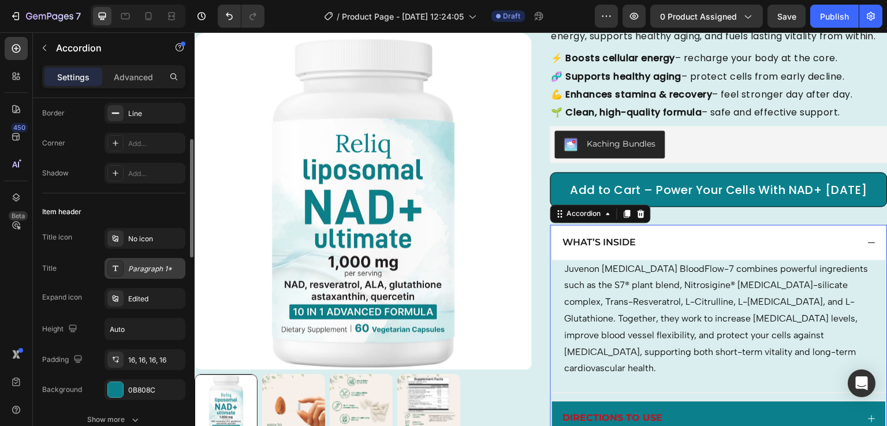
click at [138, 275] on div "Paragraph 1*" at bounding box center [145, 268] width 81 height 21
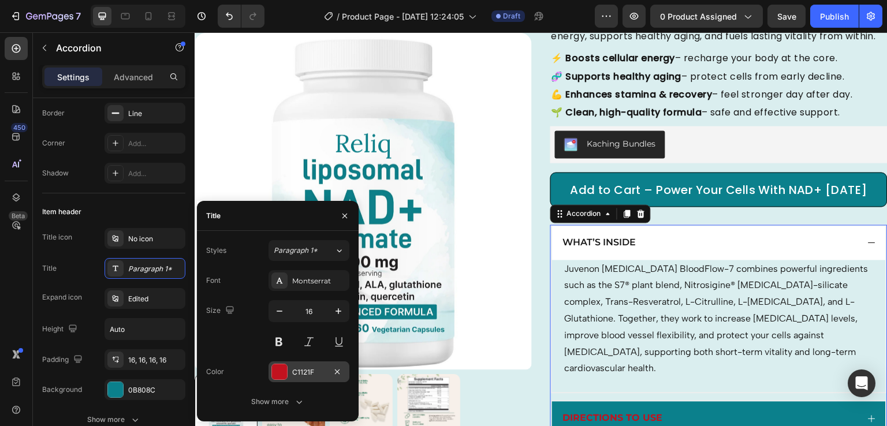
click at [277, 367] on div at bounding box center [279, 371] width 15 height 15
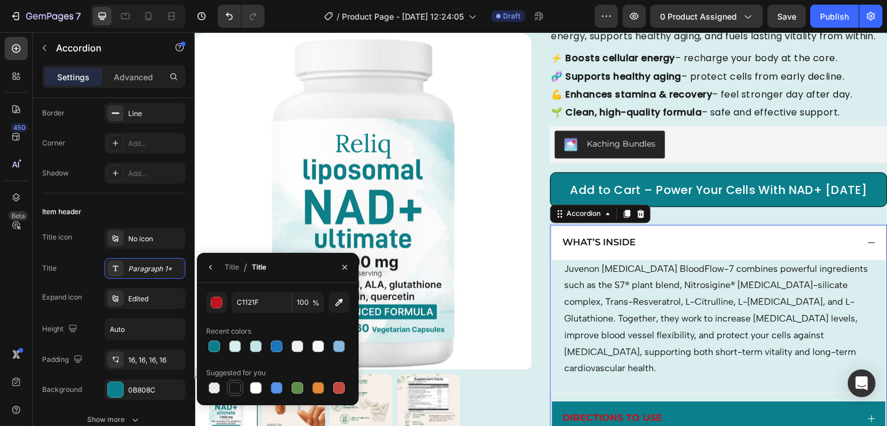
click at [238, 382] on div at bounding box center [235, 388] width 12 height 12
type input "151515"
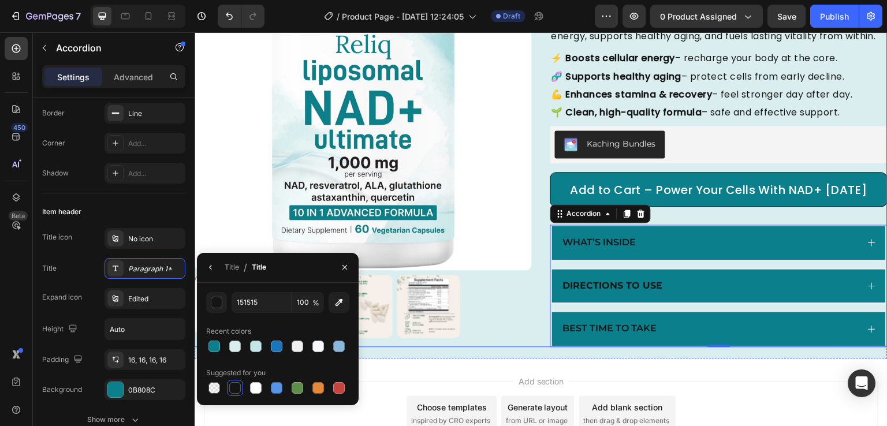
click at [538, 316] on div "Product Images Micro Ingredients Liposomal NAD+ Ultimate 1,000mg, 60 Veggie Cap…" at bounding box center [541, 118] width 693 height 457
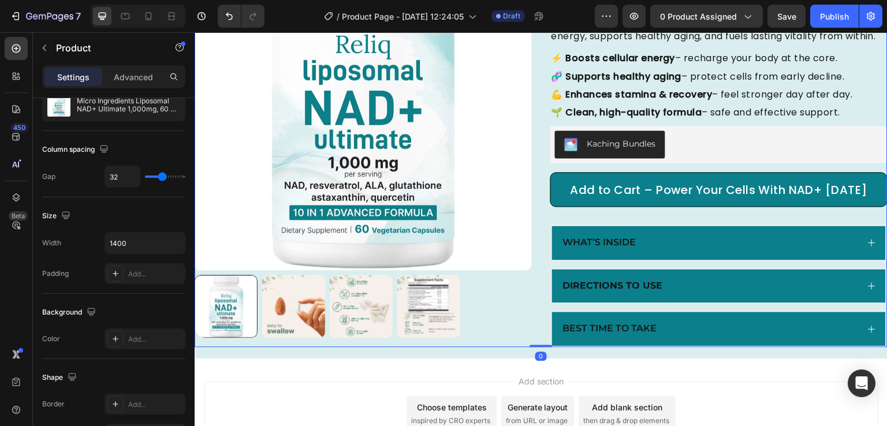
scroll to position [0, 0]
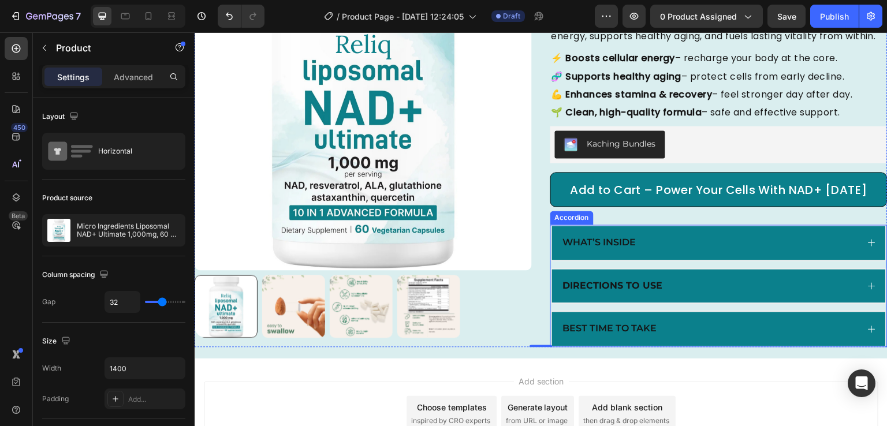
click at [651, 251] on div "What’s Inside" at bounding box center [709, 243] width 297 height 16
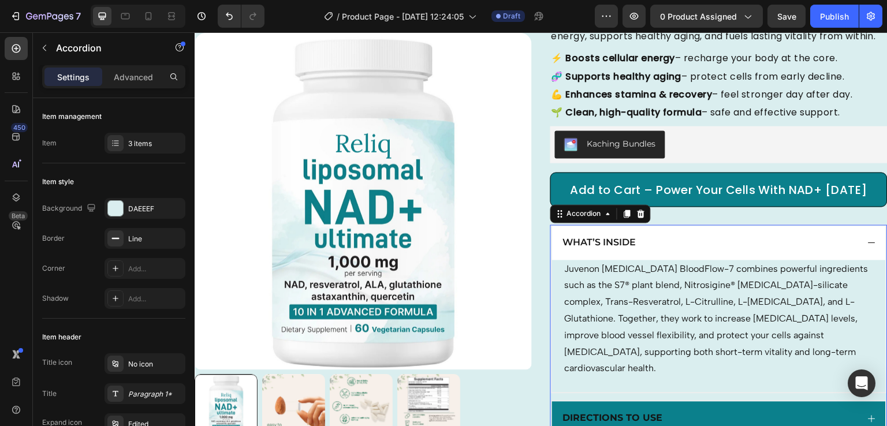
click at [621, 249] on p "What’s Inside" at bounding box center [599, 243] width 73 height 12
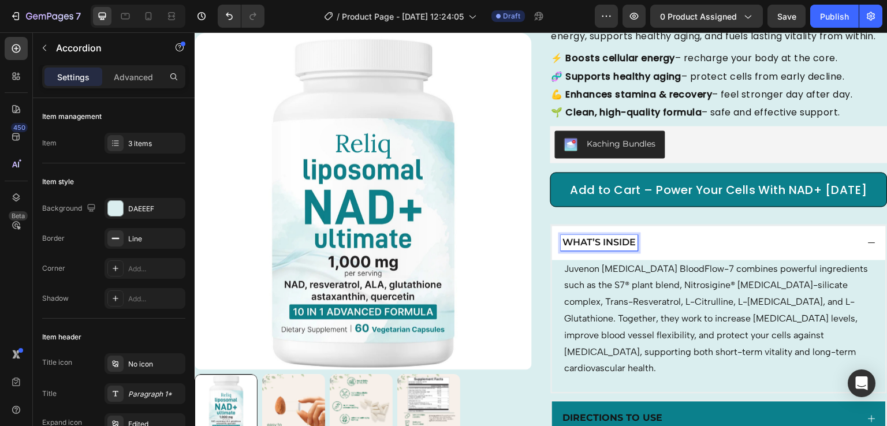
click at [612, 249] on p "What’s Inside" at bounding box center [599, 243] width 73 height 12
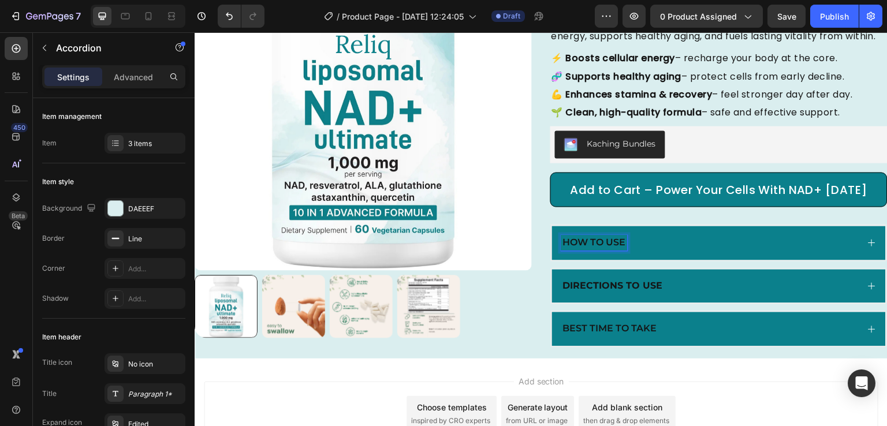
click at [741, 251] on div "How to Use" at bounding box center [709, 243] width 297 height 16
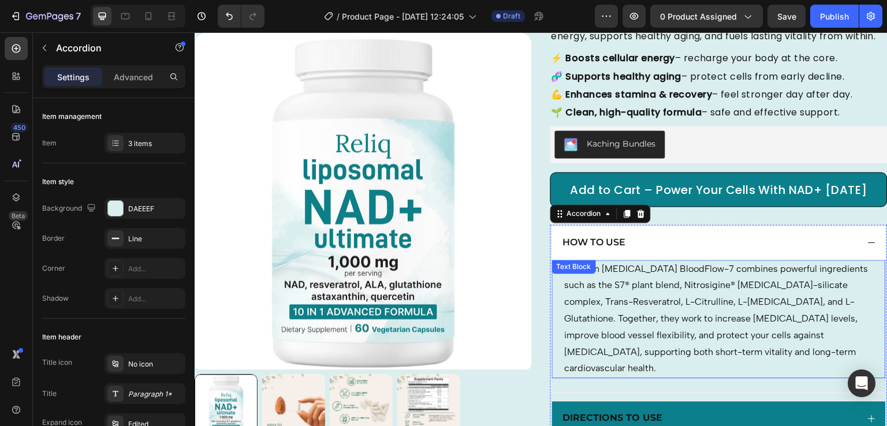
click at [667, 297] on p "Juvenon [MEDICAL_DATA] BloodFlow-7 combines powerful ingredients such as the S7…" at bounding box center [719, 319] width 308 height 117
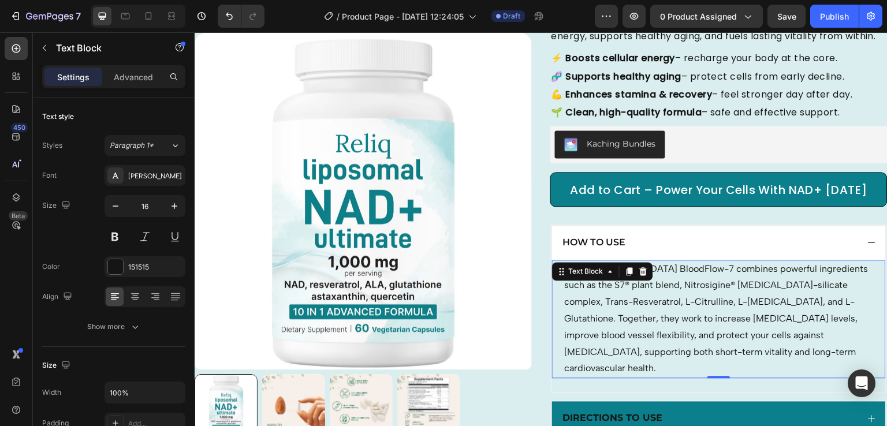
click at [633, 370] on p "Juvenon [MEDICAL_DATA] BloodFlow-7 combines powerful ingredients such as the S7…" at bounding box center [719, 319] width 308 height 117
click at [638, 292] on p "Juvenon [MEDICAL_DATA] BloodFlow-7 combines powerful ingredients such as the S7…" at bounding box center [719, 319] width 308 height 117
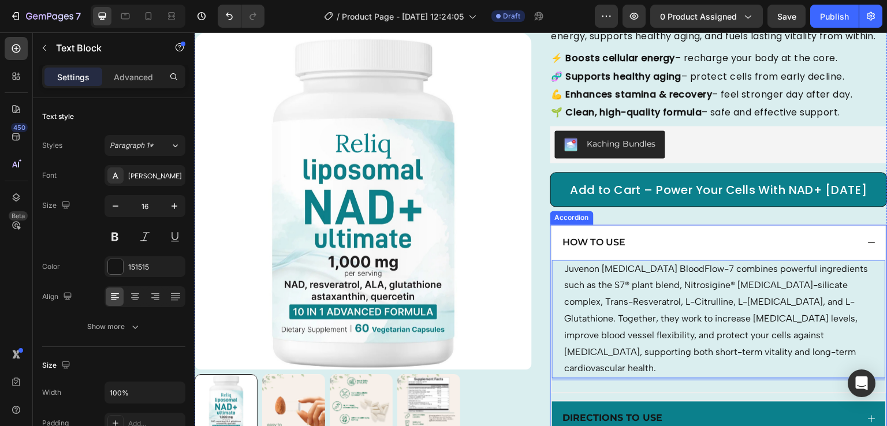
click at [638, 251] on div "How to Use" at bounding box center [709, 243] width 297 height 16
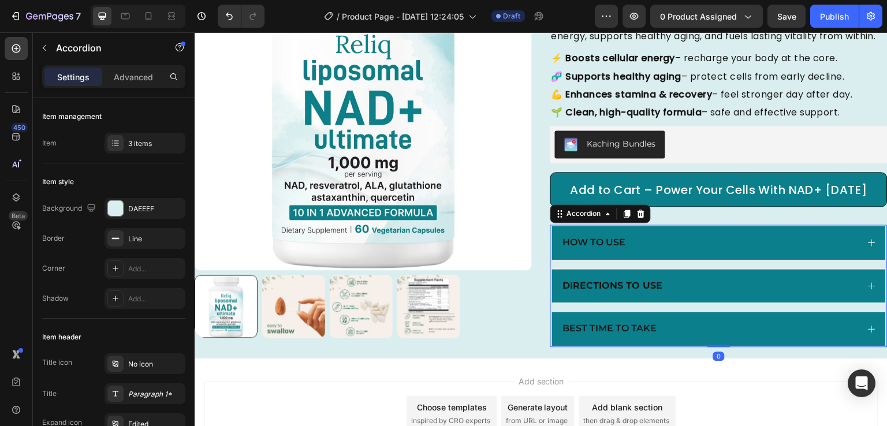
click at [638, 251] on div "How to Use" at bounding box center [709, 243] width 297 height 16
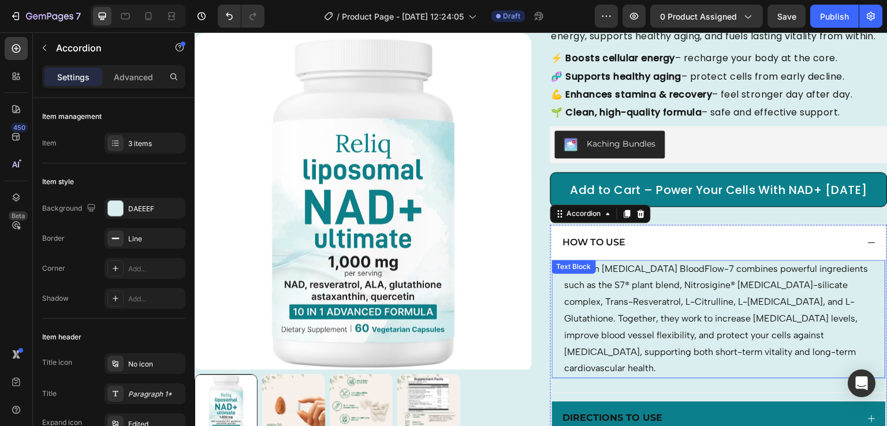
click at [630, 296] on p "Juvenon [MEDICAL_DATA] BloodFlow-7 combines powerful ingredients such as the S7…" at bounding box center [719, 319] width 308 height 117
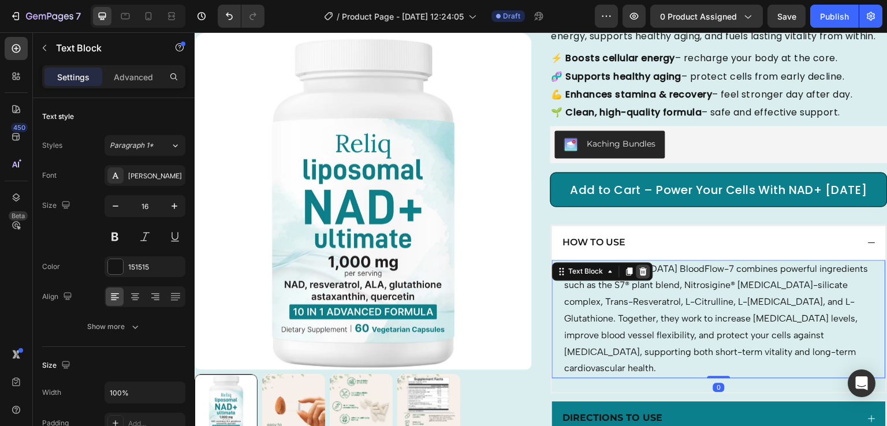
click at [639, 276] on icon at bounding box center [643, 271] width 9 height 9
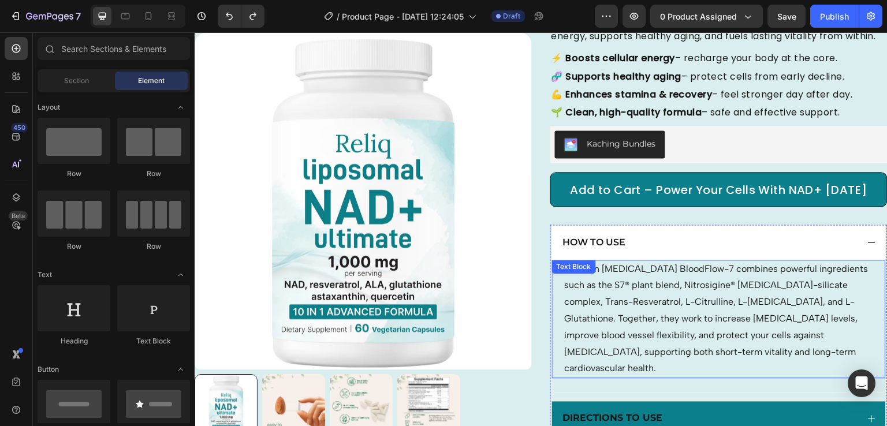
click at [599, 316] on p "Juvenon [MEDICAL_DATA] BloodFlow-7 combines powerful ingredients such as the S7…" at bounding box center [719, 319] width 308 height 117
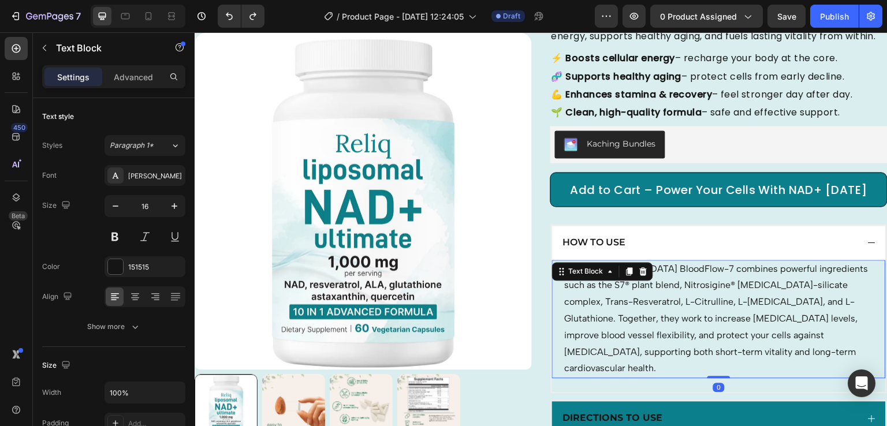
click at [577, 316] on p "Juvenon [MEDICAL_DATA] BloodFlow-7 combines powerful ingredients such as the S7…" at bounding box center [719, 319] width 308 height 117
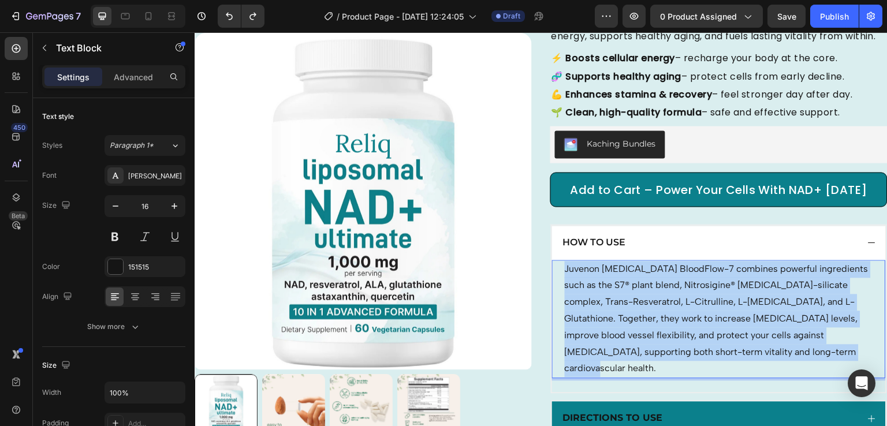
click at [577, 316] on p "Juvenon [MEDICAL_DATA] BloodFlow-7 combines powerful ingredients such as the S7…" at bounding box center [719, 319] width 308 height 117
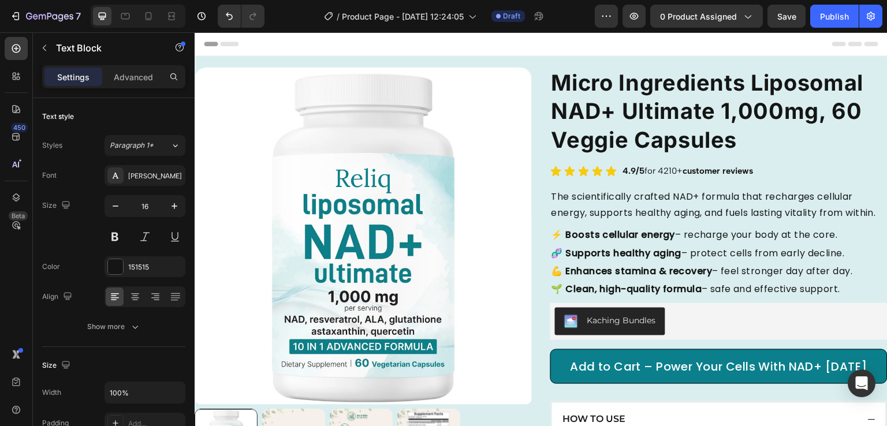
scroll to position [177, 0]
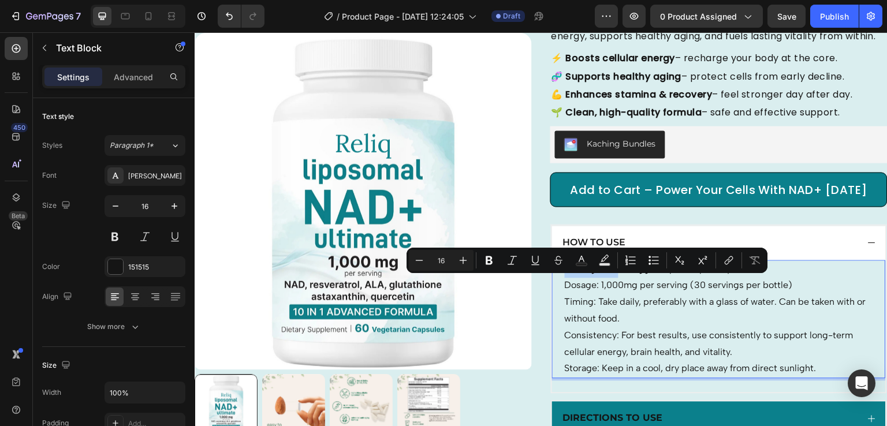
drag, startPoint x: 615, startPoint y: 286, endPoint x: 559, endPoint y: 283, distance: 55.5
click at [565, 278] on p "Serving Size: 2 veggie capsules per day" at bounding box center [719, 269] width 308 height 17
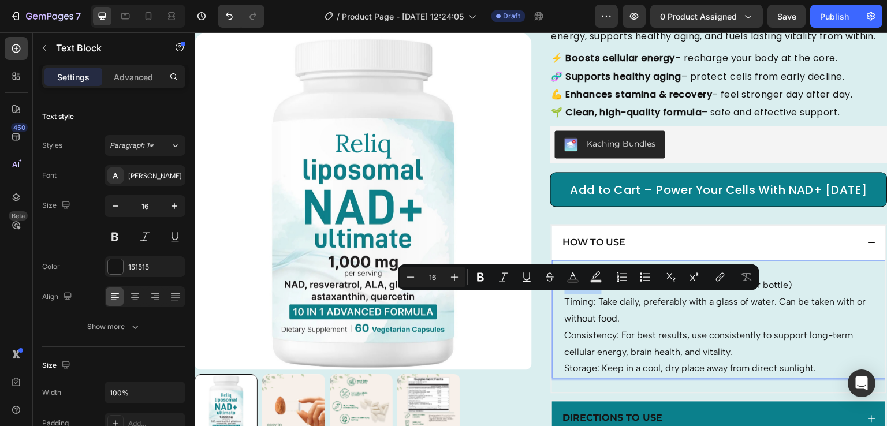
drag, startPoint x: 596, startPoint y: 298, endPoint x: 551, endPoint y: 299, distance: 45.0
click at [552, 299] on div "Serving Size: 2 veggie capsules per day Dosage: 1,000mg per serving (30 serving…" at bounding box center [719, 319] width 334 height 119
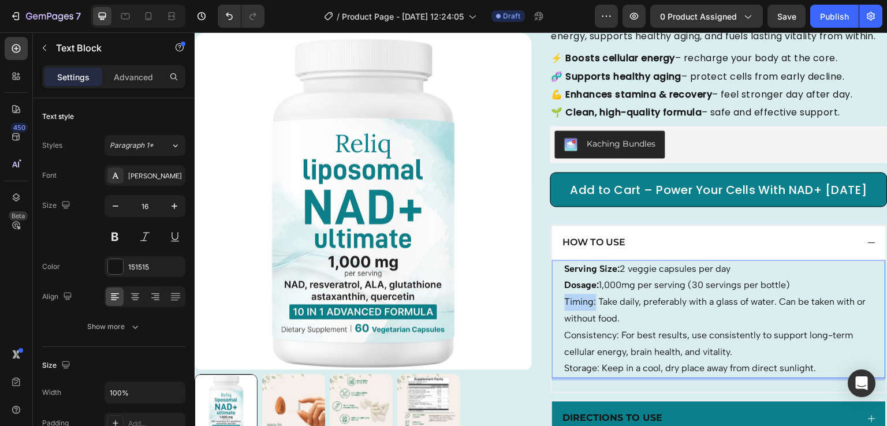
drag, startPoint x: 590, startPoint y: 315, endPoint x: 547, endPoint y: 315, distance: 42.7
click at [552, 315] on div "Serving Size: 2 veggie capsules per day Dosage: 1,000mg per serving (30 serving…" at bounding box center [719, 319] width 334 height 119
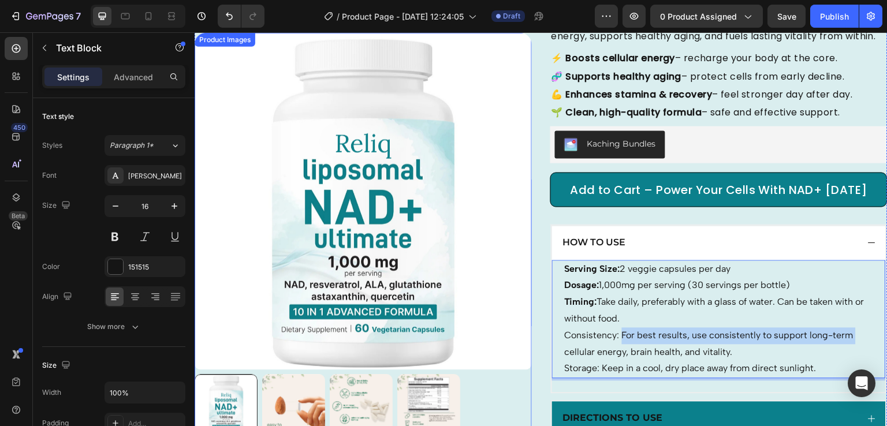
drag, startPoint x: 617, startPoint y: 349, endPoint x: 514, endPoint y: 359, distance: 103.2
click at [514, 359] on div "Product Images Micro Ingredients Liposomal NAD+ Ultimate 1,000mg, 60 Veggie Cap…" at bounding box center [541, 185] width 693 height 590
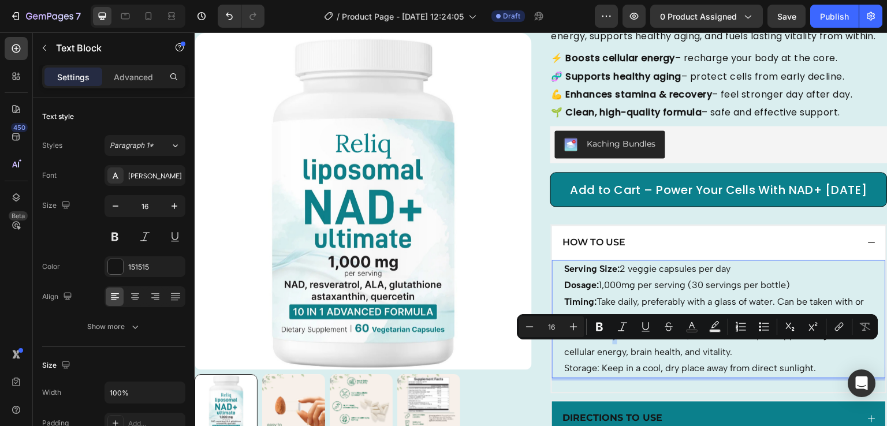
click at [611, 346] on p "Consistency: For best results, use consistently to support long-term cellular e…" at bounding box center [719, 343] width 308 height 33
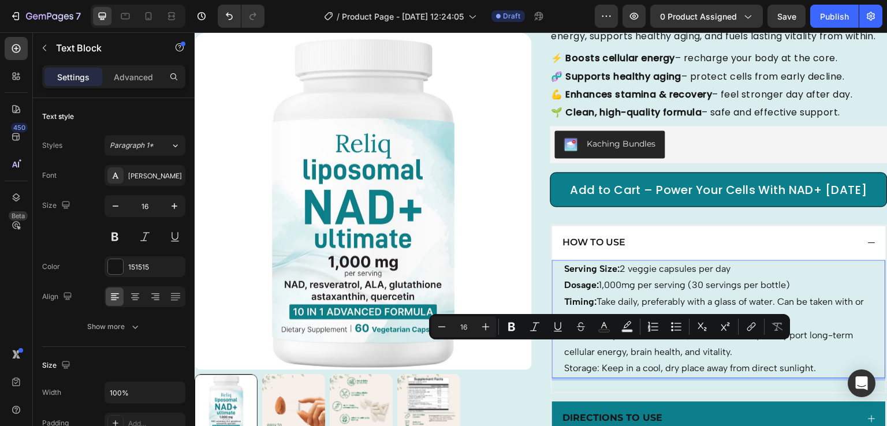
click at [616, 350] on p "Consistency: For best results, use consistently to support long-term cellular e…" at bounding box center [719, 343] width 308 height 33
drag, startPoint x: 616, startPoint y: 350, endPoint x: 585, endPoint y: 349, distance: 31.2
click at [585, 349] on p "Consistency: For best results, use consistently to support long-term cellular e…" at bounding box center [719, 343] width 308 height 33
click at [601, 352] on p "Consistency: For best results, use consistently to support long-term cellular e…" at bounding box center [719, 343] width 308 height 33
drag, startPoint x: 617, startPoint y: 352, endPoint x: 554, endPoint y: 352, distance: 63.5
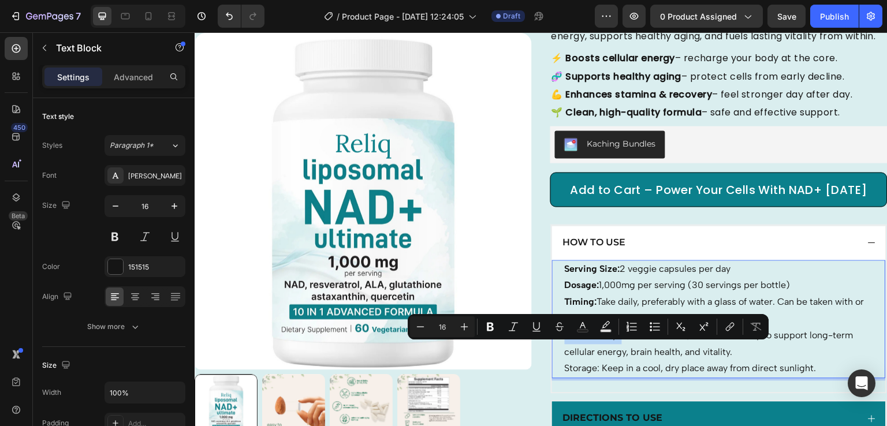
click at [554, 352] on div "Serving Size: 2 veggie capsules per day Dosage: 1,000mg per serving (30 serving…" at bounding box center [719, 319] width 334 height 119
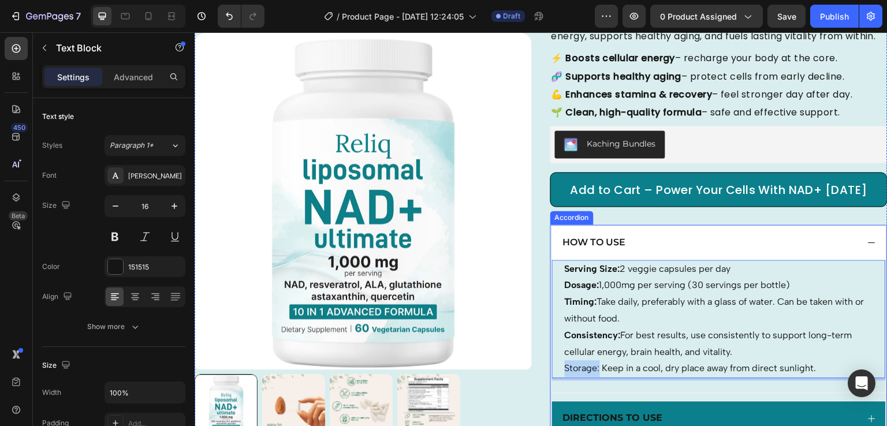
drag, startPoint x: 596, startPoint y: 385, endPoint x: 546, endPoint y: 379, distance: 50.6
click at [551, 379] on div "How to Use Serving Size: 2 veggie capsules per day Dosage: 1,000mg per serving …" at bounding box center [719, 309] width 336 height 169
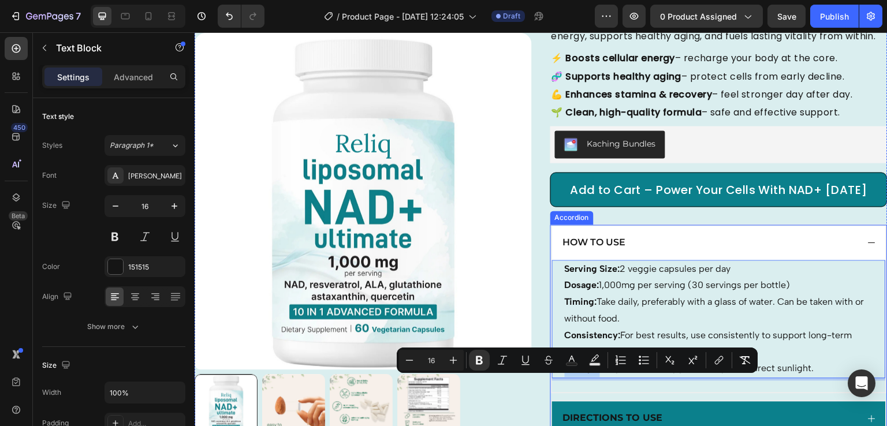
click at [846, 251] on div "How to Use" at bounding box center [709, 243] width 297 height 16
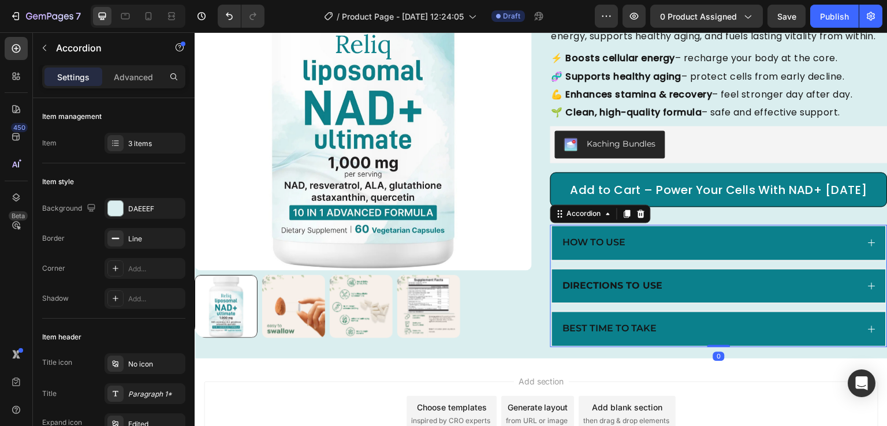
click at [846, 251] on div "How to Use" at bounding box center [709, 243] width 297 height 16
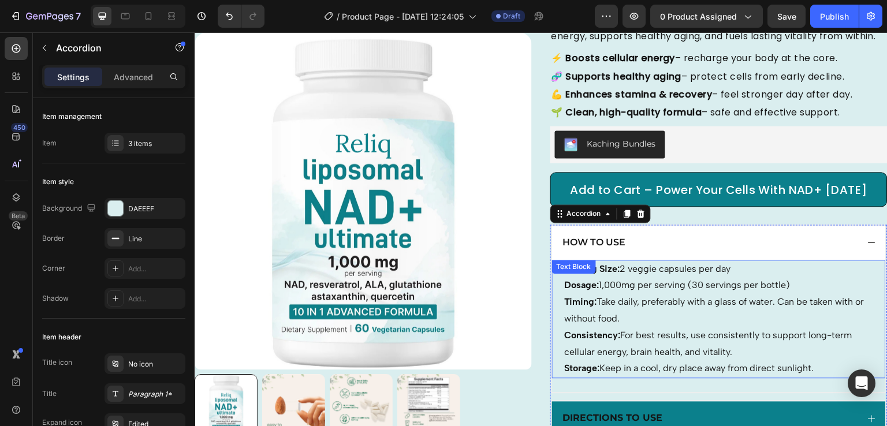
click at [591, 361] on p "Consistency: For best results, use consistently to support long-term cellular e…" at bounding box center [719, 343] width 308 height 33
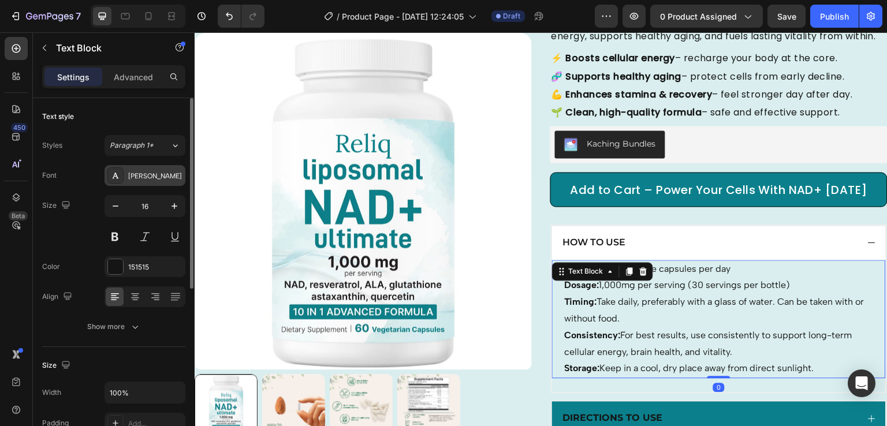
click at [144, 183] on div "[PERSON_NAME]" at bounding box center [145, 175] width 81 height 21
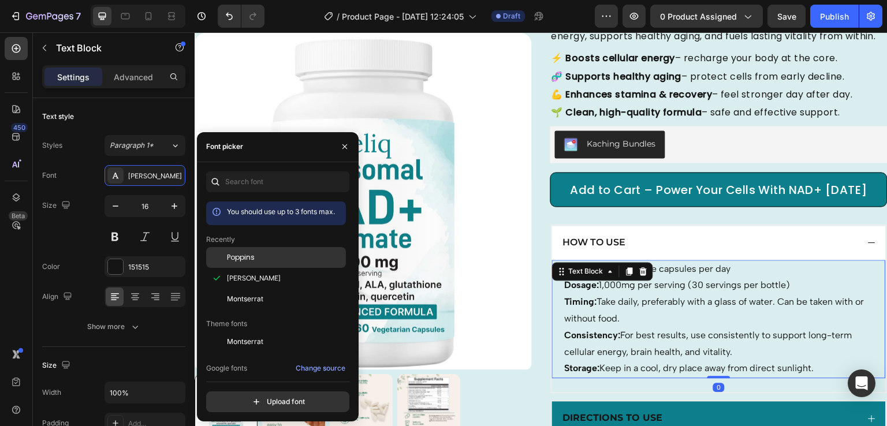
click at [259, 260] on div "Poppins" at bounding box center [285, 257] width 117 height 10
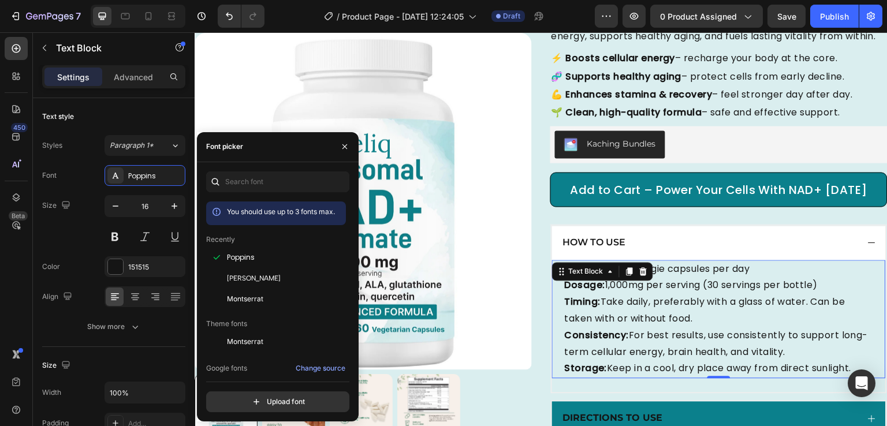
click at [627, 361] on p "Consistency: For best results, use consistently to support long-term cellular e…" at bounding box center [719, 343] width 308 height 33
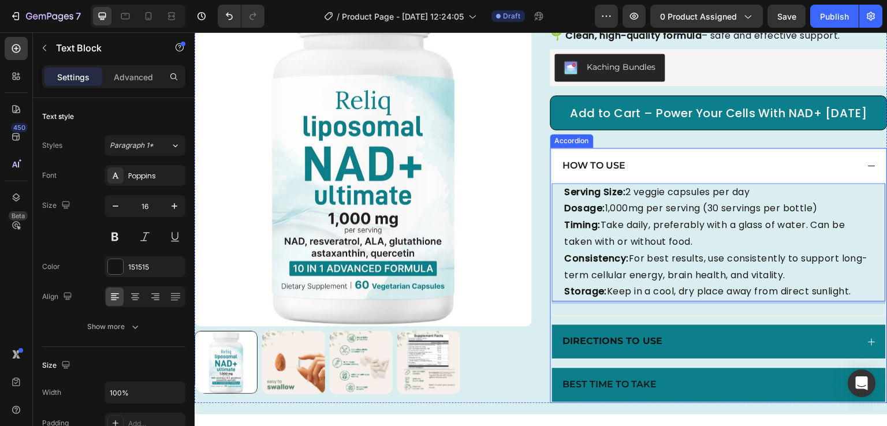
scroll to position [311, 0]
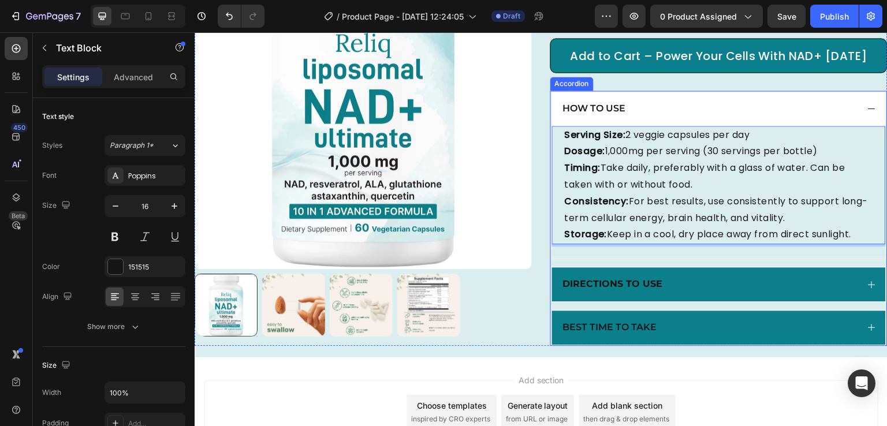
click at [870, 123] on div "How to Use" at bounding box center [719, 109] width 334 height 34
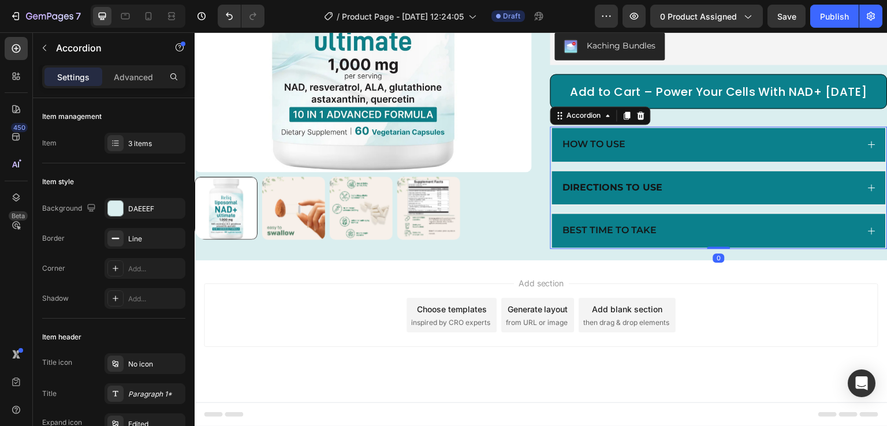
scroll to position [289, 0]
click at [770, 180] on div "Directions to Use" at bounding box center [719, 188] width 334 height 34
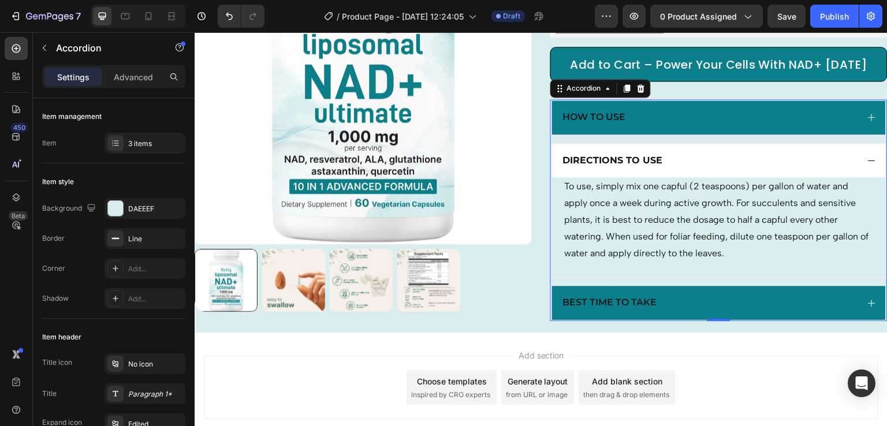
scroll to position [311, 0]
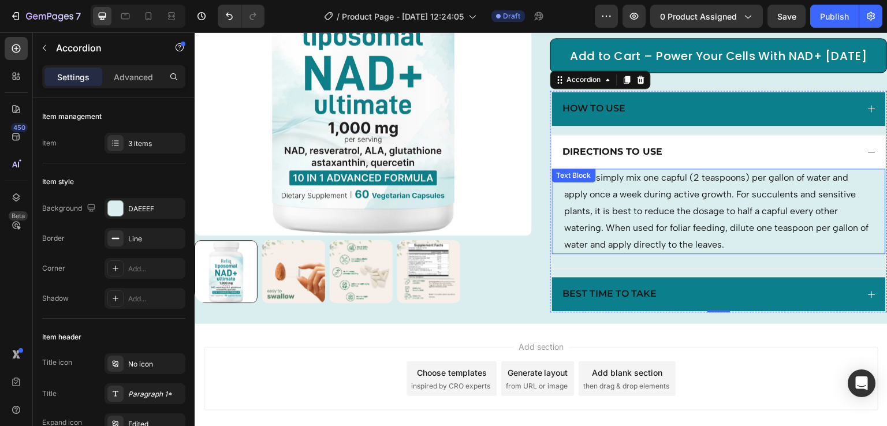
click at [669, 209] on p "To use, simply mix one capful (2 teaspoons) per gallon of water and apply once …" at bounding box center [719, 211] width 308 height 83
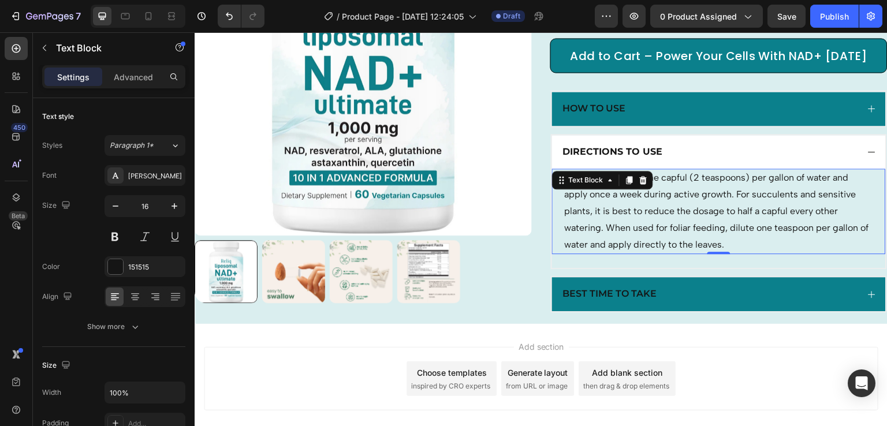
click at [669, 209] on p "To use, simply mix one capful (2 teaspoons) per gallon of water and apply once …" at bounding box center [719, 211] width 308 height 83
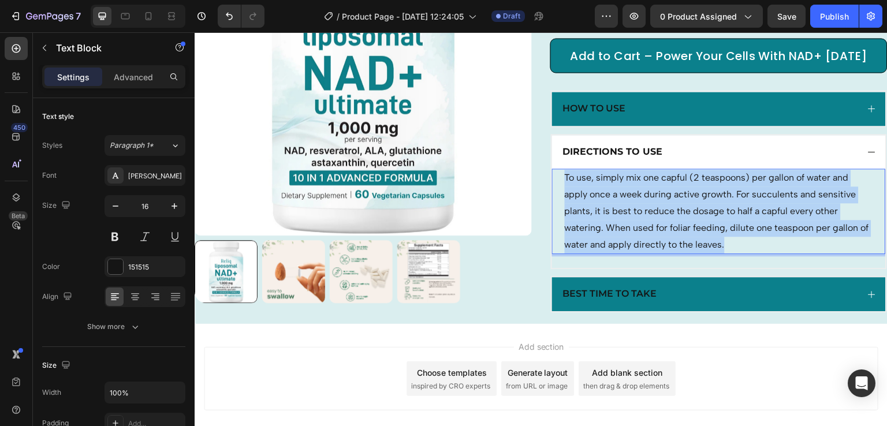
click at [669, 209] on p "To use, simply mix one capful (2 teaspoons) per gallon of water and apply once …" at bounding box center [719, 211] width 308 height 83
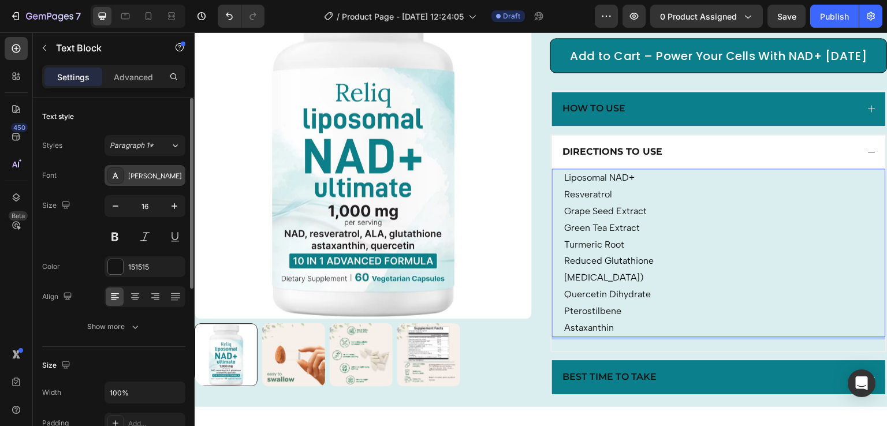
click at [148, 178] on div "[PERSON_NAME]" at bounding box center [155, 176] width 54 height 10
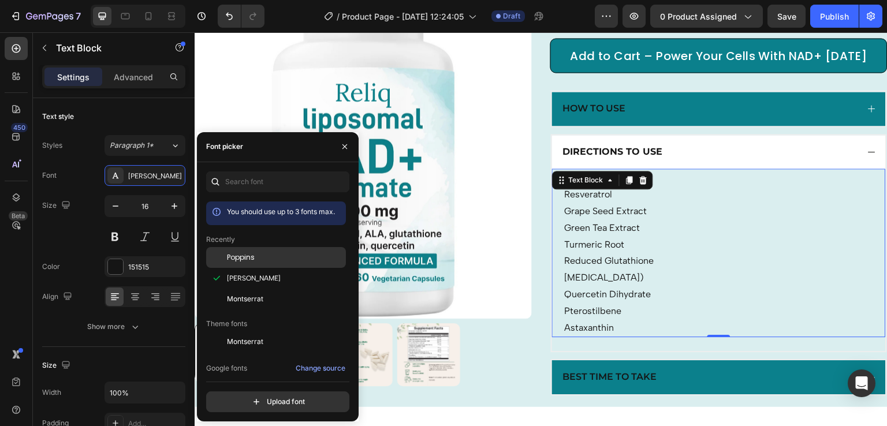
click at [245, 260] on span "Poppins" at bounding box center [241, 257] width 28 height 10
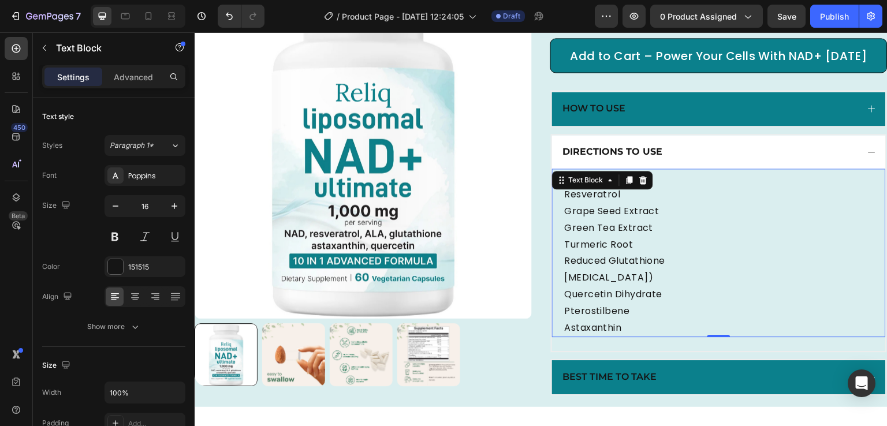
click at [624, 337] on p "Astaxanthin" at bounding box center [719, 328] width 308 height 17
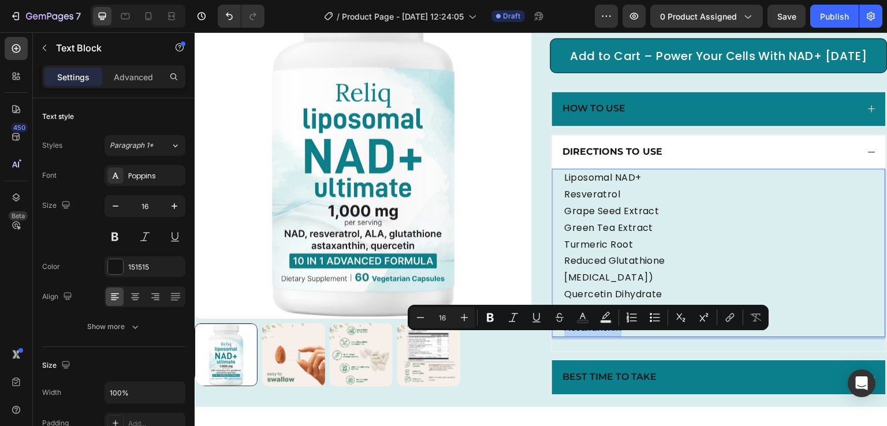
click at [624, 337] on p "Astaxanthin" at bounding box center [719, 328] width 308 height 17
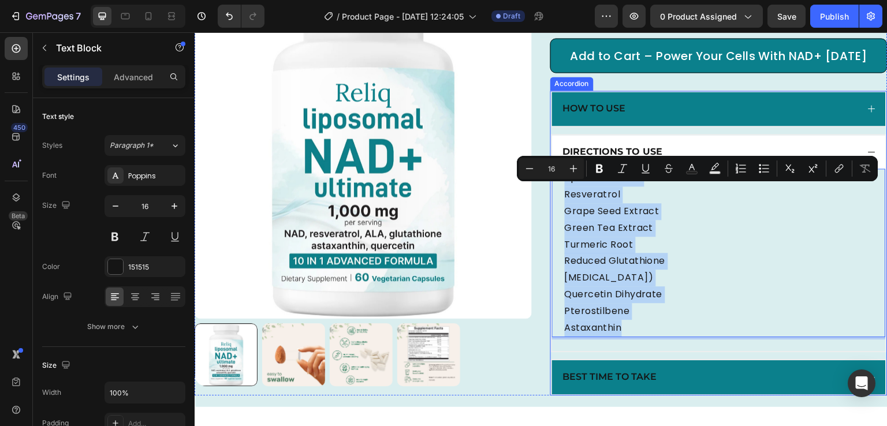
drag, startPoint x: 624, startPoint y: 337, endPoint x: 748, endPoint y: 213, distance: 175.6
click at [554, 181] on div "Directions to Use Liposomal NAD+ Resveratrol Grape Seed Extract Green Tea Extra…" at bounding box center [719, 243] width 334 height 217
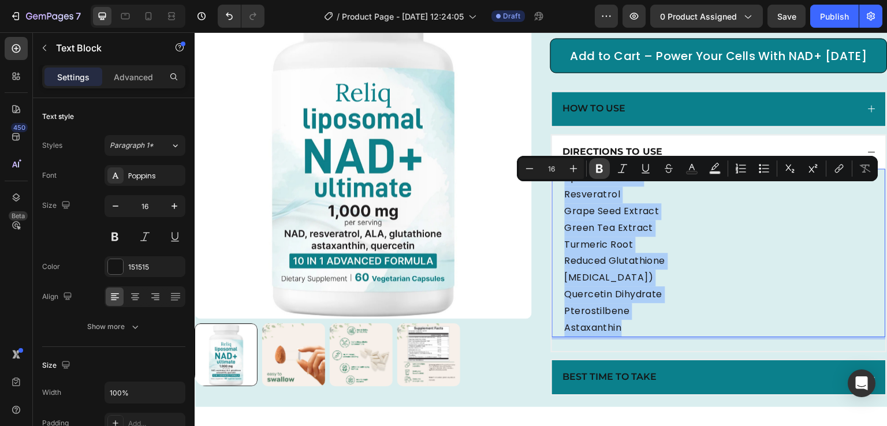
click at [603, 163] on icon "Editor contextual toolbar" at bounding box center [600, 169] width 12 height 12
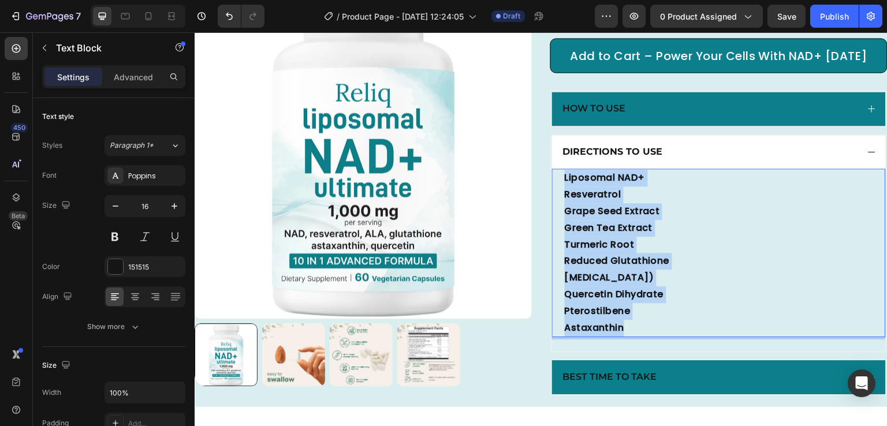
drag, startPoint x: 625, startPoint y: 340, endPoint x: 555, endPoint y: 196, distance: 160.1
click at [555, 196] on div "Liposomal NAD+ Resveratrol Grape Seed Extract Green Tea Extract Turmeric Root R…" at bounding box center [719, 253] width 334 height 169
click at [595, 184] on strong "Liposomal NAD+" at bounding box center [605, 177] width 80 height 13
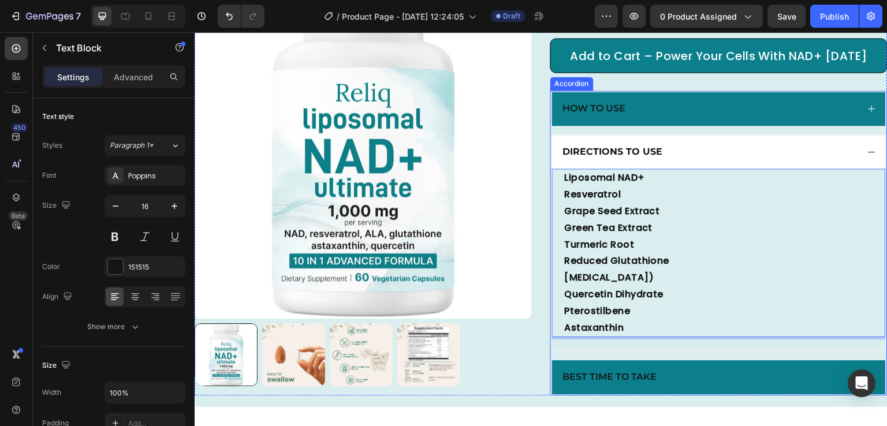
click at [747, 157] on div "Directions to Use" at bounding box center [719, 152] width 334 height 34
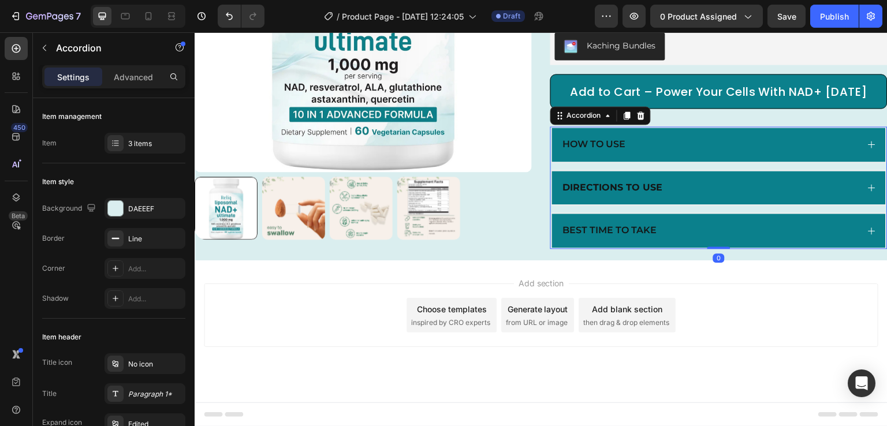
click at [745, 189] on div "Directions to Use" at bounding box center [709, 188] width 297 height 16
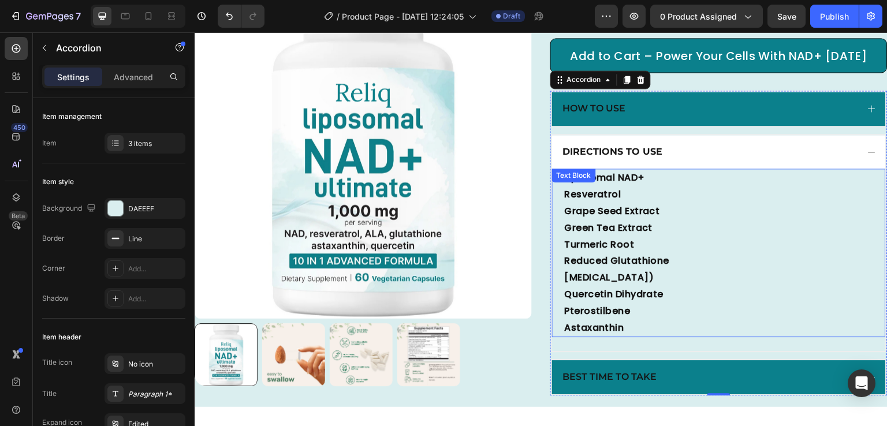
click at [654, 253] on p "Turmeric Root" at bounding box center [719, 245] width 308 height 17
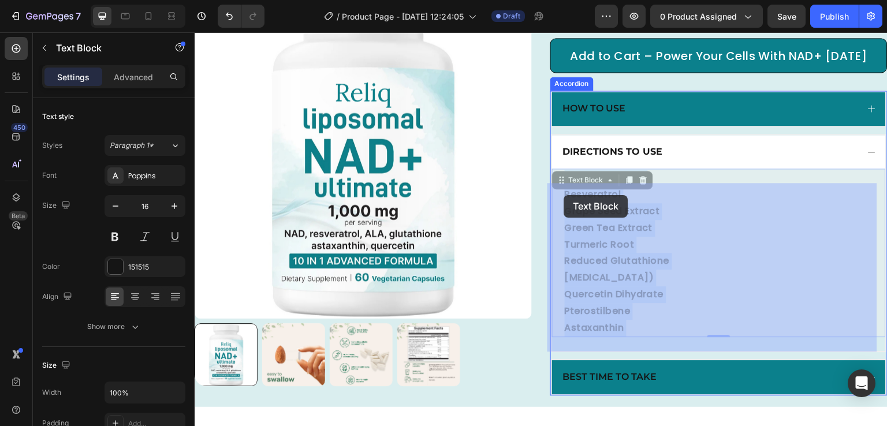
drag, startPoint x: 622, startPoint y: 329, endPoint x: 564, endPoint y: 195, distance: 145.6
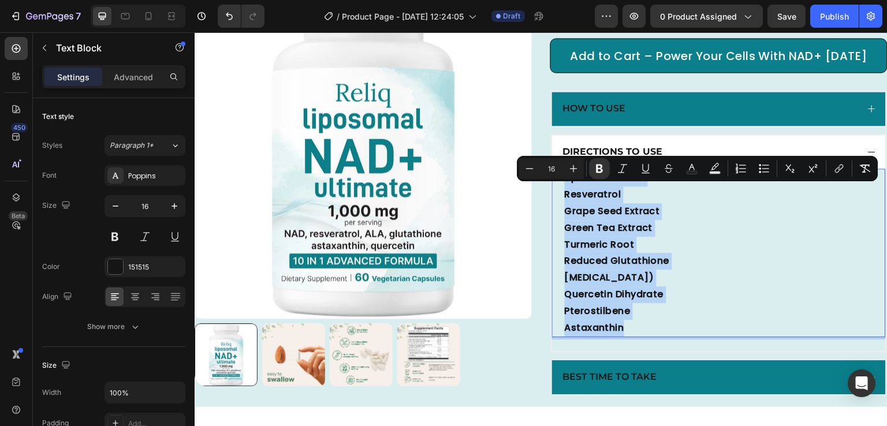
drag, startPoint x: 621, startPoint y: 346, endPoint x: 561, endPoint y: 200, distance: 158.3
click at [564, 200] on div "Liposomal NAD+ Resveratrol Grape Seed Extract Green Tea Extract Turmeric Root R…" at bounding box center [719, 253] width 311 height 169
click at [597, 166] on icon "Editor contextual toolbar" at bounding box center [599, 169] width 7 height 9
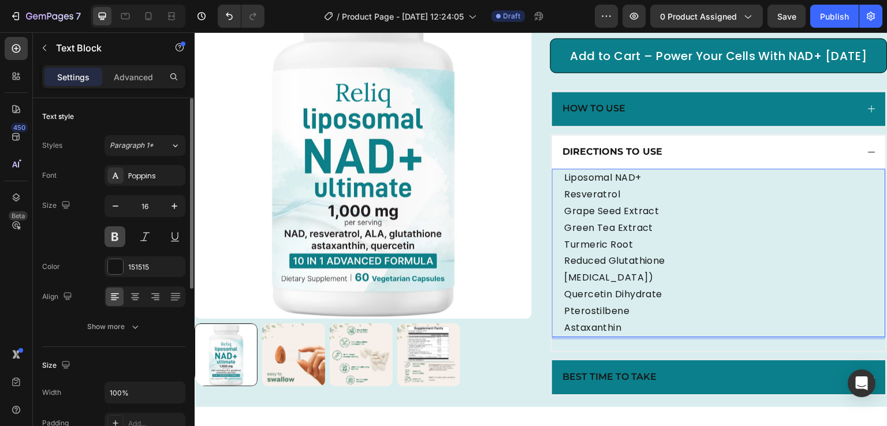
click at [111, 226] on button at bounding box center [115, 236] width 21 height 21
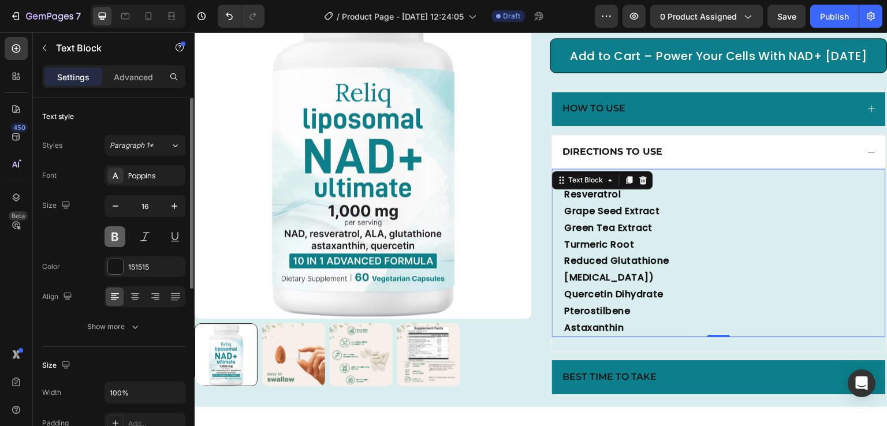
click at [111, 226] on button at bounding box center [115, 236] width 21 height 21
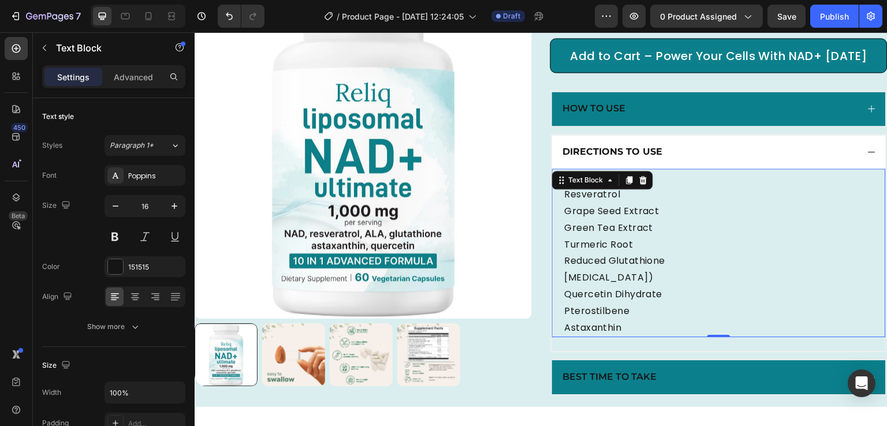
click at [626, 303] on p "Quercetin Dihydrate" at bounding box center [719, 294] width 308 height 17
click at [565, 186] on p "Liposomal NAD+" at bounding box center [719, 178] width 308 height 17
click at [564, 209] on div "- Liposomal NAD+ Resveratrol Grape Seed Extract Green Tea Extract Turmeric Root…" at bounding box center [719, 253] width 311 height 169
click at [557, 220] on div "- Liposomal NAD+ - Resveratrol Grape Seed Extract Green Tea Extract Turmeric Ro…" at bounding box center [719, 253] width 334 height 169
click at [564, 223] on div "- Liposomal NAD+ - Resveratrol Grape Seed Extract Green Tea Extract Turmeric Ro…" at bounding box center [719, 253] width 311 height 169
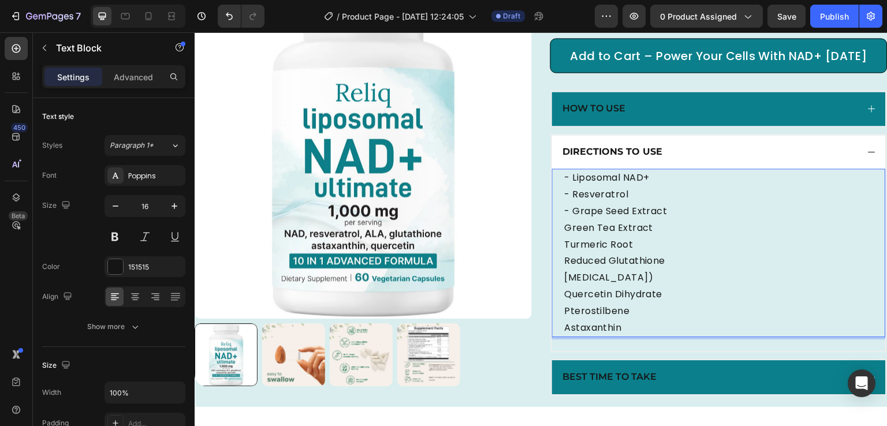
click at [565, 237] on p "Green Tea Extract" at bounding box center [719, 228] width 308 height 17
click at [564, 259] on div "- Liposomal NAD+ - Resveratrol - Grape Seed Extract -Green Tea Extract Turmeric…" at bounding box center [719, 253] width 311 height 169
click at [564, 277] on div "- Liposomal NAD+ - Resveratrol - Grape Seed Extract -Green Tea Extract - Turmer…" at bounding box center [719, 253] width 311 height 169
click at [565, 286] on p "Alpha Lipoic Acid (ALA)" at bounding box center [719, 278] width 308 height 17
click at [565, 303] on p "Quercetin Dihydrate" at bounding box center [719, 294] width 308 height 17
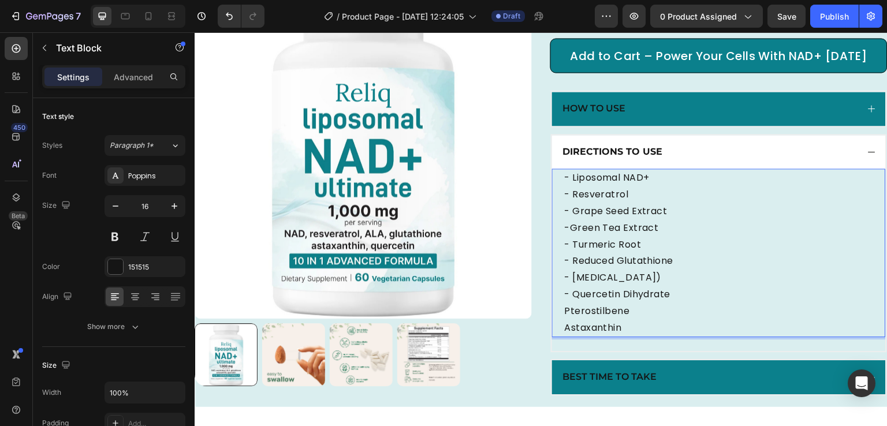
click at [558, 324] on div "- Liposomal NAD+ - Resveratrol - Grape Seed Extract -Green Tea Extract - Turmer…" at bounding box center [719, 253] width 334 height 169
click at [565, 320] on p "Pterostilbene" at bounding box center [719, 311] width 308 height 17
click at [564, 337] on div "- Liposomal NAD+ - Resveratrol - Grape Seed Extract -Green Tea Extract - Turmer…" at bounding box center [719, 253] width 311 height 169
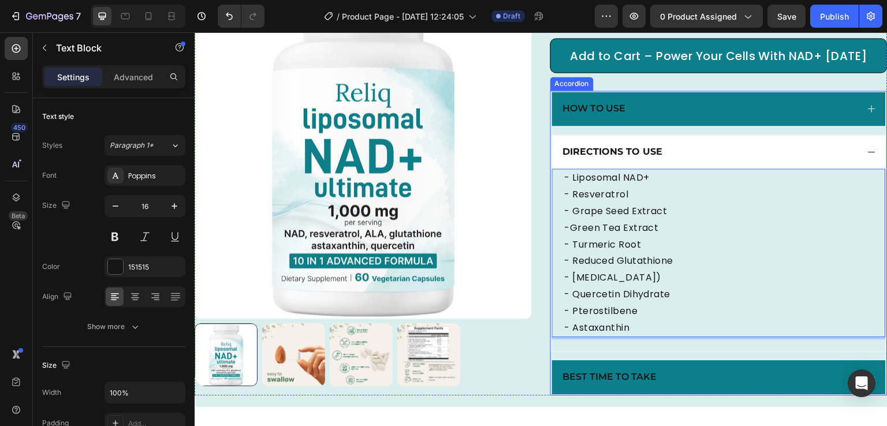
click at [848, 160] on div "Directions to Use" at bounding box center [709, 152] width 297 height 16
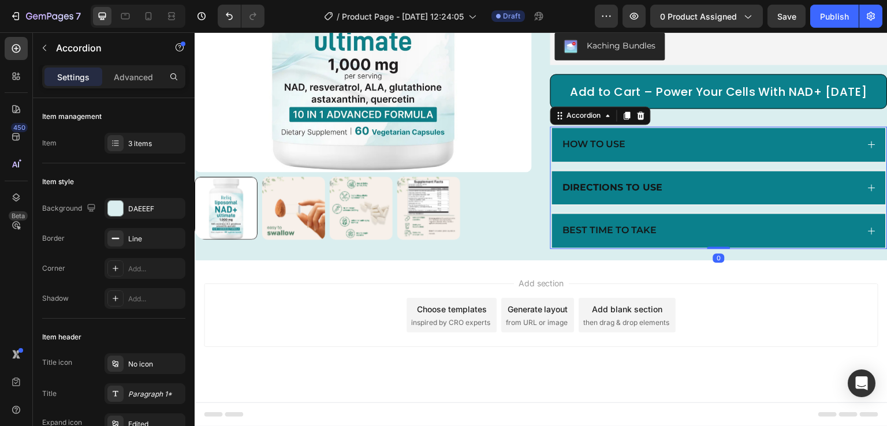
scroll to position [289, 0]
click at [848, 169] on div "How to Use Directions to Use Best Time to Take" at bounding box center [718, 187] width 337 height 122
click at [793, 182] on div "Directions to Use" at bounding box center [709, 188] width 297 height 16
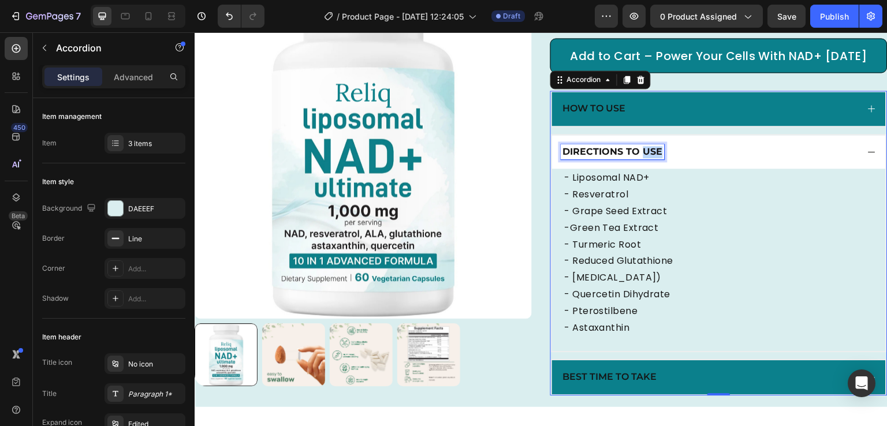
click at [645, 157] on strong "Directions to Use" at bounding box center [613, 151] width 100 height 11
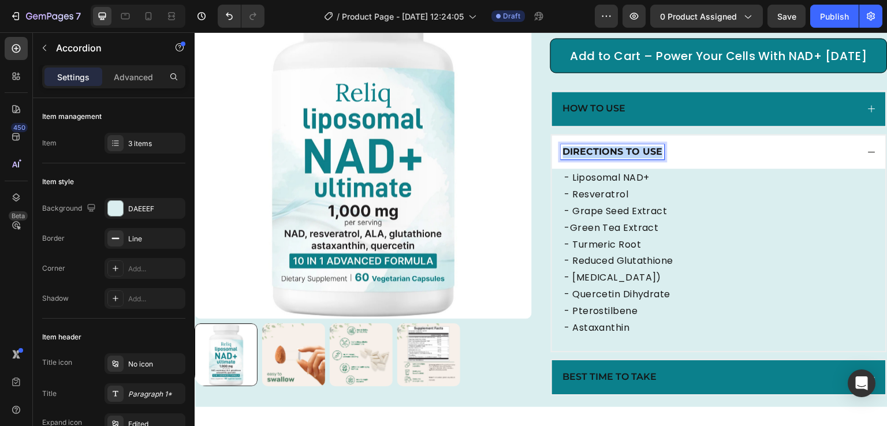
click at [645, 157] on strong "Directions to Use" at bounding box center [613, 151] width 100 height 11
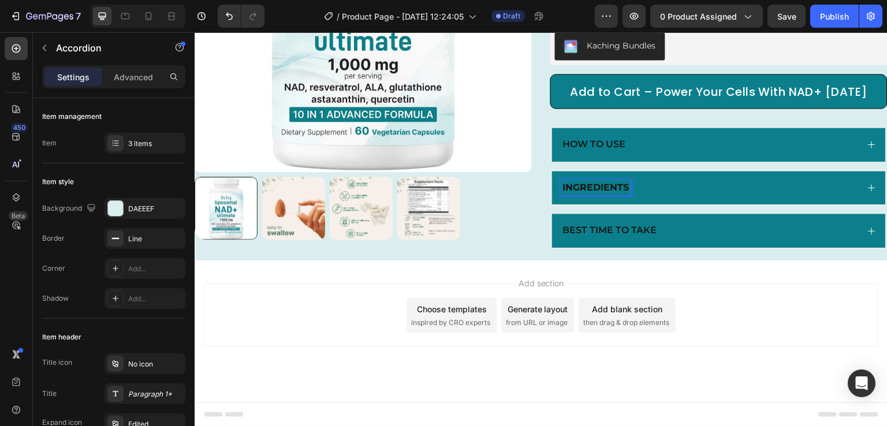
scroll to position [289, 0]
click at [725, 229] on div "Best Time to Take" at bounding box center [709, 231] width 297 height 16
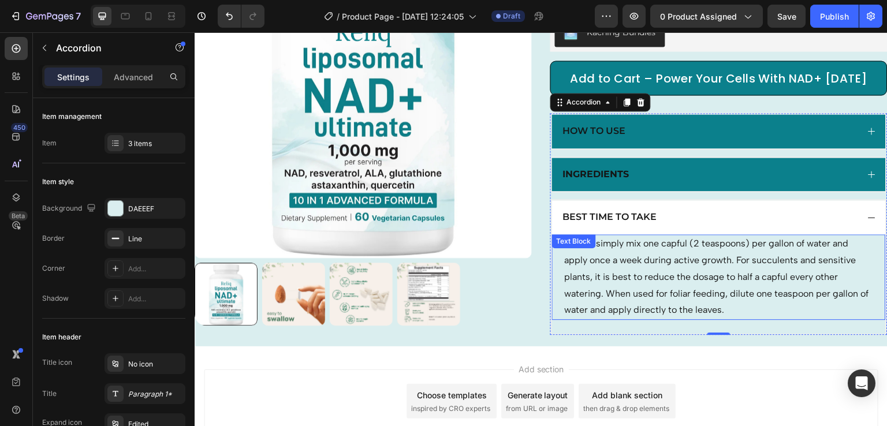
click at [685, 278] on p "To use, simply mix one capful (2 teaspoons) per gallon of water and apply once …" at bounding box center [719, 277] width 308 height 83
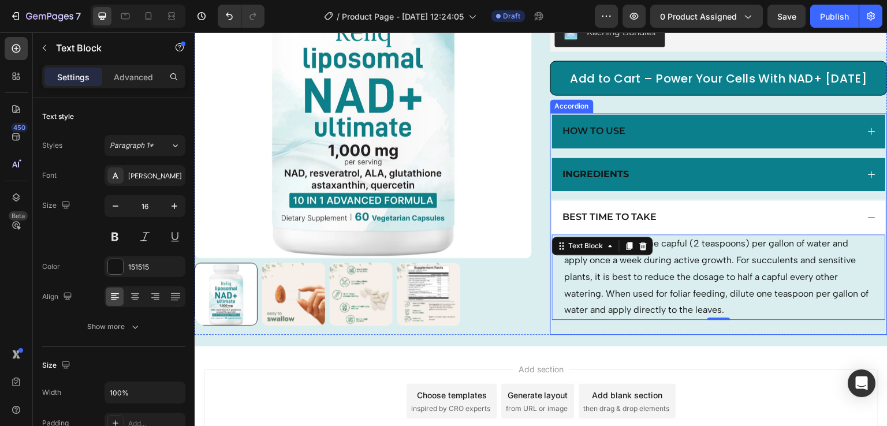
click at [681, 139] on div "How to Use" at bounding box center [709, 132] width 297 height 16
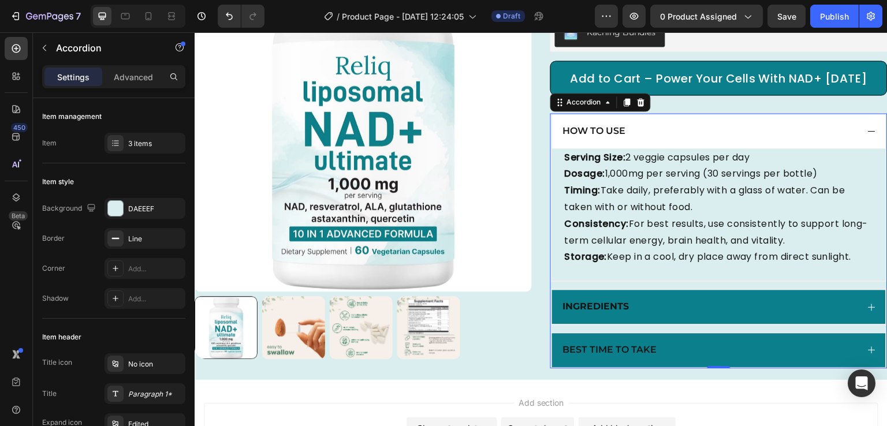
click at [681, 139] on div "How to Use" at bounding box center [709, 132] width 297 height 16
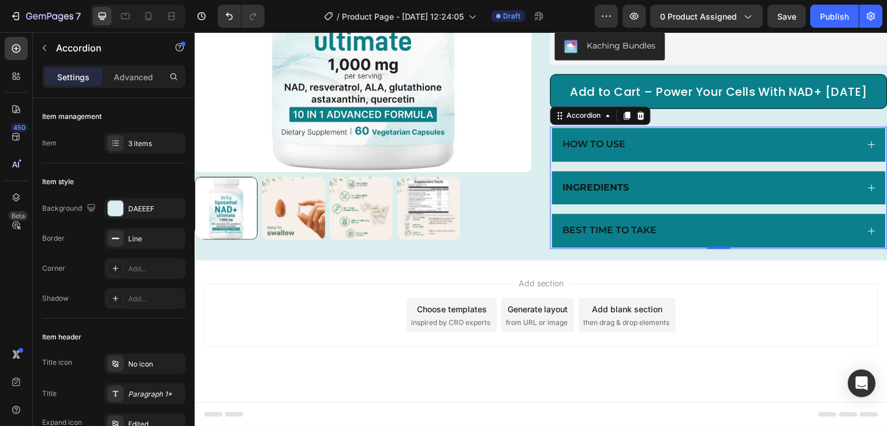
click at [673, 232] on div "Best Time to Take" at bounding box center [709, 231] width 297 height 16
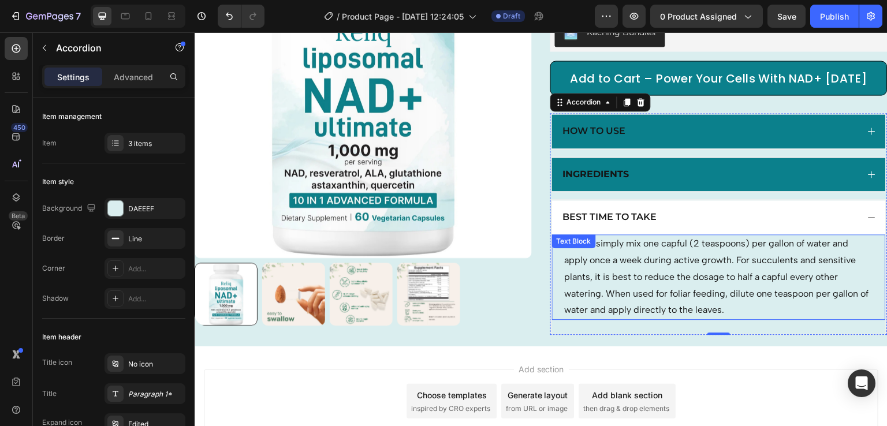
click at [638, 268] on p "To use, simply mix one capful (2 teaspoons) per gallon of water and apply once …" at bounding box center [719, 277] width 308 height 83
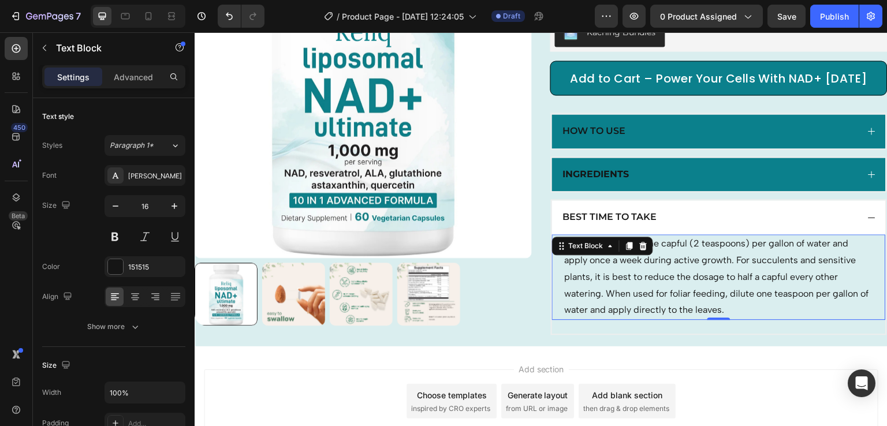
click at [638, 255] on div "Text Block" at bounding box center [602, 246] width 101 height 18
click at [651, 305] on p "To use, simply mix one capful (2 teaspoons) per gallon of water and apply once …" at bounding box center [719, 277] width 308 height 83
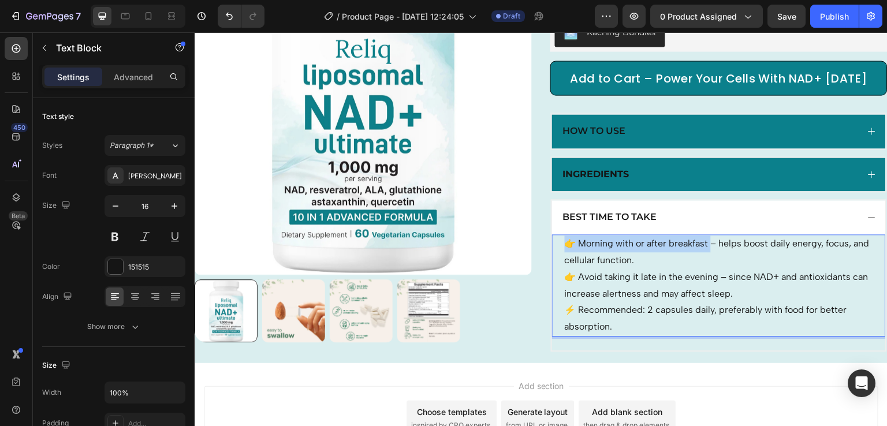
drag, startPoint x: 710, startPoint y: 258, endPoint x: 564, endPoint y: 258, distance: 145.5
click at [565, 258] on p "👉 Morning with or after breakfast – helps boost daily energy, focus, and cellul…" at bounding box center [719, 269] width 308 height 66
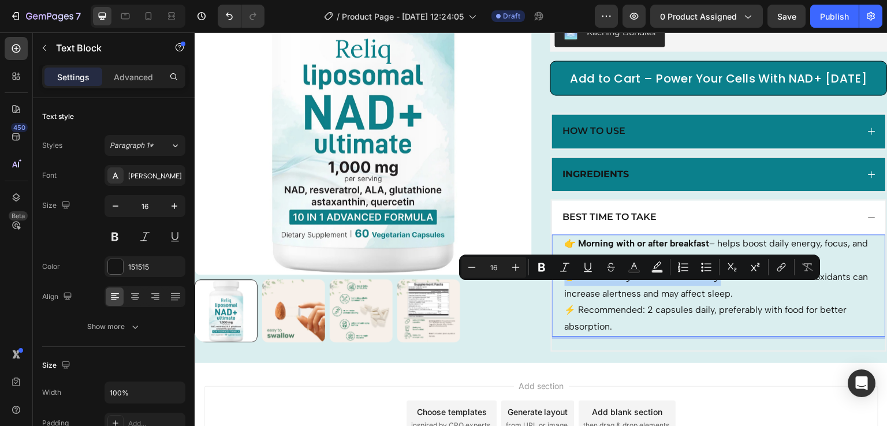
drag, startPoint x: 719, startPoint y: 292, endPoint x: 548, endPoint y: 289, distance: 171.5
click at [552, 289] on div "👉 Morning with or after breakfast – helps boost daily energy, focus, and cellul…" at bounding box center [719, 285] width 334 height 102
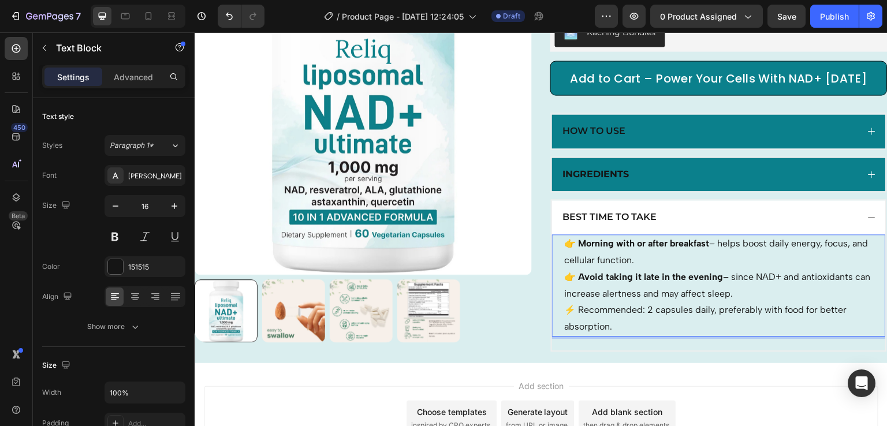
click at [640, 326] on p "⚡ Recommended: 2 capsules daily, preferably with food for better absorption." at bounding box center [719, 318] width 308 height 33
drag, startPoint x: 642, startPoint y: 323, endPoint x: 558, endPoint y: 327, distance: 84.4
click at [558, 327] on div "👉 Morning with or after breakfast – helps boost daily energy, focus, and cellul…" at bounding box center [719, 285] width 334 height 102
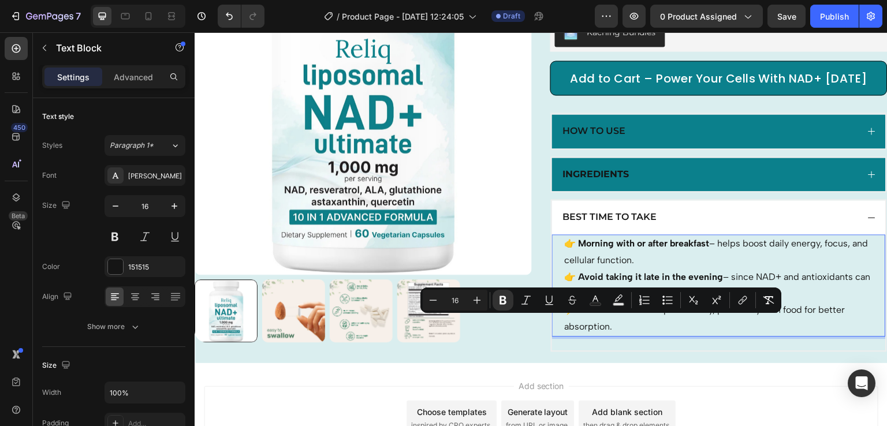
click at [641, 335] on p "⚡ Recommended: 2 capsules daily, preferably with food for better absorption." at bounding box center [719, 318] width 308 height 33
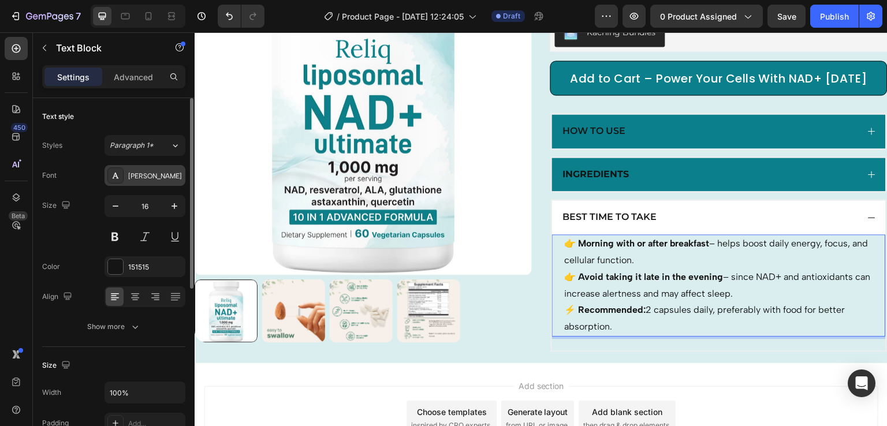
click at [144, 175] on div "[PERSON_NAME]" at bounding box center [155, 176] width 54 height 10
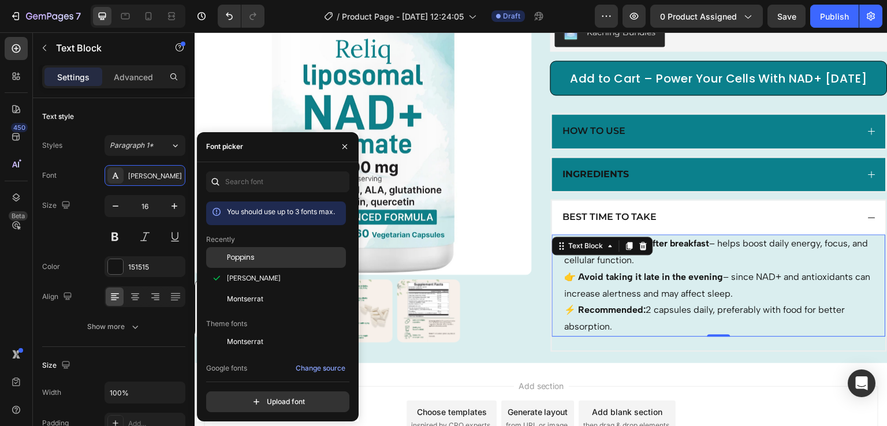
click at [256, 331] on div "Poppins" at bounding box center [276, 341] width 140 height 21
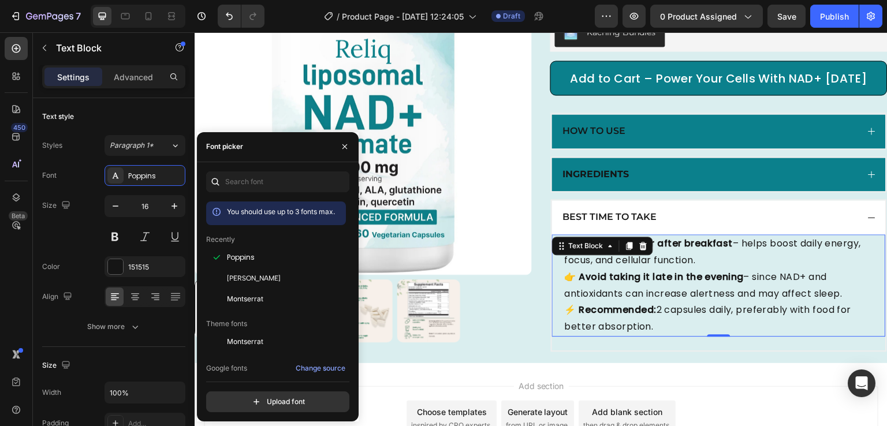
click at [632, 404] on div "Add section Choose templates inspired by CRO experts Generate layout from URL o…" at bounding box center [541, 418] width 674 height 64
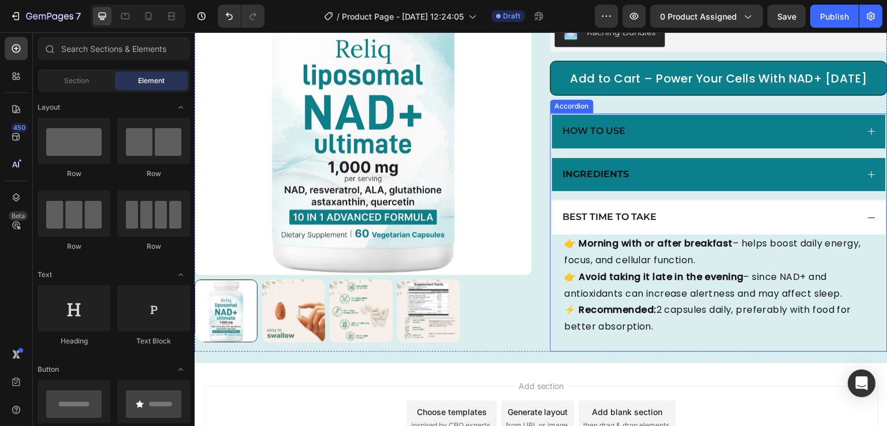
click at [867, 222] on icon at bounding box center [871, 217] width 9 height 9
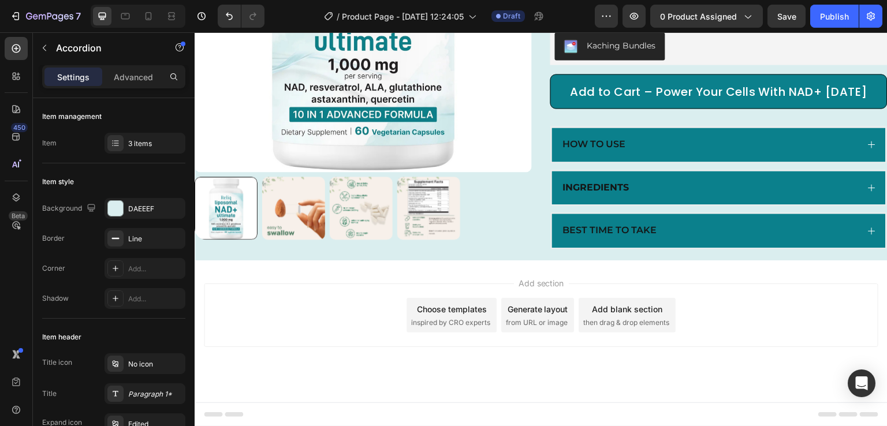
click at [319, 316] on div "Add section Choose templates inspired by CRO experts Generate layout from URL o…" at bounding box center [541, 315] width 674 height 64
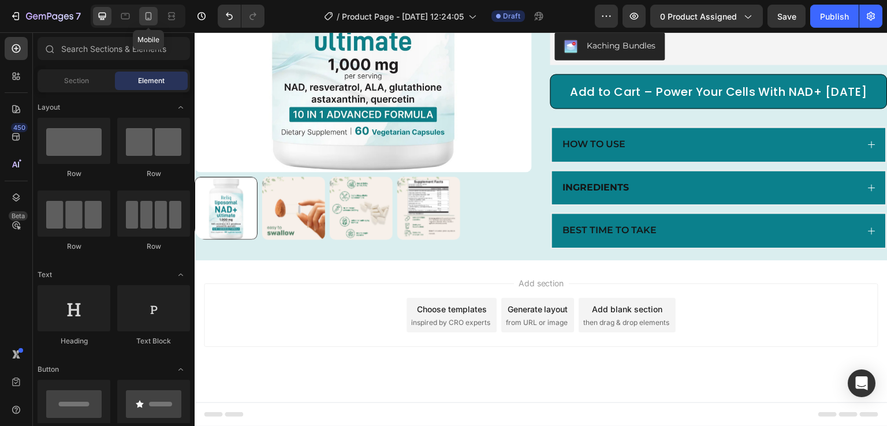
click at [151, 18] on icon at bounding box center [149, 16] width 6 height 8
